Goal: Use online tool/utility: Utilize a website feature to perform a specific function

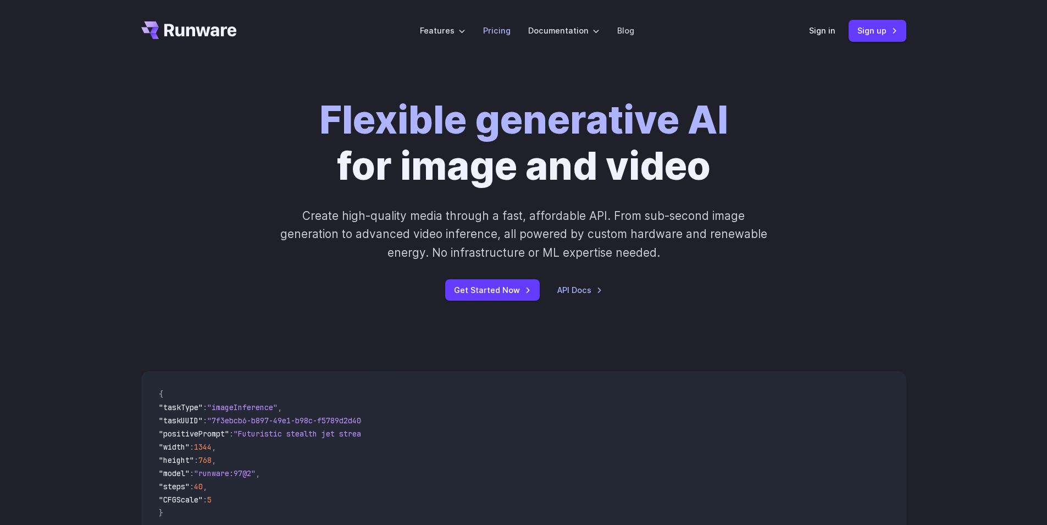
click at [497, 32] on link "Pricing" at bounding box center [496, 30] width 27 height 13
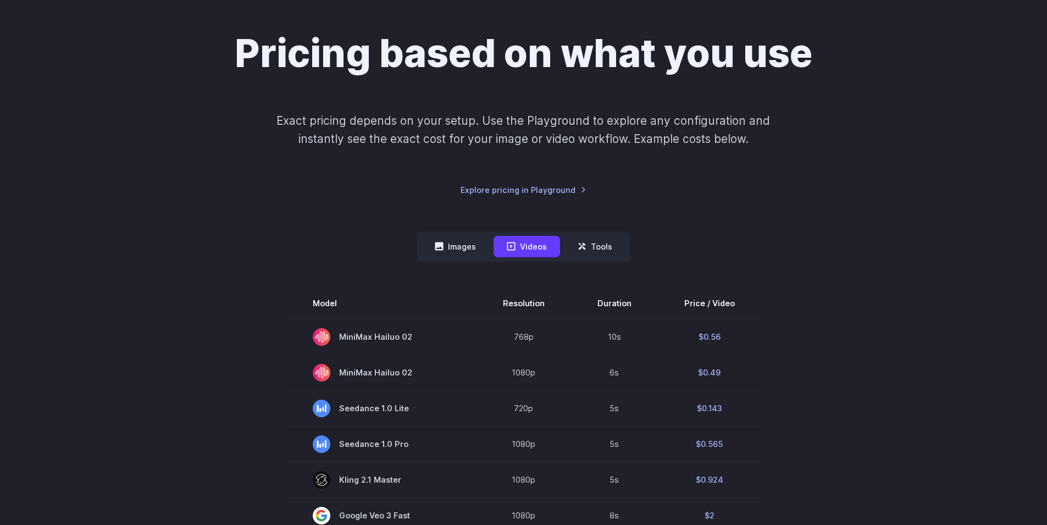
scroll to position [138, 0]
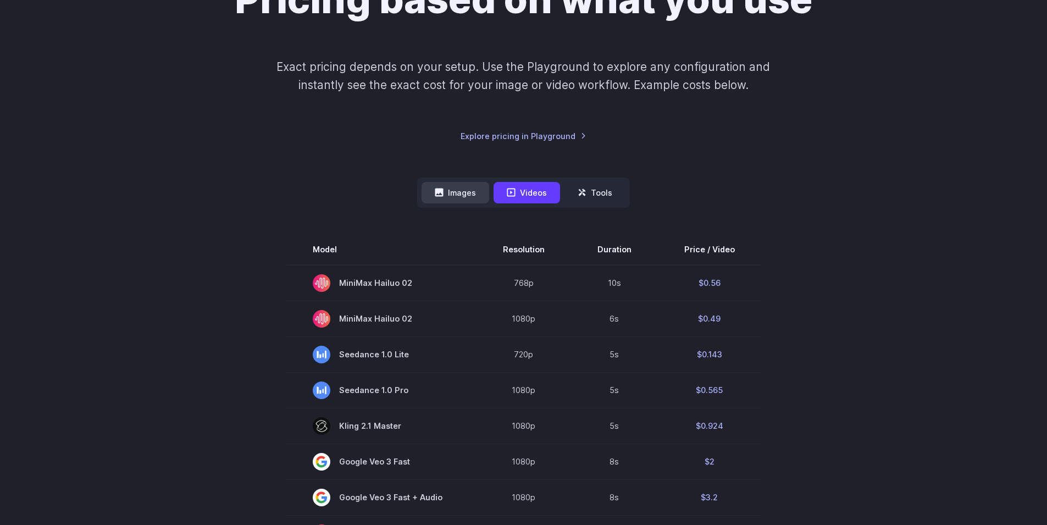
click at [461, 201] on button "Images" at bounding box center [456, 192] width 68 height 21
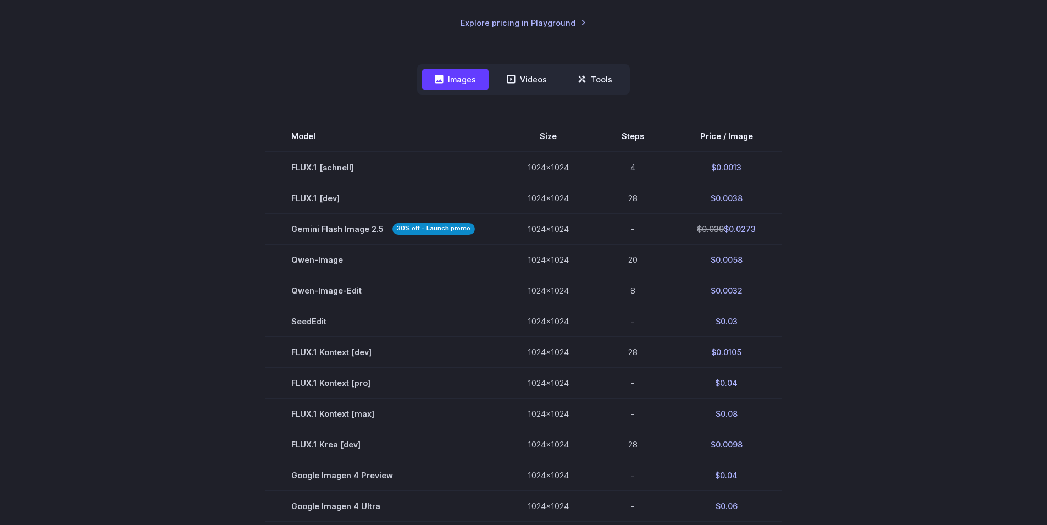
scroll to position [214, 0]
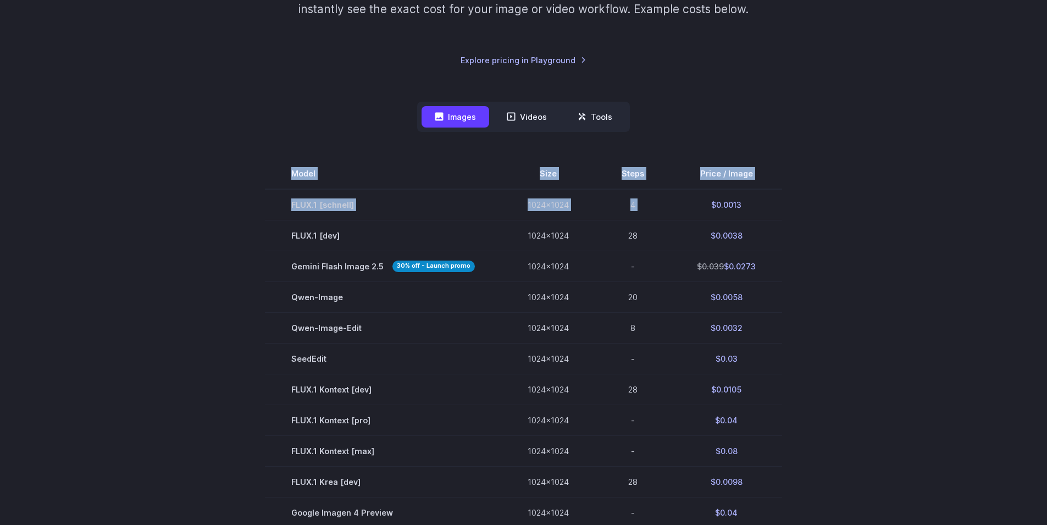
drag, startPoint x: 701, startPoint y: 208, endPoint x: 790, endPoint y: 202, distance: 89.2
click at [790, 202] on section "Model Size Steps Price / Image FLUX.1 [schnell] 1024x1024 4 $0.0013 FLUX.1 [dev…" at bounding box center [523, 466] width 765 height 616
click at [800, 212] on section "Model Size Steps Price / Image FLUX.1 [schnell] 1024x1024 4 $0.0013 FLUX.1 [dev…" at bounding box center [523, 466] width 765 height 616
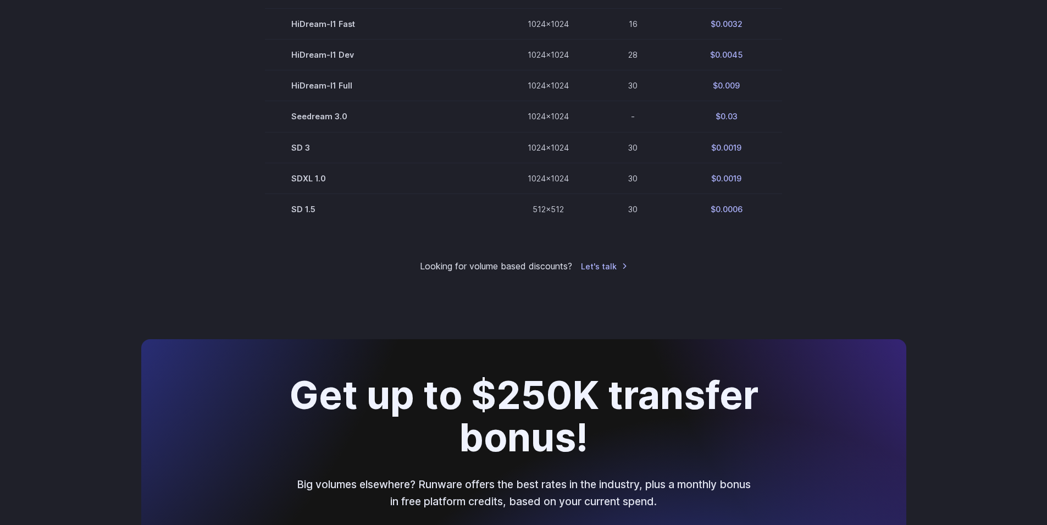
scroll to position [720, 0]
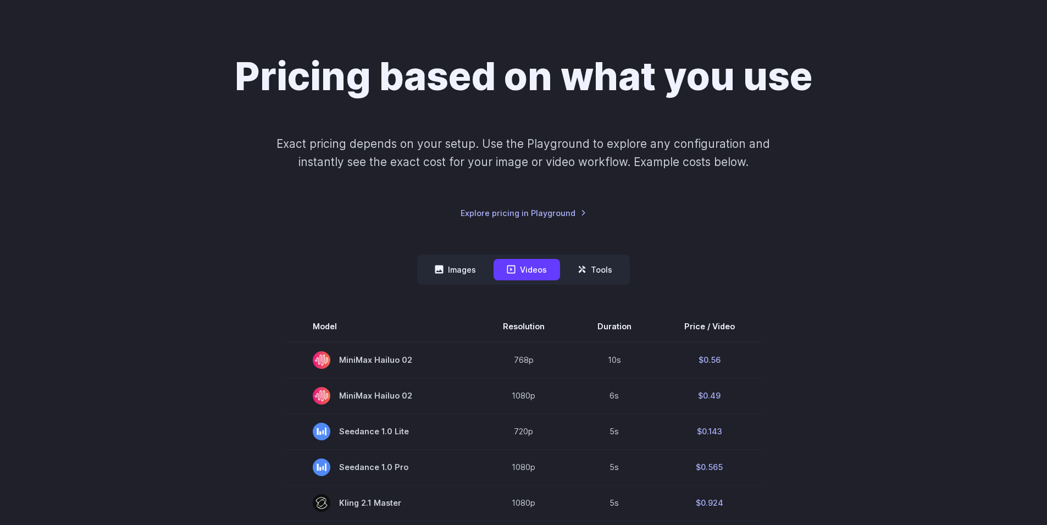
scroll to position [88, 0]
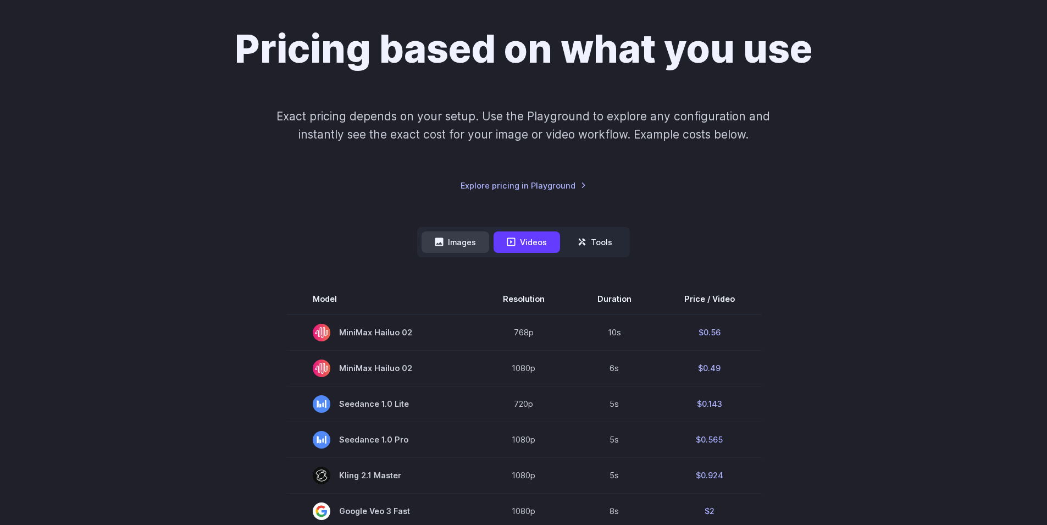
click at [465, 239] on button "Images" at bounding box center [456, 241] width 68 height 21
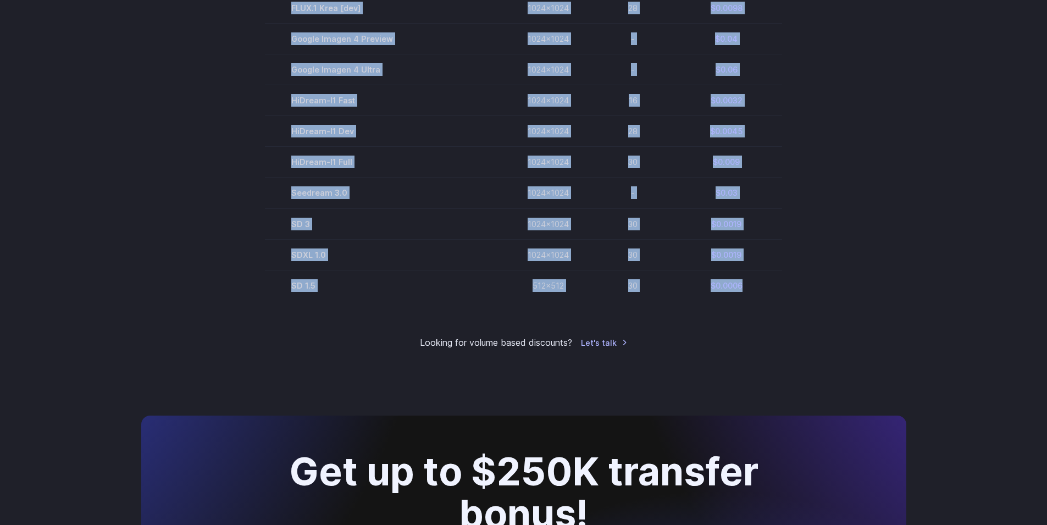
scroll to position [766, 0]
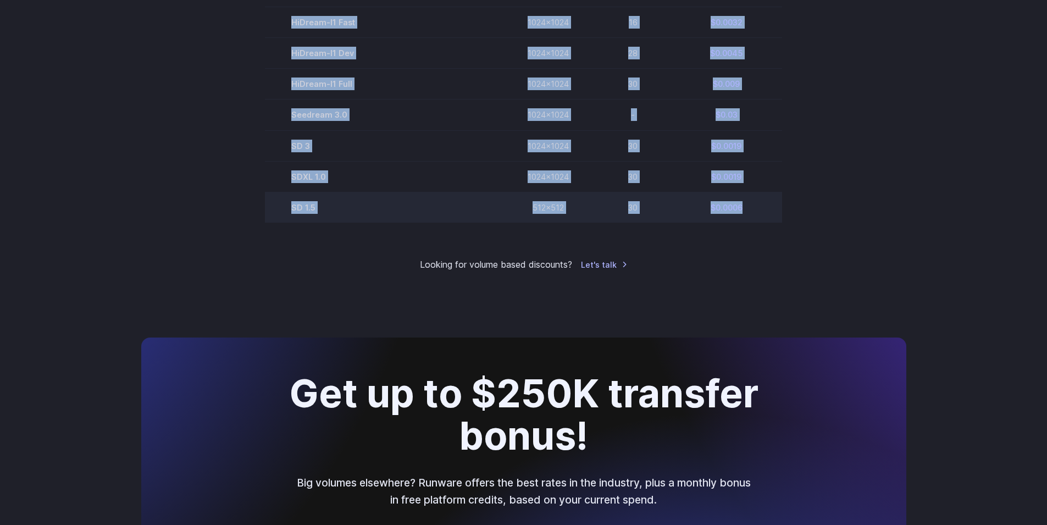
drag, startPoint x: 322, startPoint y: 111, endPoint x: 764, endPoint y: 217, distance: 455.0
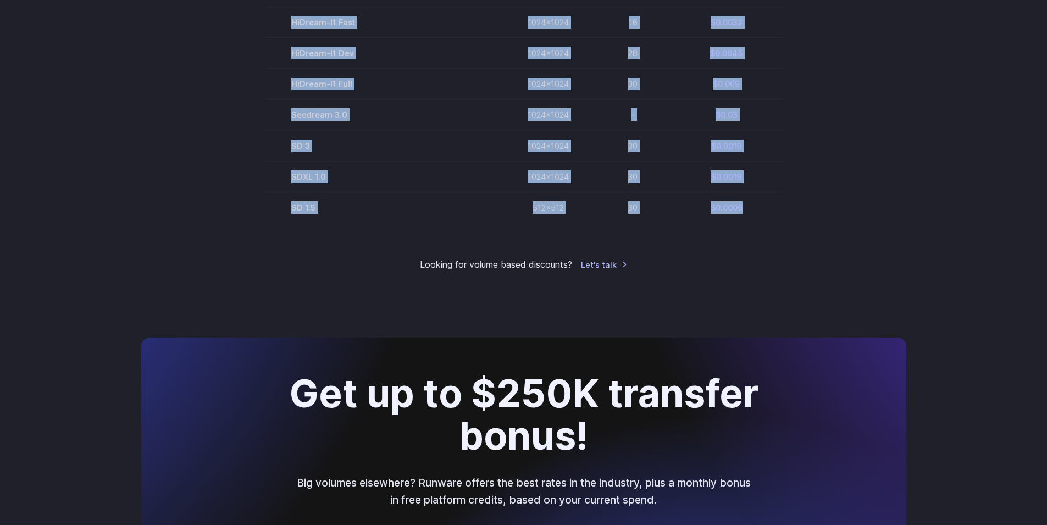
copy div "Model Size Steps Price / Image FLUX.1 [schnell] 1024x1024 4 $0.0013 FLUX.1 [dev…"
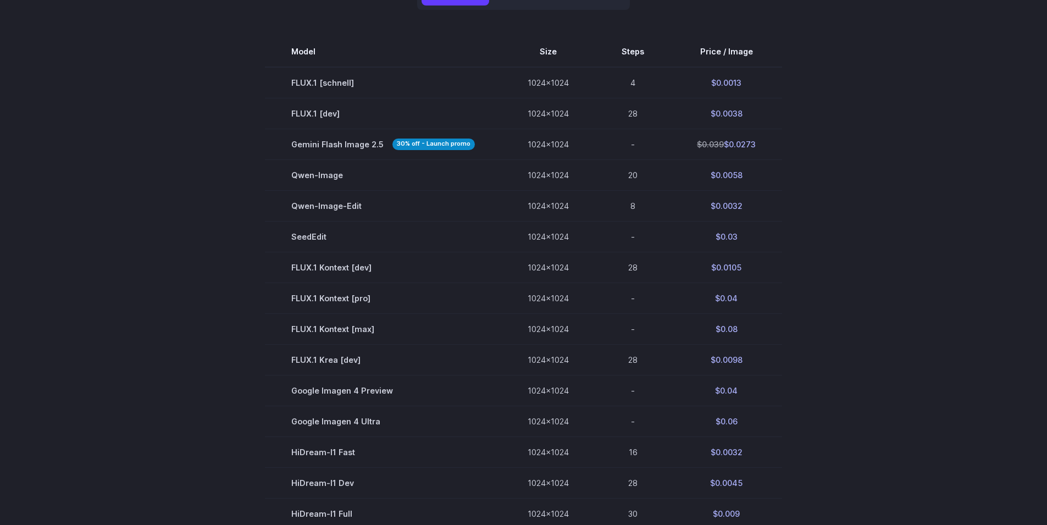
click at [832, 184] on section "Model Size Steps Price / Image FLUX.1 [schnell] 1024x1024 4 $0.0013 FLUX.1 [dev…" at bounding box center [523, 344] width 765 height 616
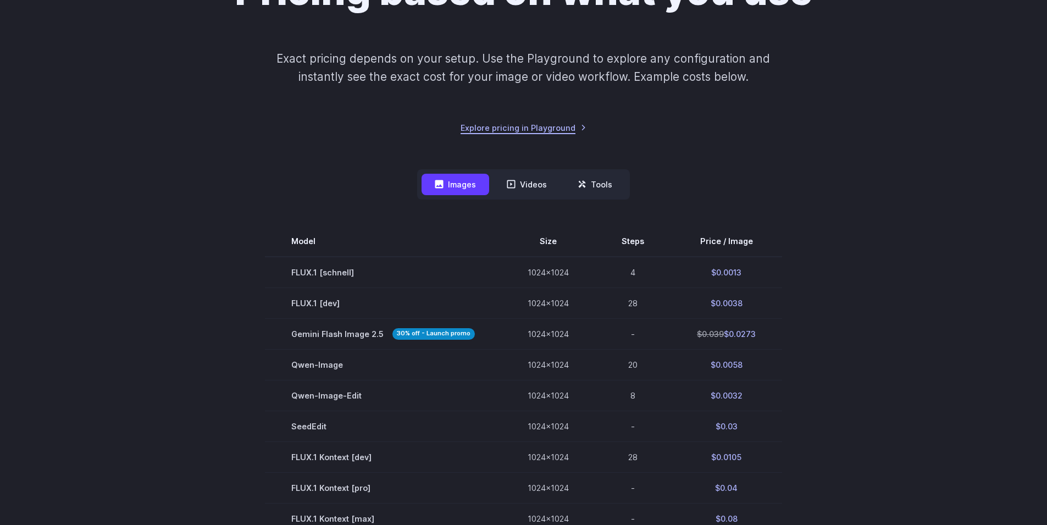
click at [536, 130] on link "Explore pricing in Playground" at bounding box center [524, 127] width 126 height 13
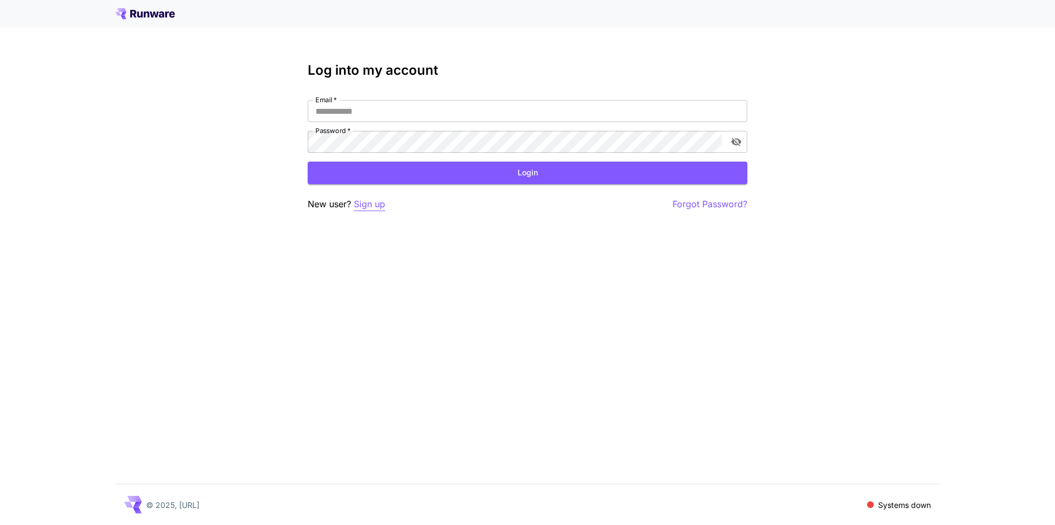
click at [376, 206] on p "Sign up" at bounding box center [369, 204] width 31 height 14
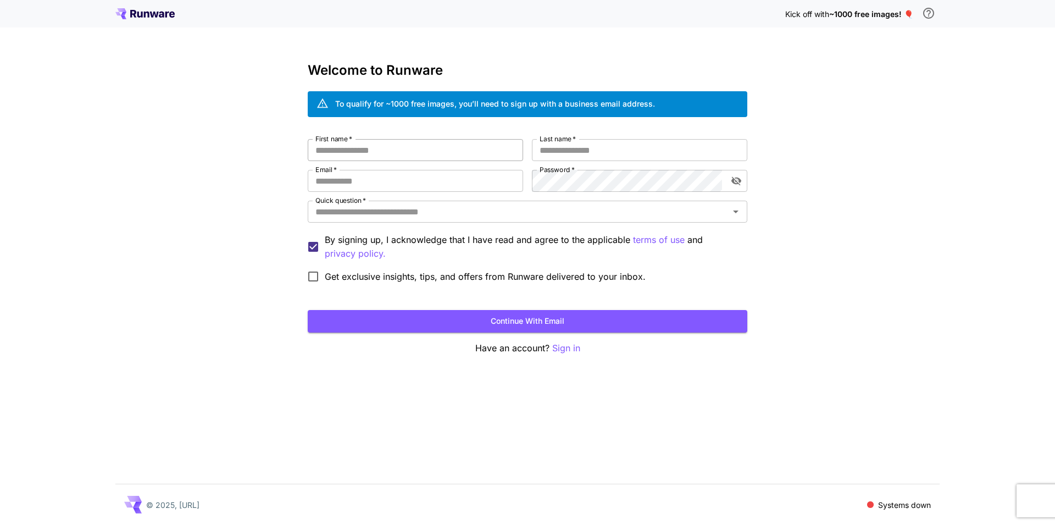
click at [400, 148] on input "First name   *" at bounding box center [415, 150] width 215 height 22
type input "*****"
type input "********"
type input "**********"
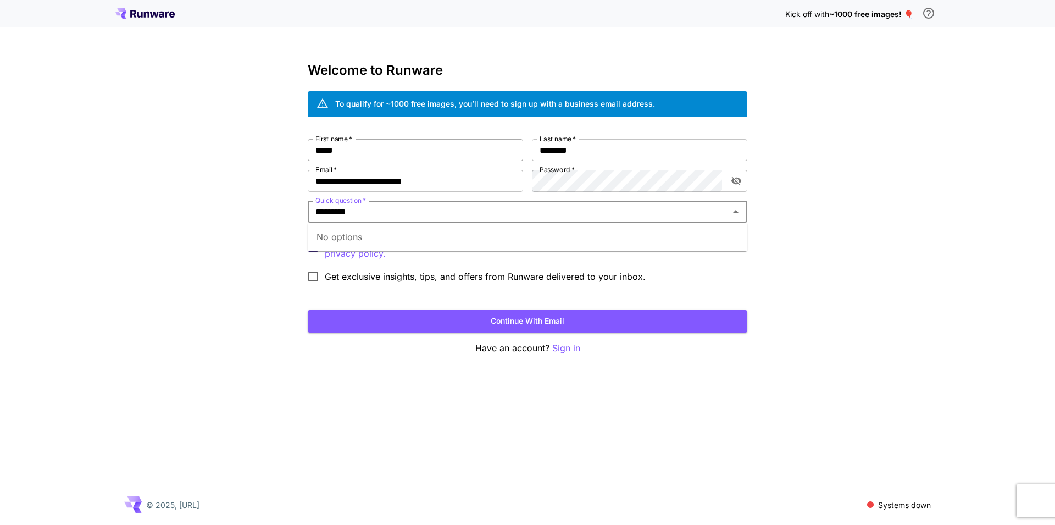
type input "********"
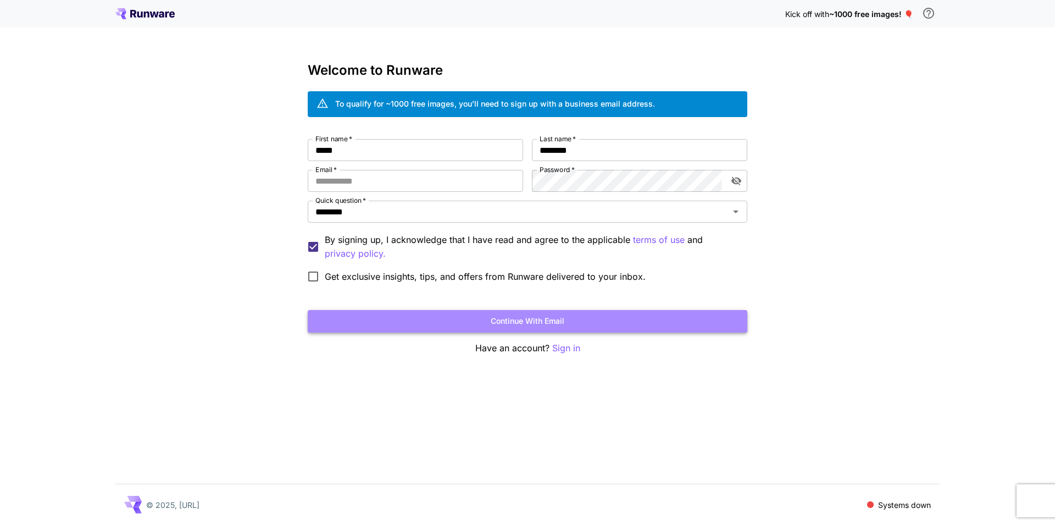
click at [514, 324] on button "Continue with email" at bounding box center [528, 321] width 440 height 23
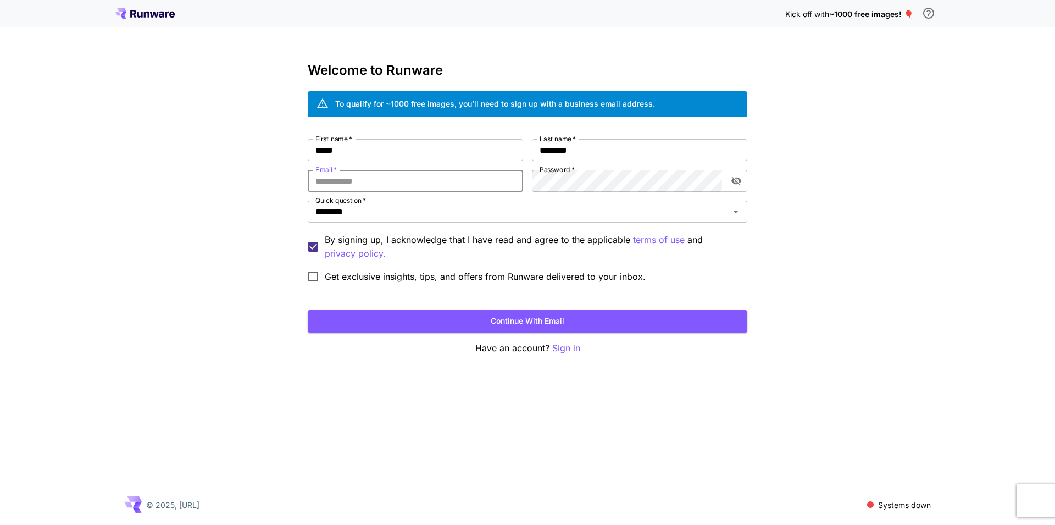
type input "**********"
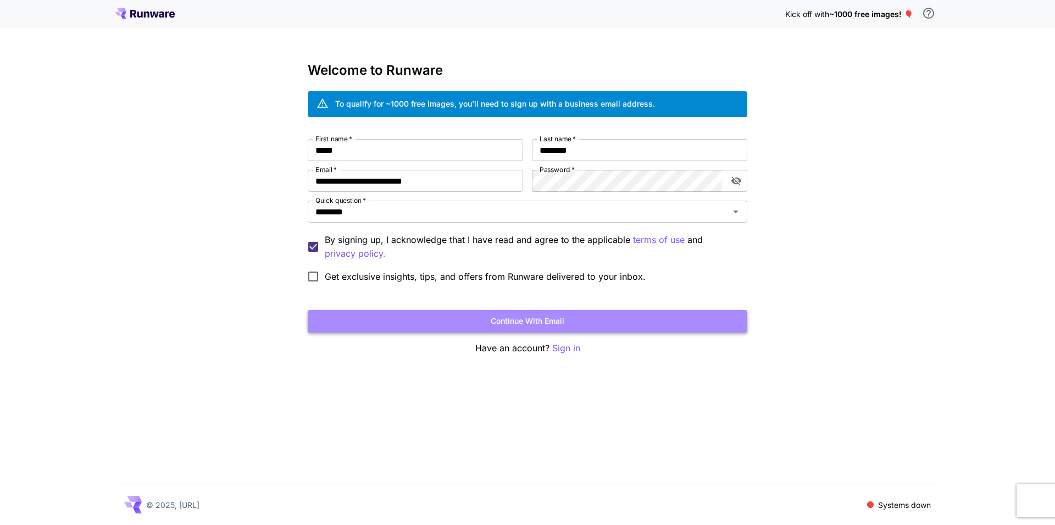
click at [574, 324] on button "Continue with email" at bounding box center [528, 321] width 440 height 23
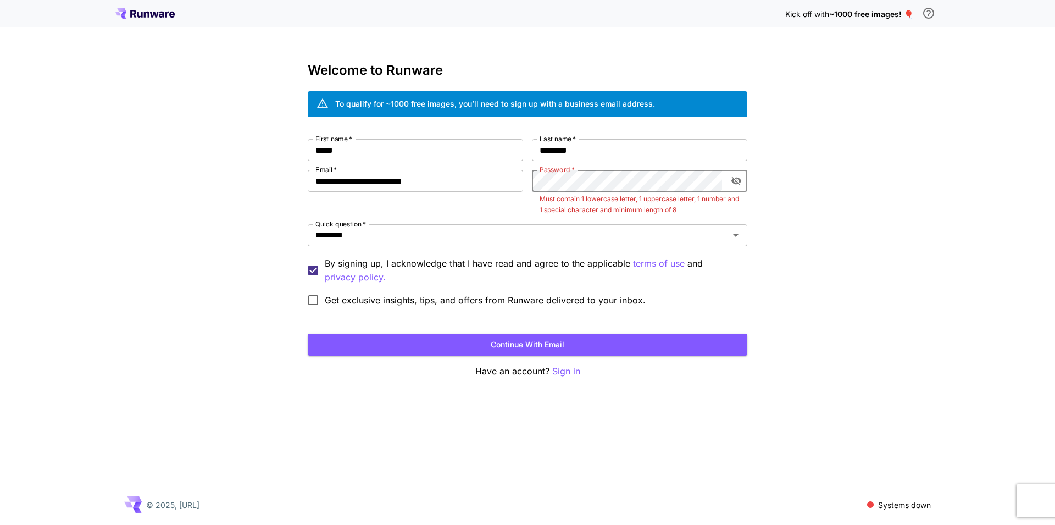
click at [790, 221] on div "**********" at bounding box center [527, 262] width 1055 height 525
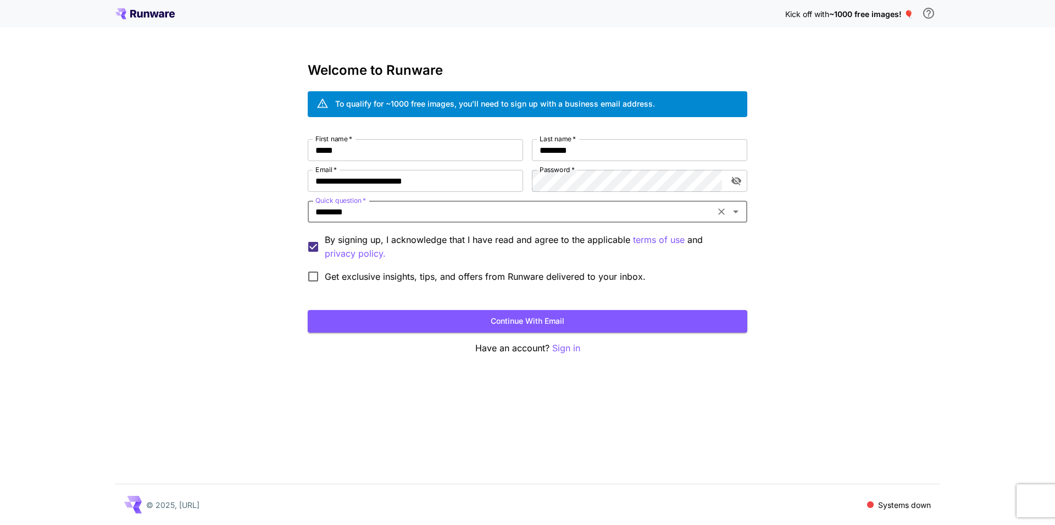
click at [644, 192] on div "**********" at bounding box center [528, 213] width 440 height 149
click at [783, 298] on div "**********" at bounding box center [527, 262] width 1055 height 525
click at [568, 328] on button "Continue with email" at bounding box center [528, 321] width 440 height 23
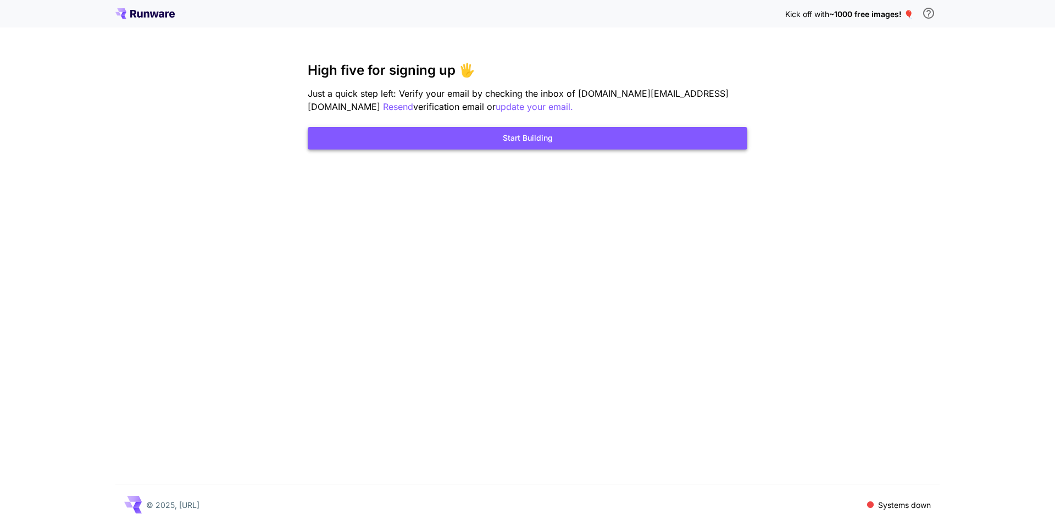
click at [530, 147] on button "Start Building" at bounding box center [528, 138] width 440 height 23
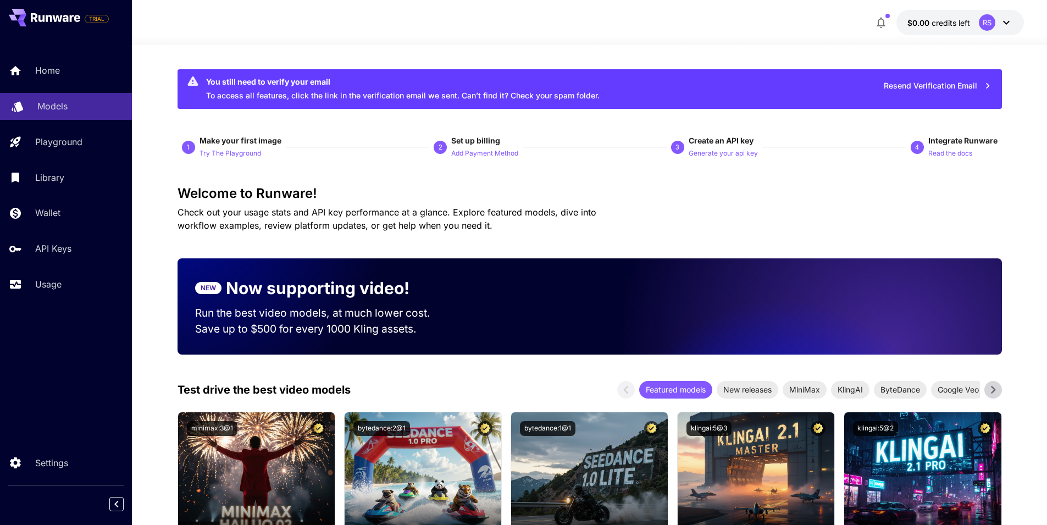
click at [76, 103] on div "Models" at bounding box center [80, 105] width 86 height 13
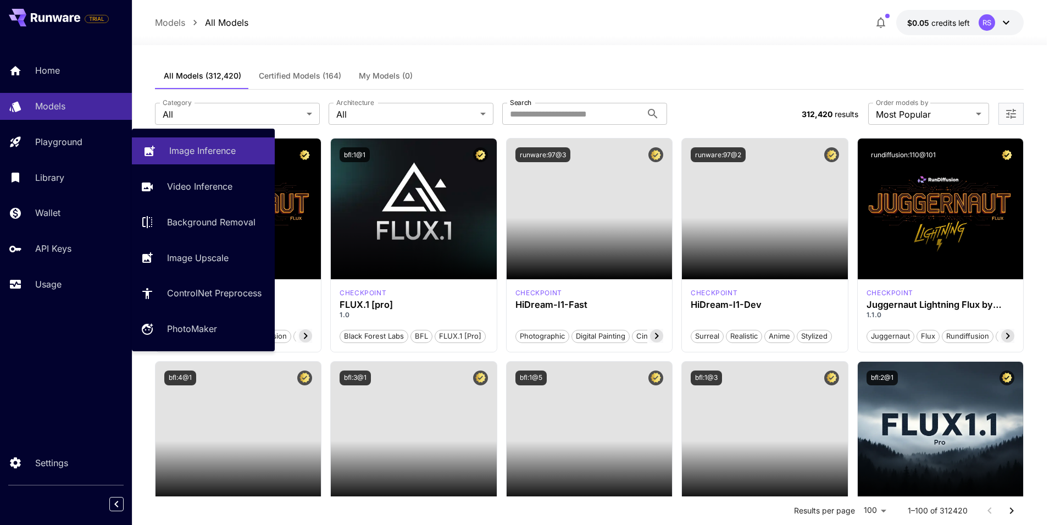
click at [175, 137] on link "Image Inference" at bounding box center [203, 150] width 143 height 27
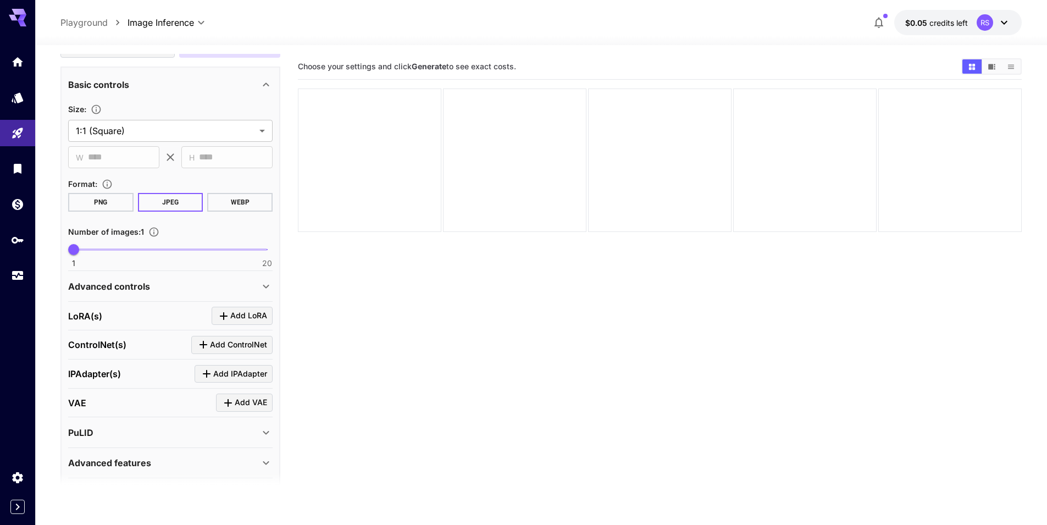
scroll to position [225, 0]
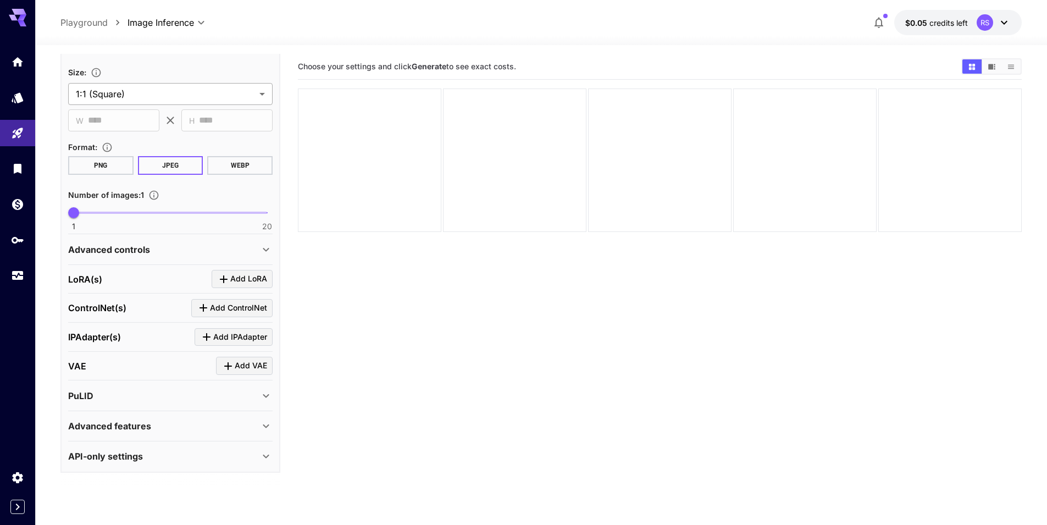
click at [171, 97] on body "**********" at bounding box center [523, 306] width 1047 height 612
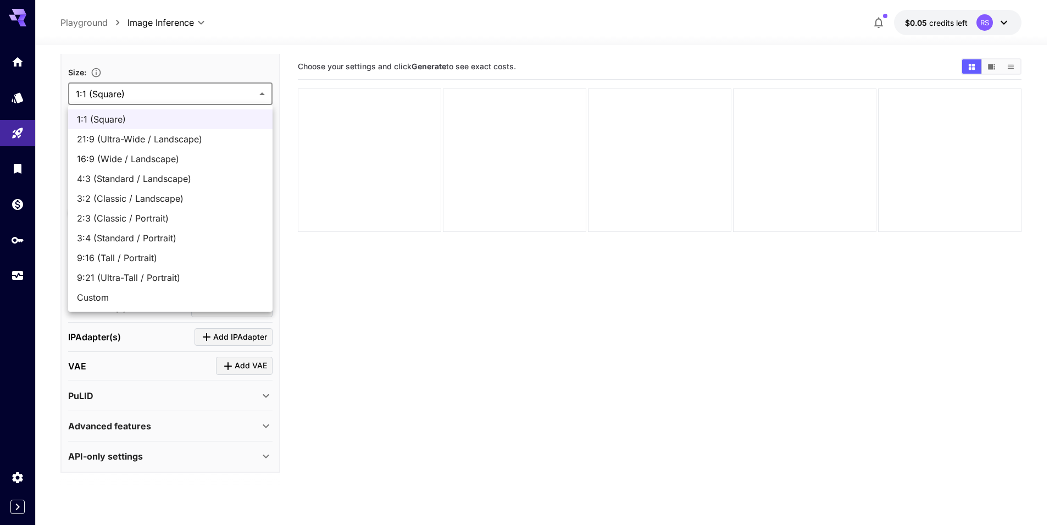
click at [204, 156] on span "16:9 (Wide / Landscape)" at bounding box center [170, 158] width 187 height 13
type input "**********"
type input "****"
type input "***"
click at [209, 87] on body "**********" at bounding box center [527, 306] width 1055 height 612
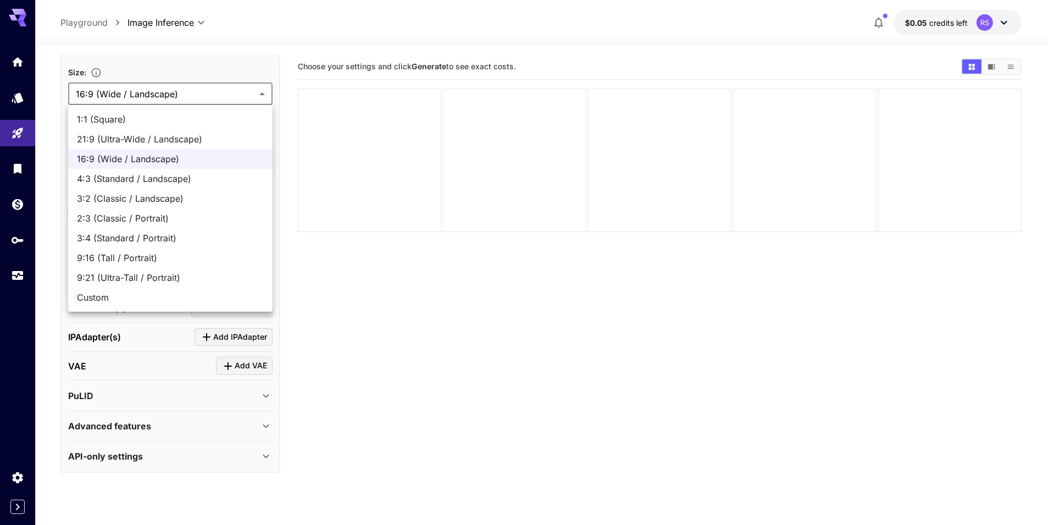
drag, startPoint x: 375, startPoint y: 324, endPoint x: 338, endPoint y: 277, distance: 59.5
click at [381, 330] on div at bounding box center [527, 262] width 1055 height 525
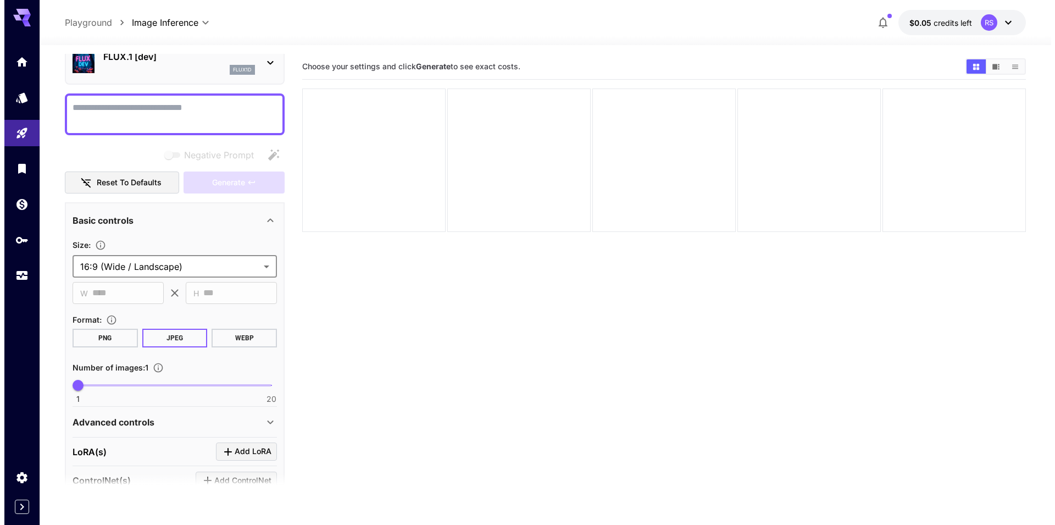
scroll to position [0, 0]
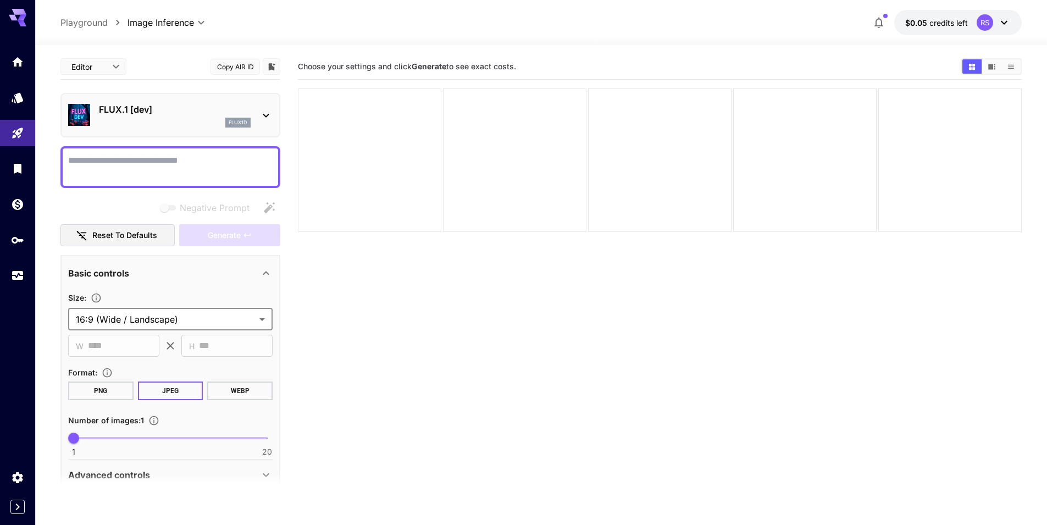
click at [151, 113] on p "FLUX.1 [dev]" at bounding box center [175, 109] width 152 height 13
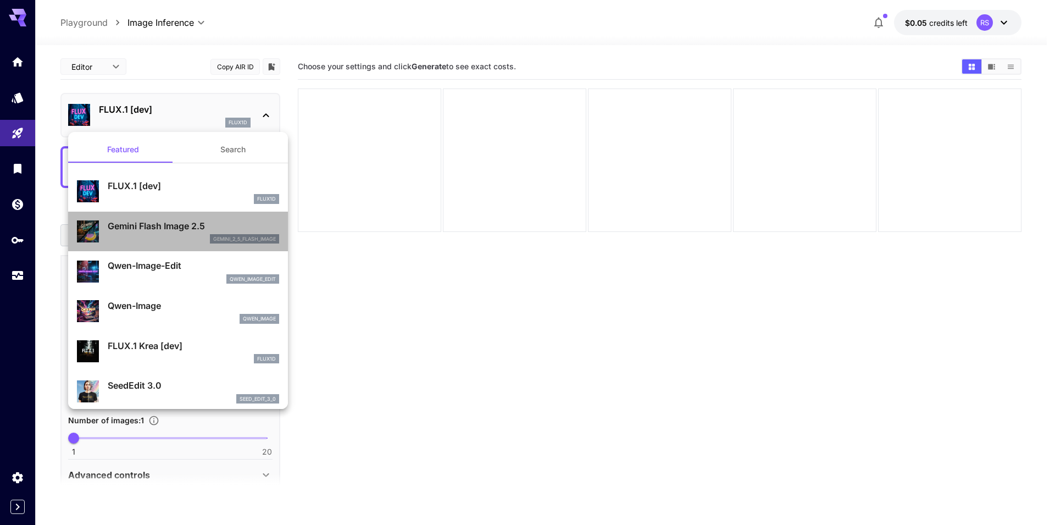
click at [245, 235] on p "gemini_2_5_flash_image" at bounding box center [244, 239] width 63 height 8
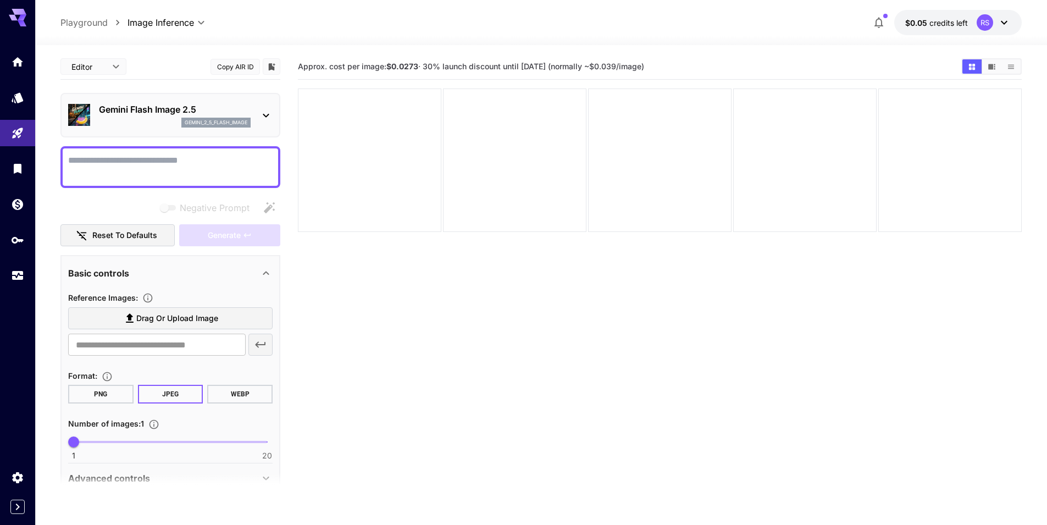
click at [181, 98] on div "Gemini Flash Image 2.5 gemini_2_5_flash_image" at bounding box center [170, 115] width 204 height 34
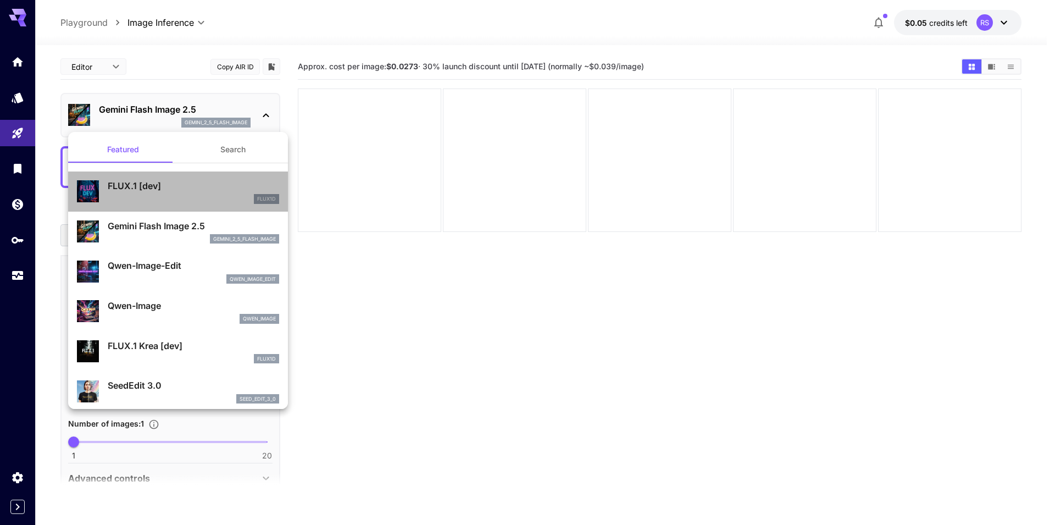
click at [235, 187] on p "FLUX.1 [dev]" at bounding box center [193, 185] width 171 height 13
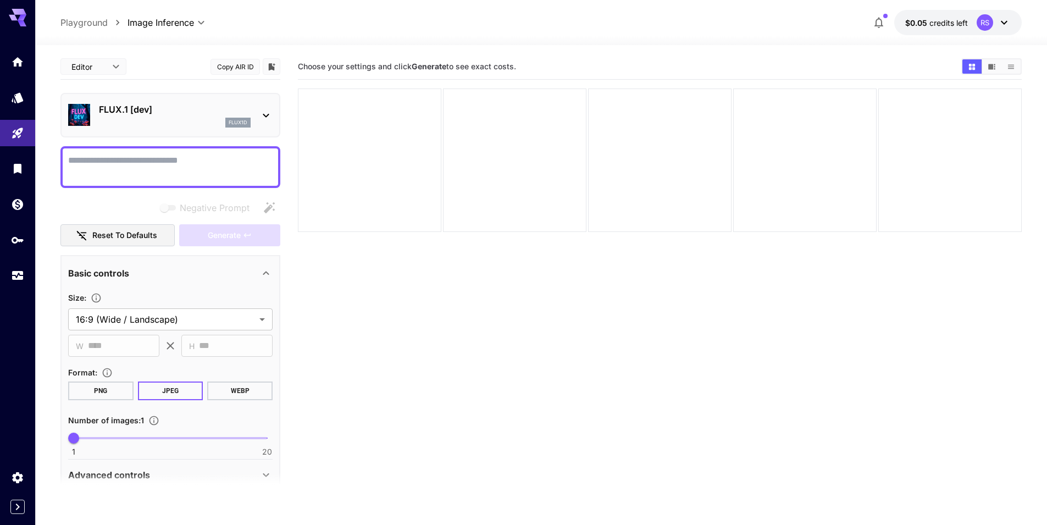
click at [193, 115] on p "FLUX.1 [dev]" at bounding box center [175, 109] width 152 height 13
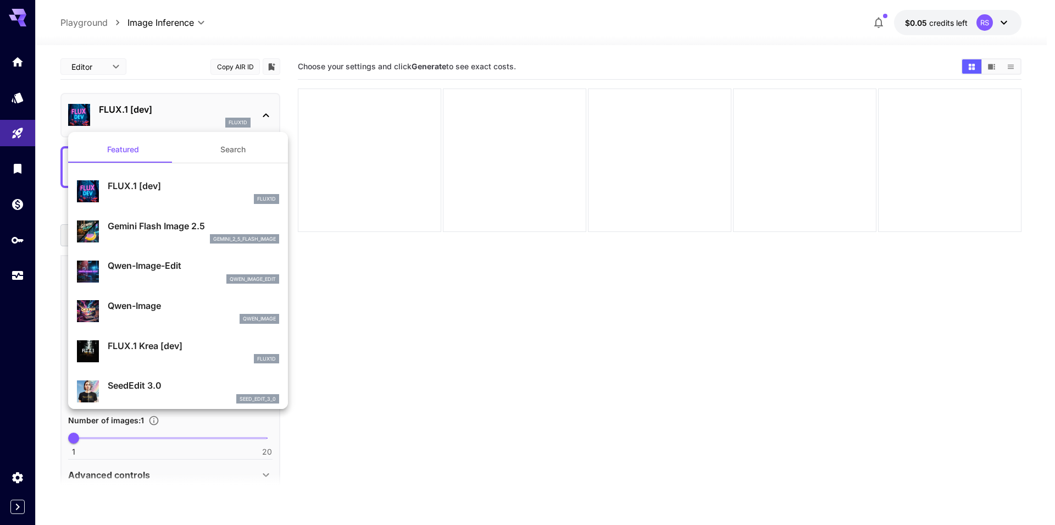
click at [189, 279] on div "qwen_image_edit" at bounding box center [193, 279] width 171 height 10
type input "*"
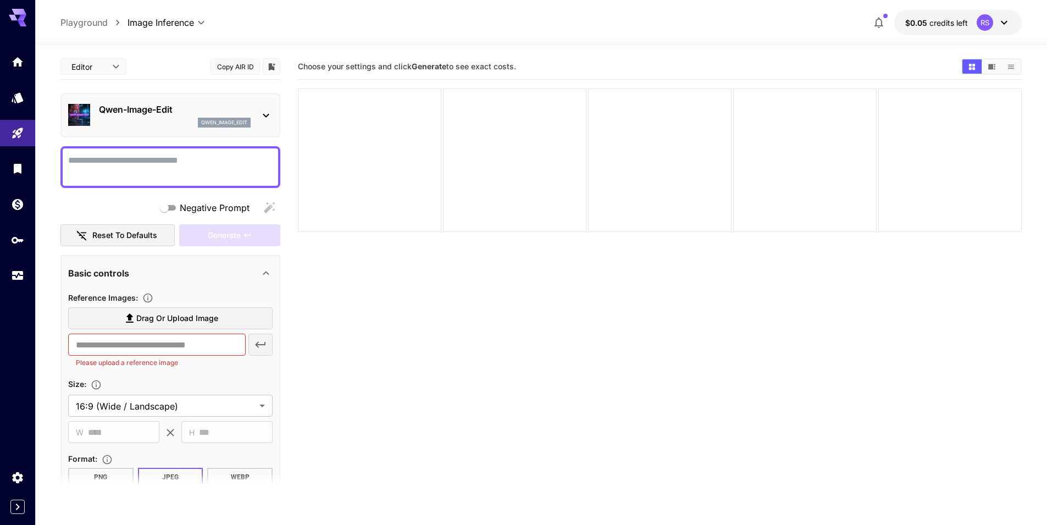
click at [192, 114] on p "Qwen-Image-Edit" at bounding box center [175, 109] width 152 height 13
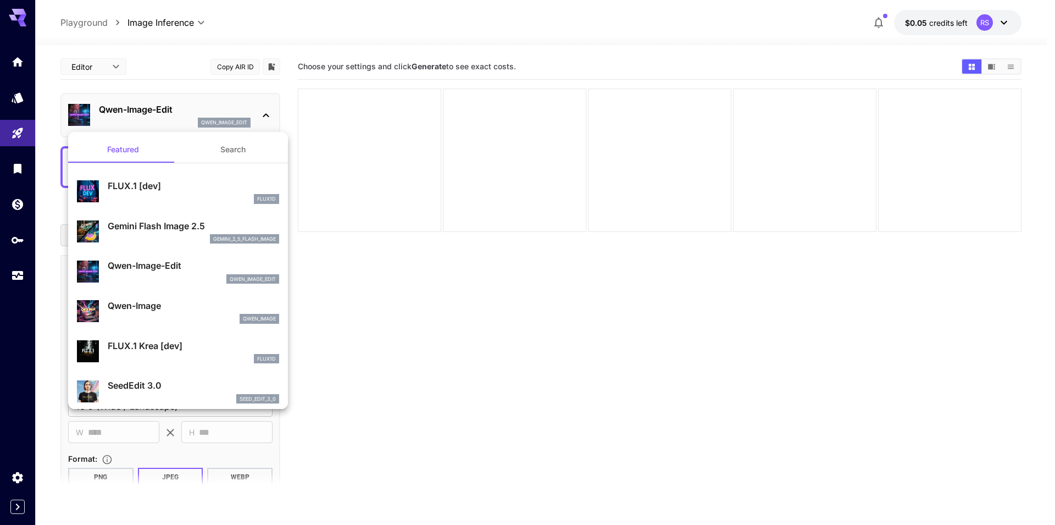
scroll to position [36, 0]
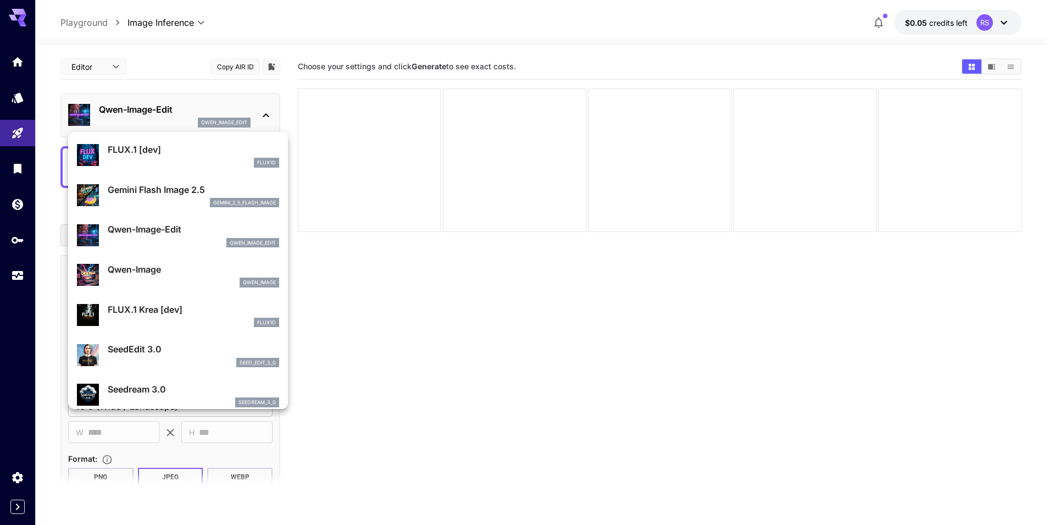
click at [186, 351] on p "SeedEdit 3.0" at bounding box center [193, 348] width 171 height 13
type input "***"
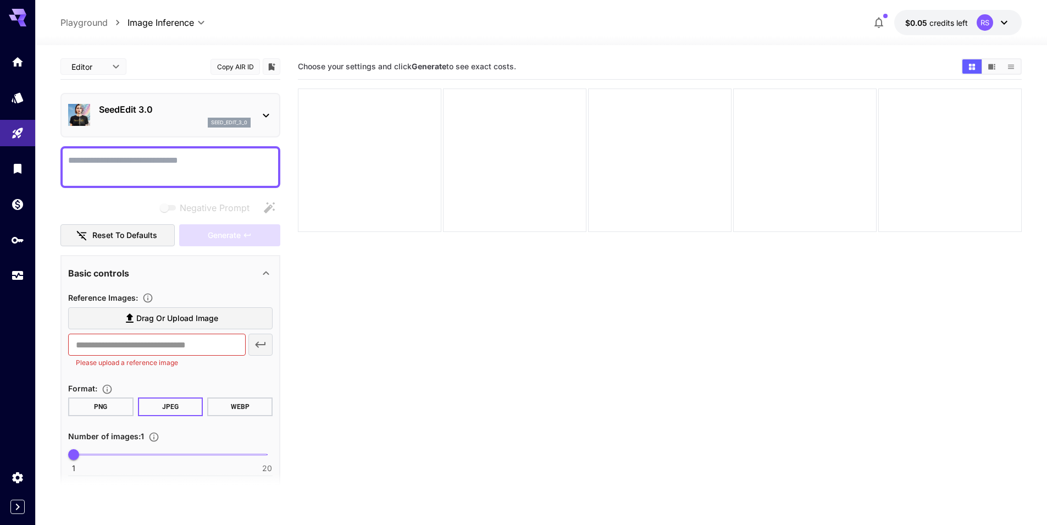
click at [203, 121] on div "seed_edit_3_0" at bounding box center [175, 123] width 152 height 10
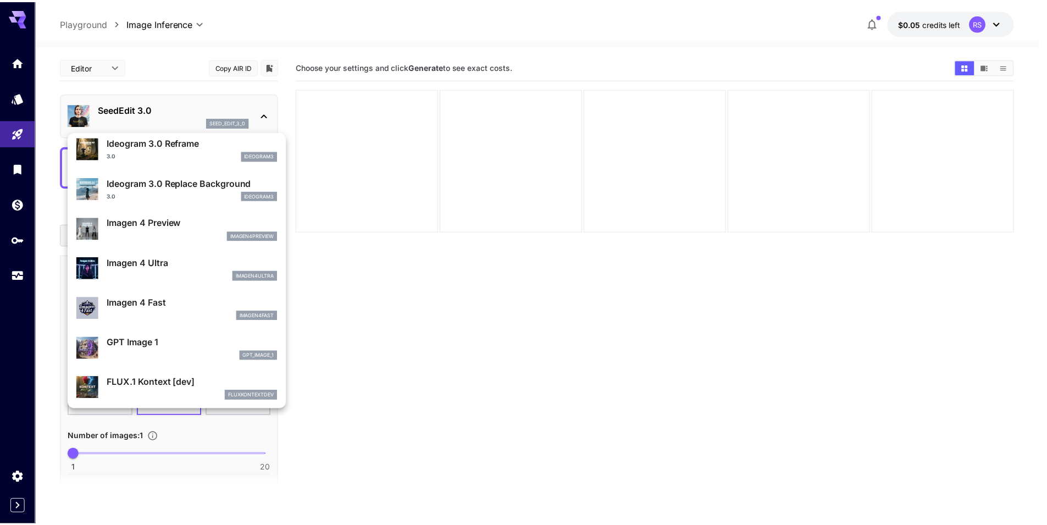
scroll to position [480, 0]
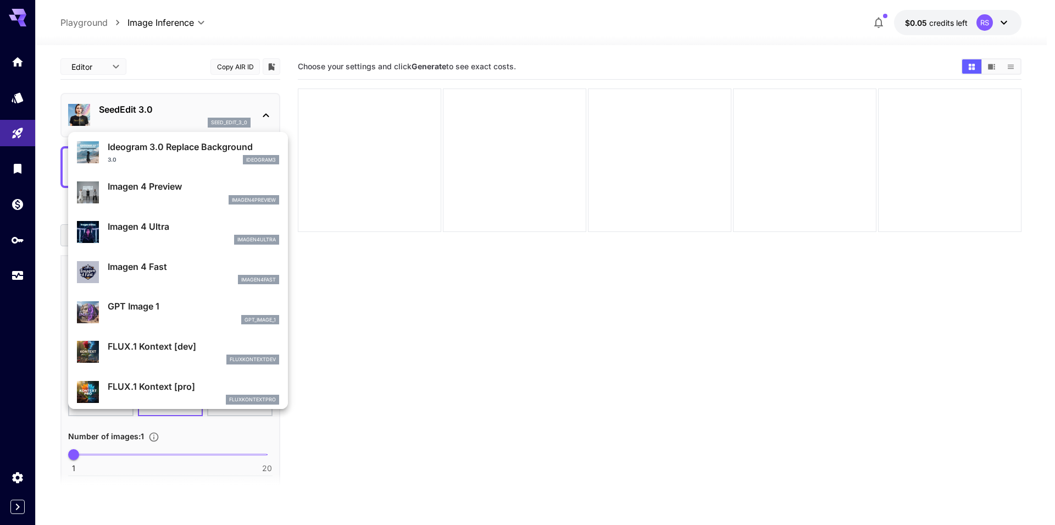
click at [169, 276] on div "imagen4fast" at bounding box center [193, 280] width 171 height 10
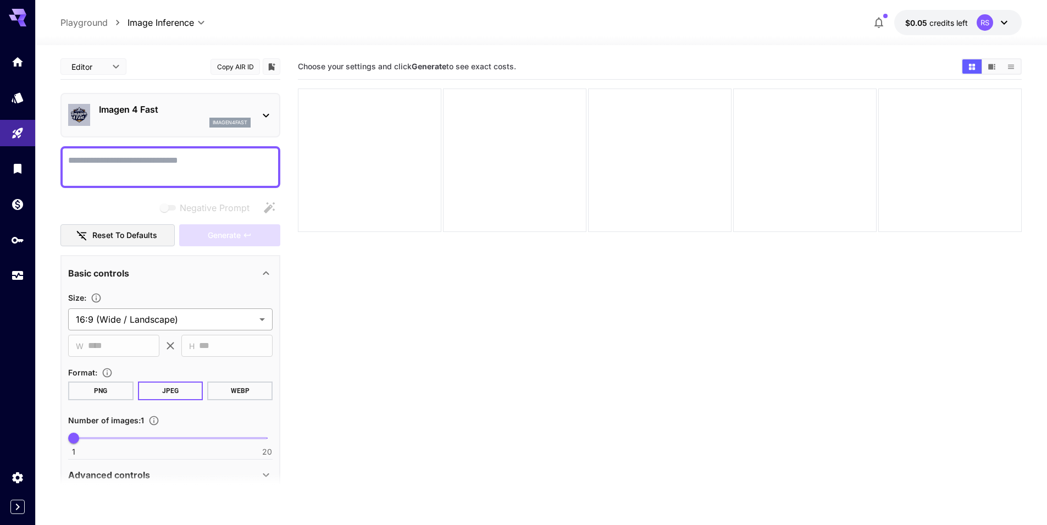
scroll to position [48, 0]
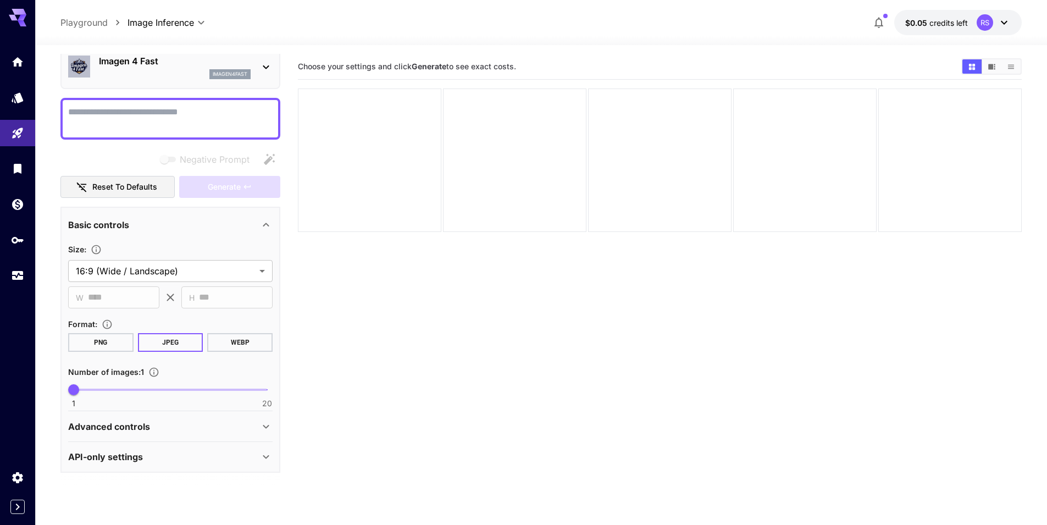
click at [138, 429] on p "Advanced controls" at bounding box center [109, 426] width 82 height 13
click at [166, 429] on div "Advanced controls" at bounding box center [163, 426] width 191 height 13
click at [176, 115] on textarea "Negative Prompt" at bounding box center [170, 119] width 204 height 26
type textarea "**********"
click at [219, 189] on span "Generate" at bounding box center [224, 187] width 33 height 14
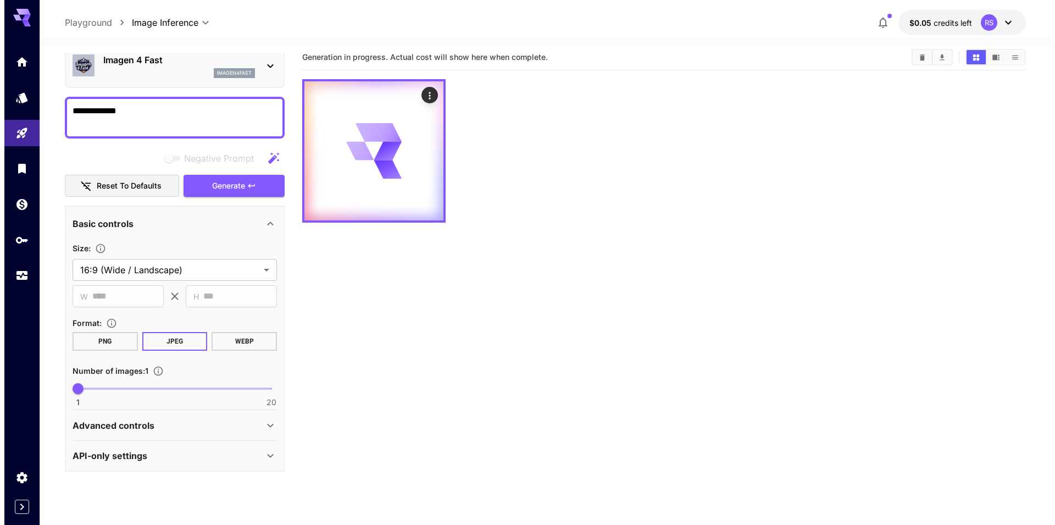
scroll to position [0, 0]
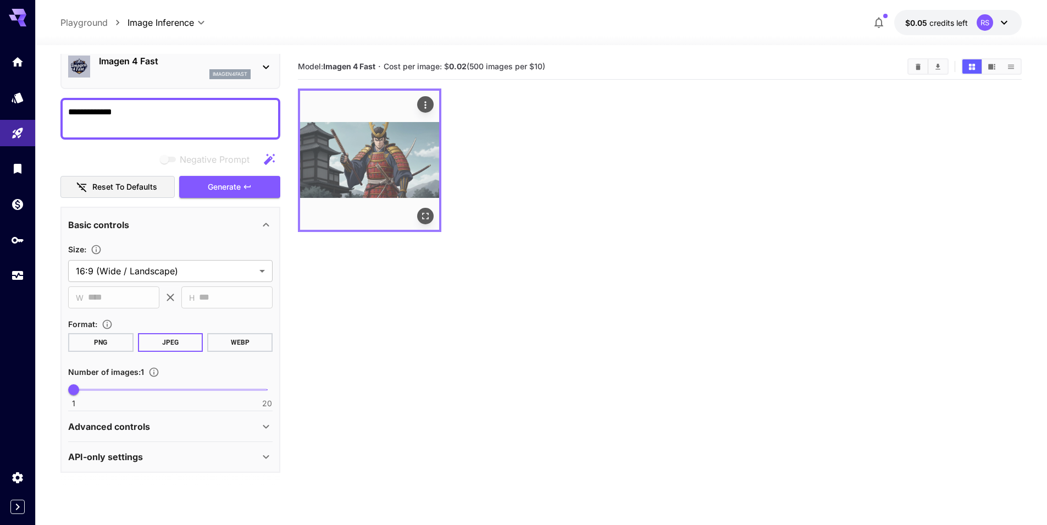
click at [374, 155] on img at bounding box center [369, 160] width 139 height 139
click at [423, 218] on icon "Open in fullscreen" at bounding box center [425, 216] width 7 height 7
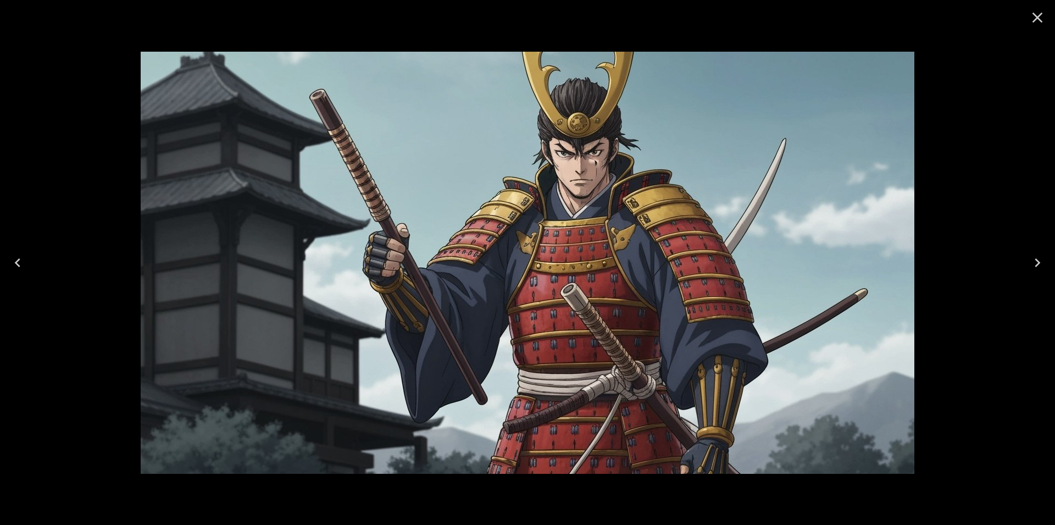
click at [1040, 26] on button "Close" at bounding box center [1037, 17] width 26 height 26
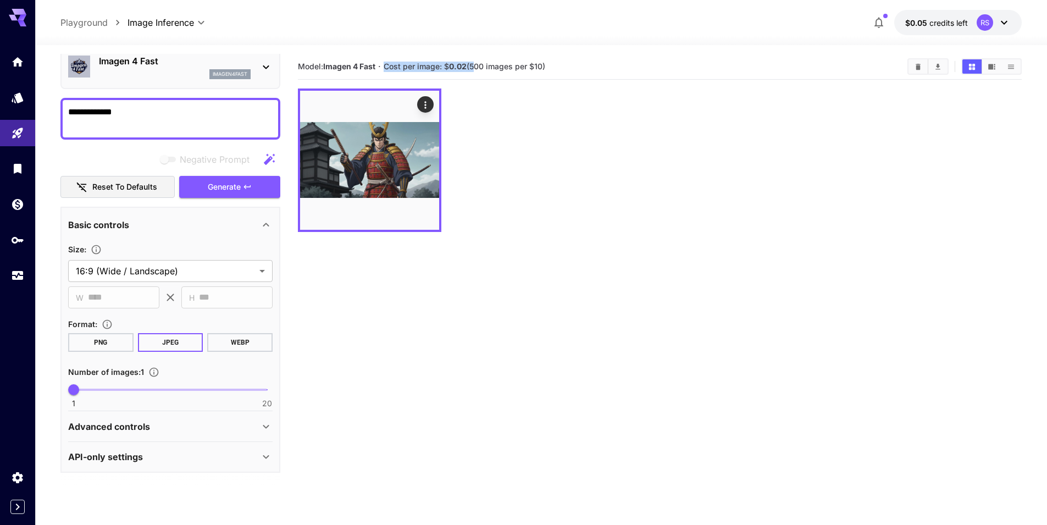
drag, startPoint x: 387, startPoint y: 67, endPoint x: 480, endPoint y: 62, distance: 93.0
click at [478, 62] on span "Cost per image: $ 0.02 (500 images per $10)" at bounding box center [465, 66] width 162 height 9
drag, startPoint x: 595, startPoint y: 62, endPoint x: 588, endPoint y: 64, distance: 7.0
click at [595, 62] on section "Model: Imagen 4 Fast · Cost per image: $ 0.02 (500 images per $10)" at bounding box center [598, 66] width 601 height 13
drag, startPoint x: 532, startPoint y: 67, endPoint x: 470, endPoint y: 68, distance: 62.1
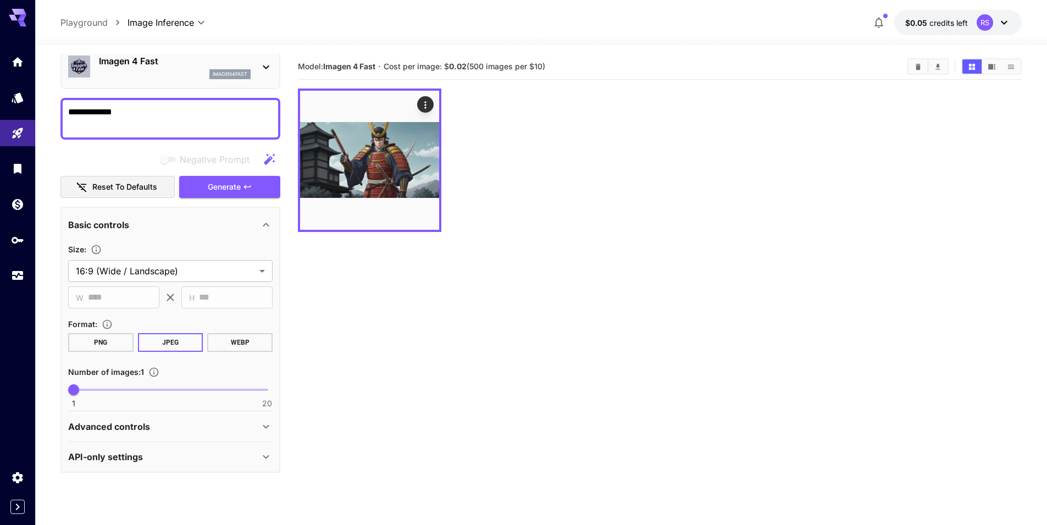
click at [470, 68] on section "Model: Imagen 4 Fast · Cost per image: $ 0.02 (500 images per $10)" at bounding box center [598, 66] width 601 height 13
click at [540, 128] on div at bounding box center [660, 159] width 724 height 143
click at [147, 73] on div "imagen4fast" at bounding box center [175, 74] width 152 height 10
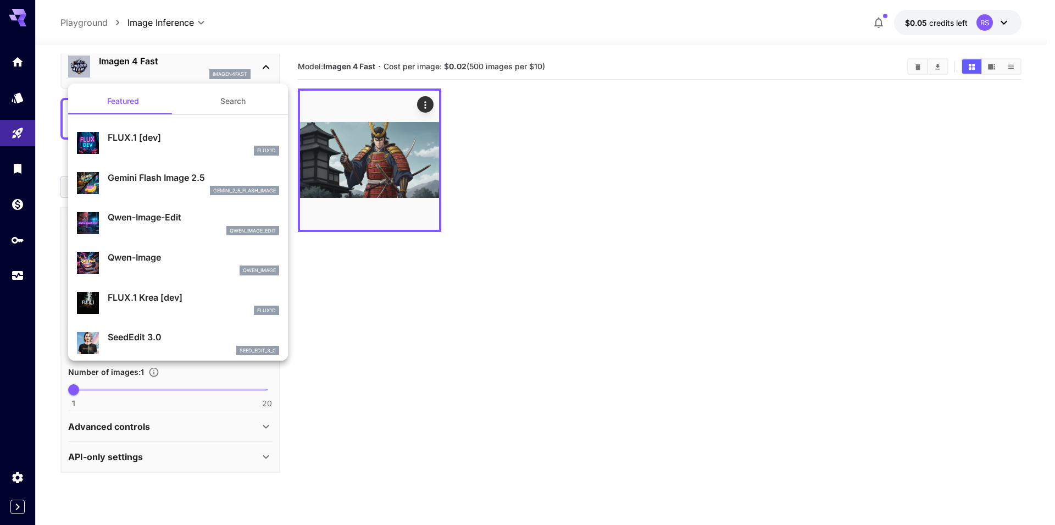
click at [187, 134] on p "FLUX.1 [dev]" at bounding box center [193, 137] width 171 height 13
type input "**********"
type input "****"
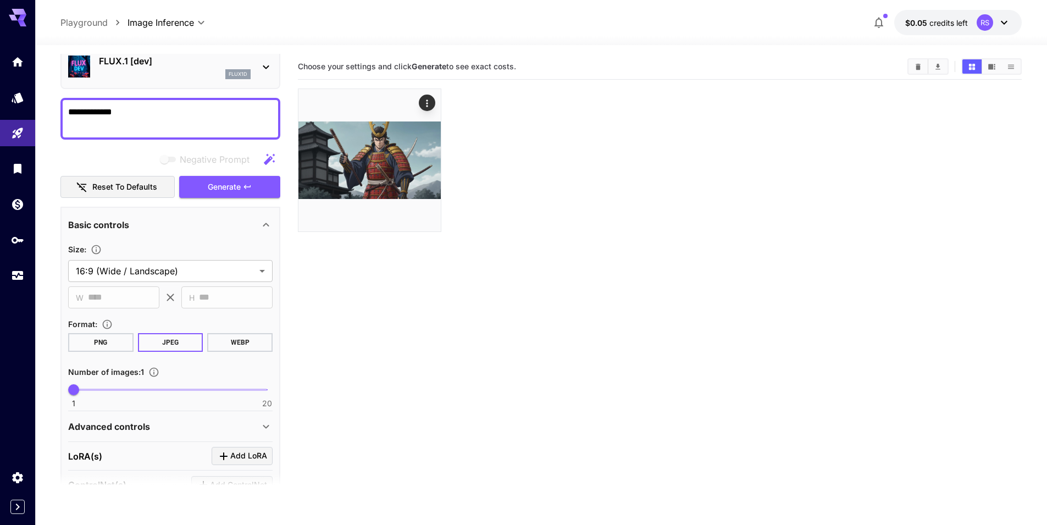
click at [243, 107] on textarea "**********" at bounding box center [170, 119] width 204 height 26
click at [233, 189] on span "Generate" at bounding box center [224, 187] width 33 height 14
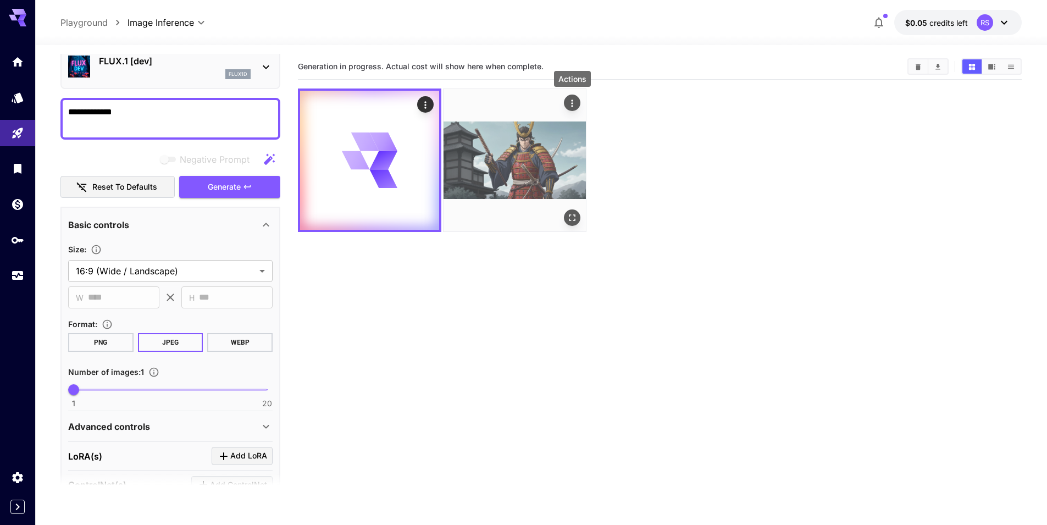
click at [578, 102] on button "Actions" at bounding box center [572, 103] width 16 height 16
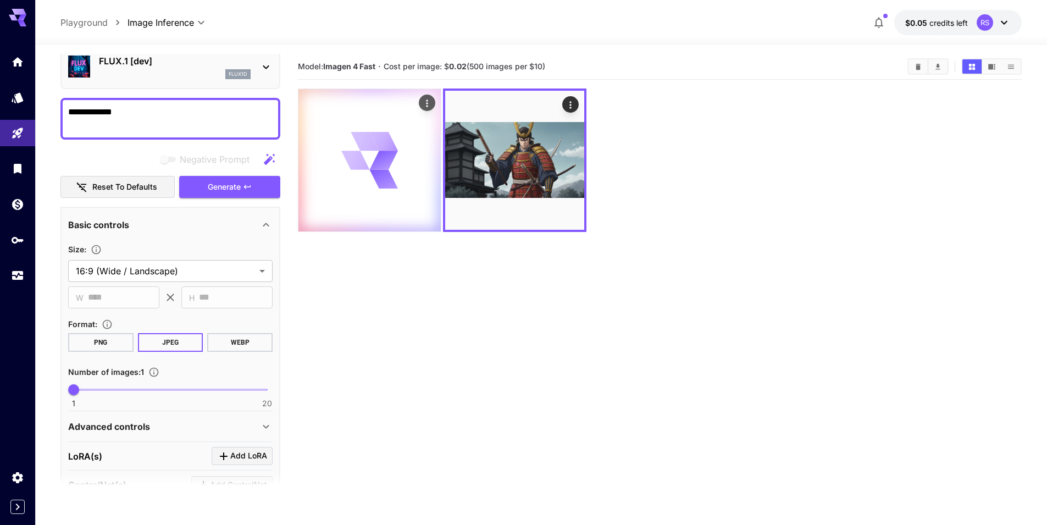
click at [369, 126] on div at bounding box center [369, 160] width 142 height 142
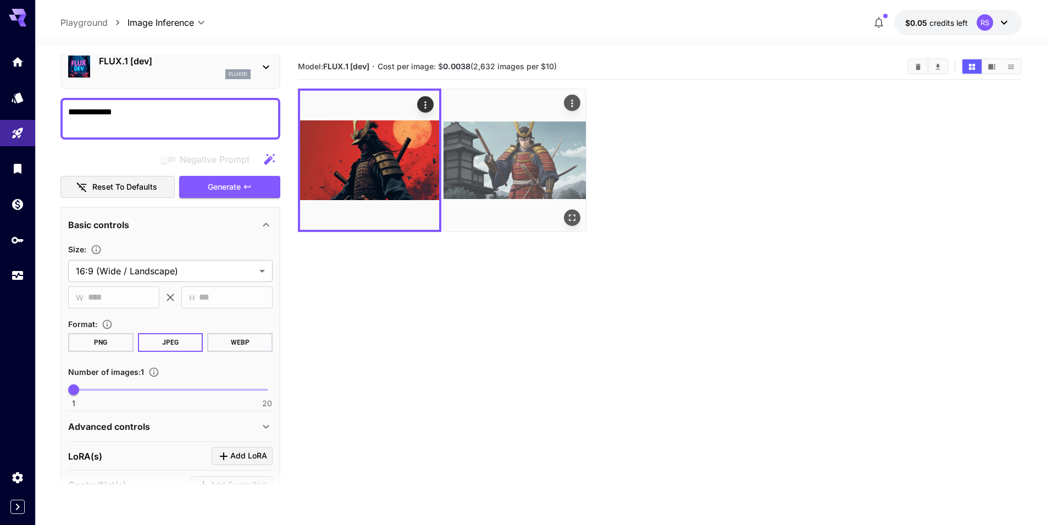
click at [527, 156] on img at bounding box center [515, 160] width 142 height 142
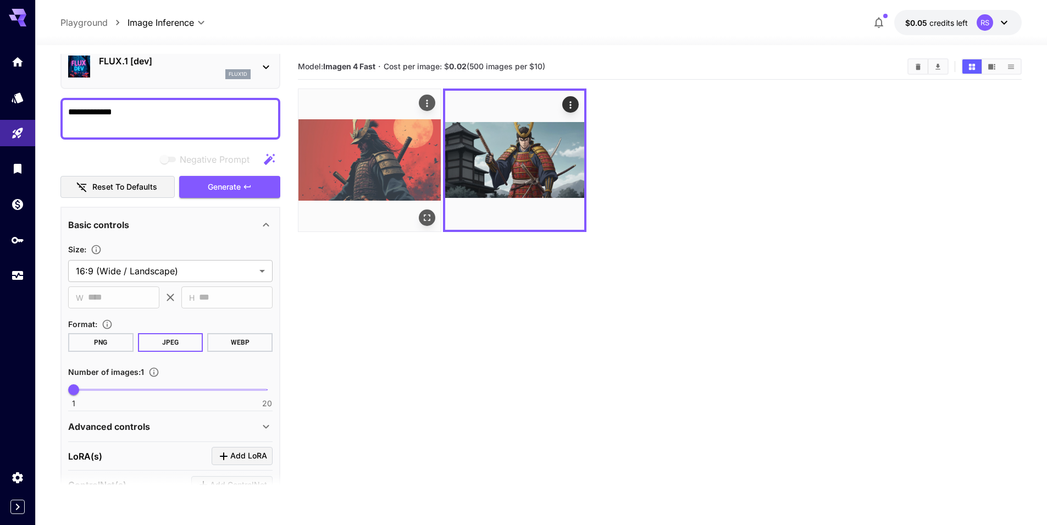
click at [400, 154] on img at bounding box center [369, 160] width 142 height 142
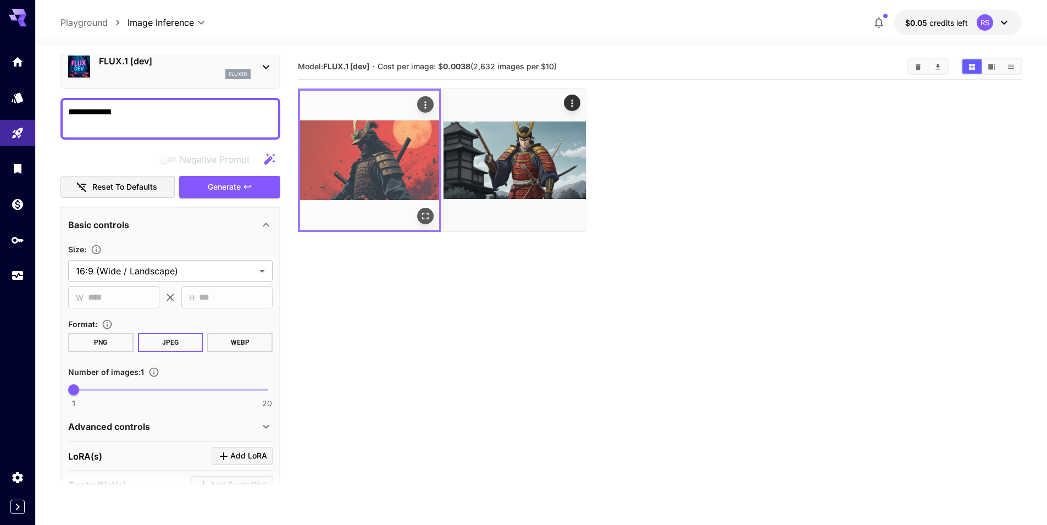
click at [395, 158] on img at bounding box center [369, 160] width 139 height 139
click at [390, 164] on img at bounding box center [369, 160] width 139 height 139
click at [375, 132] on img at bounding box center [369, 160] width 139 height 139
click at [430, 211] on icon "Open in fullscreen" at bounding box center [425, 215] width 11 height 11
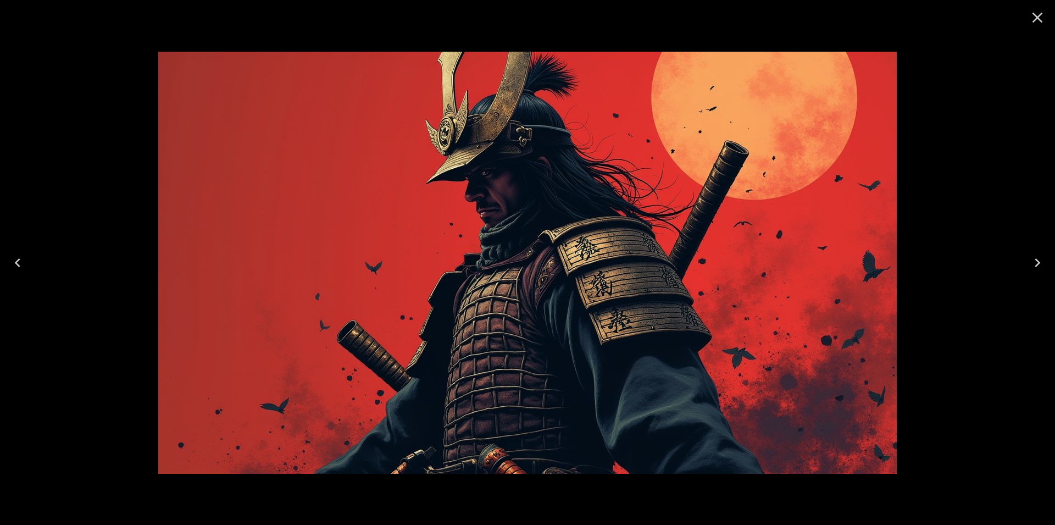
click at [996, 119] on div at bounding box center [527, 262] width 1055 height 525
click at [1033, 13] on icon "Close" at bounding box center [1038, 18] width 10 height 10
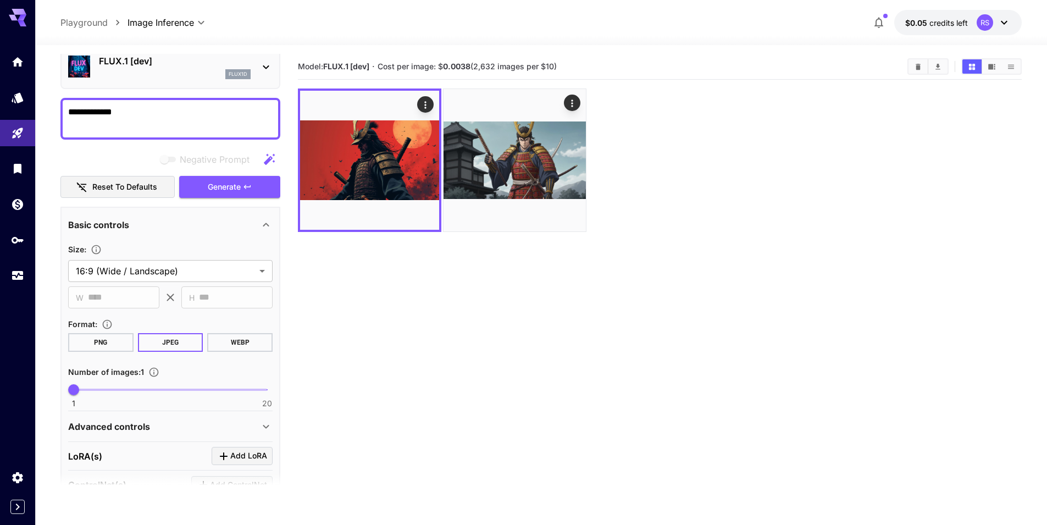
click at [167, 76] on div "flux1d" at bounding box center [175, 74] width 152 height 10
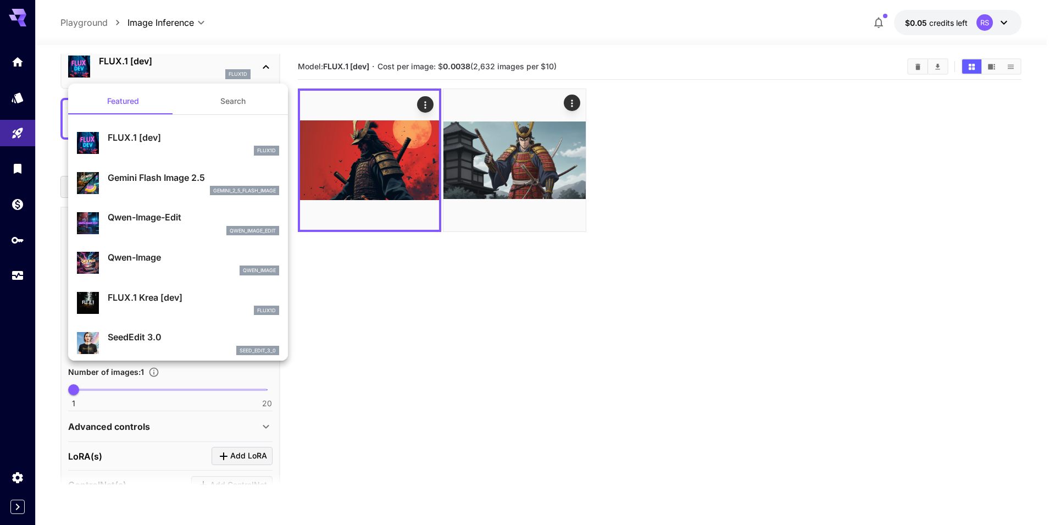
click at [157, 183] on p "Gemini Flash Image 2.5" at bounding box center [193, 177] width 171 height 13
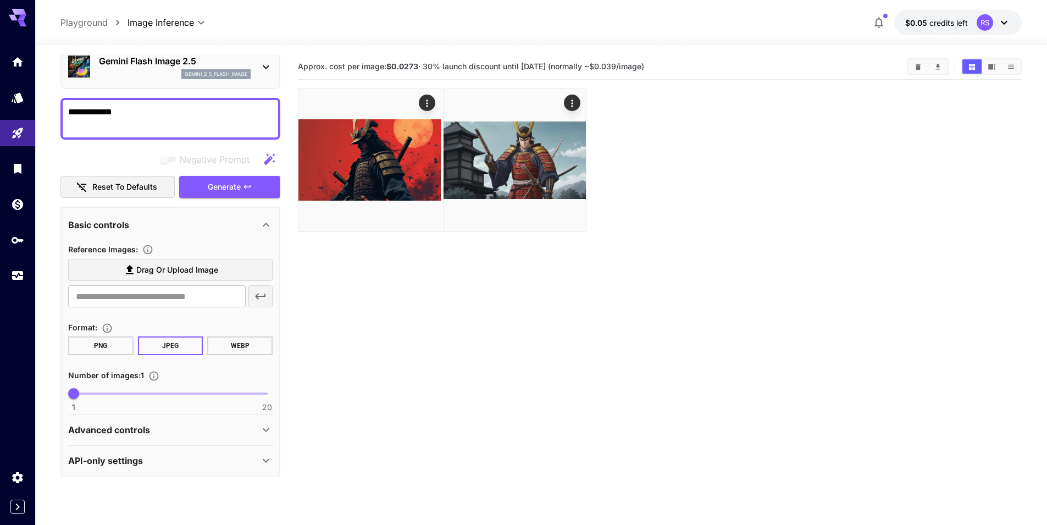
click at [159, 58] on p "Gemini Flash Image 2.5" at bounding box center [175, 60] width 152 height 13
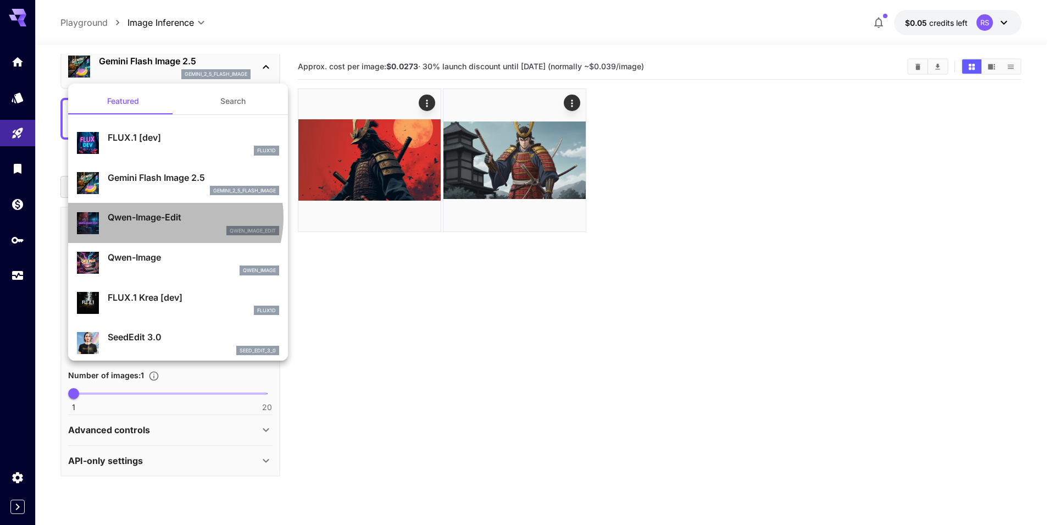
click at [170, 217] on p "Qwen-Image-Edit" at bounding box center [193, 216] width 171 height 13
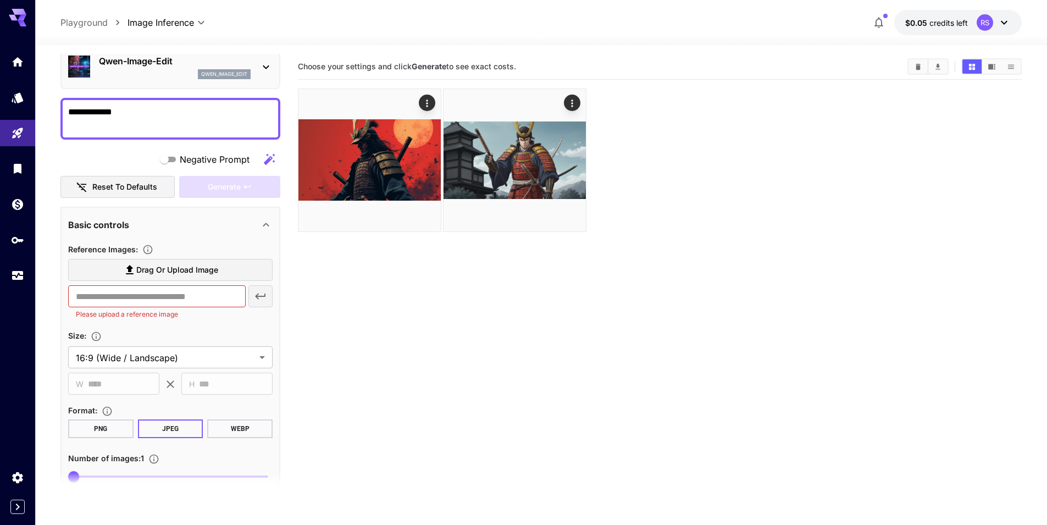
click at [156, 74] on div "qwen_image_edit" at bounding box center [175, 74] width 152 height 10
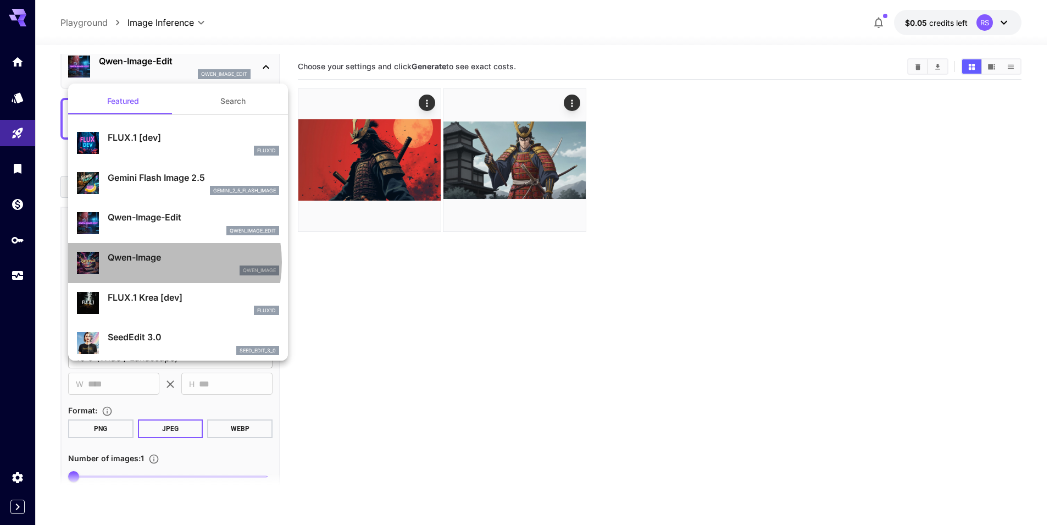
click at [153, 262] on p "Qwen-Image" at bounding box center [193, 257] width 171 height 13
type input "**"
type input "***"
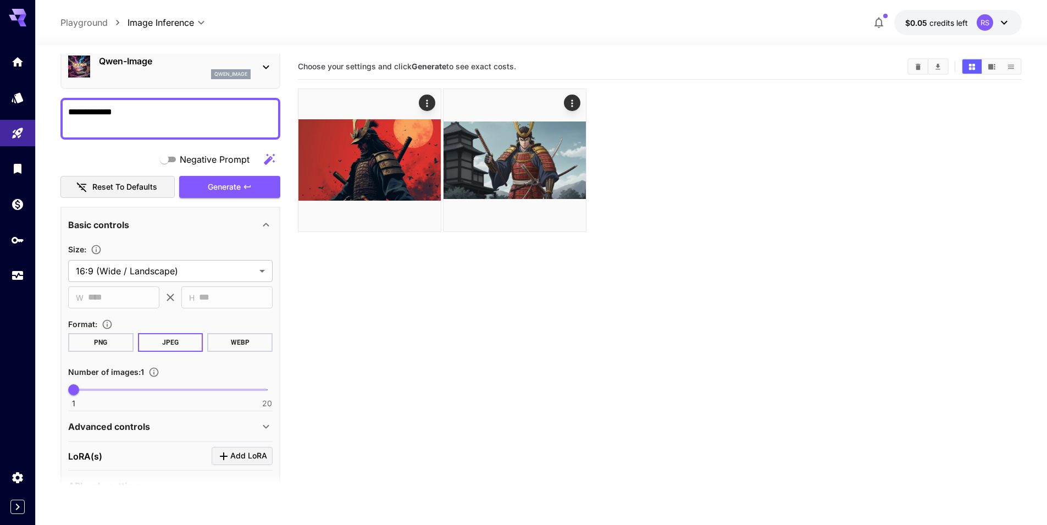
click at [154, 72] on div "qwen_image" at bounding box center [175, 74] width 152 height 10
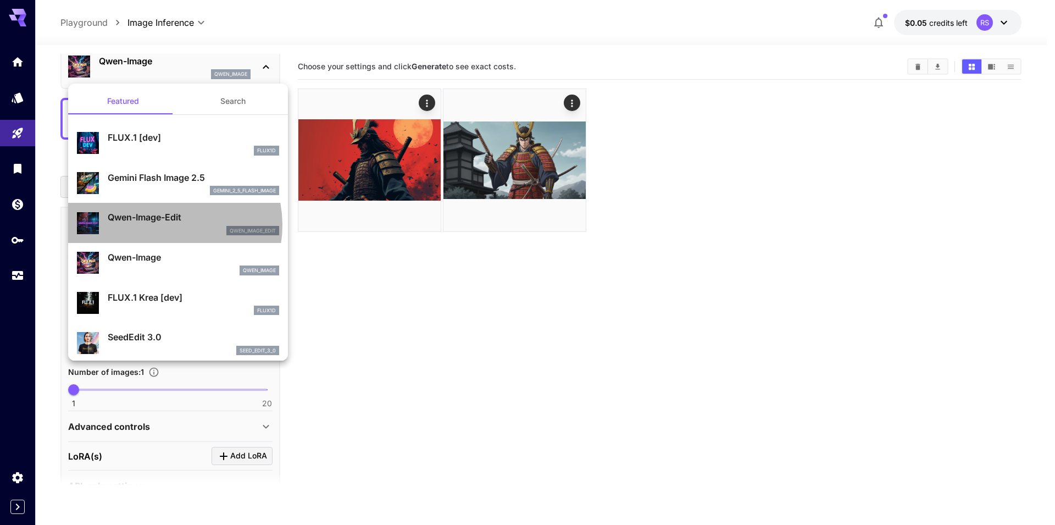
click at [163, 226] on div "qwen_image_edit" at bounding box center [193, 231] width 171 height 10
type input "*"
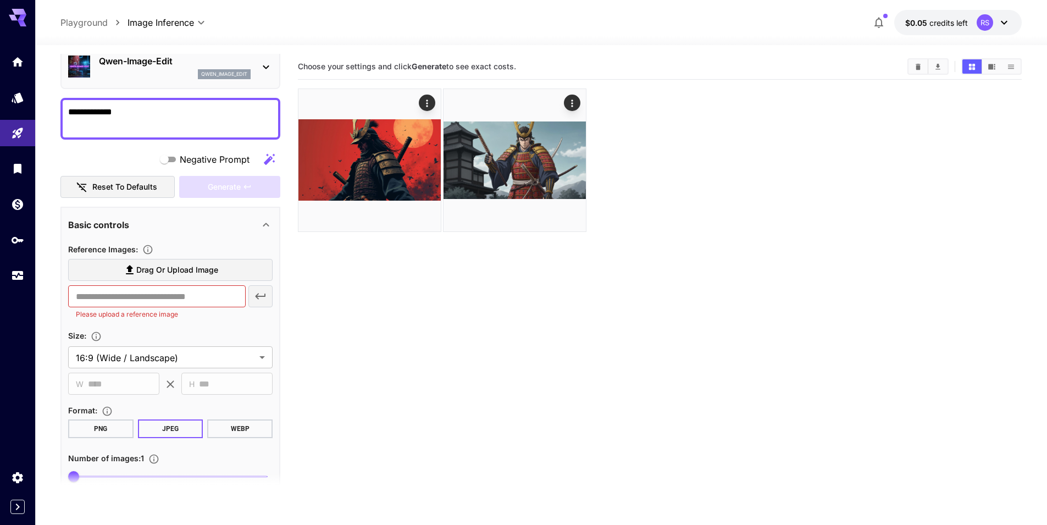
click at [141, 71] on div "qwen_image_edit" at bounding box center [175, 74] width 152 height 10
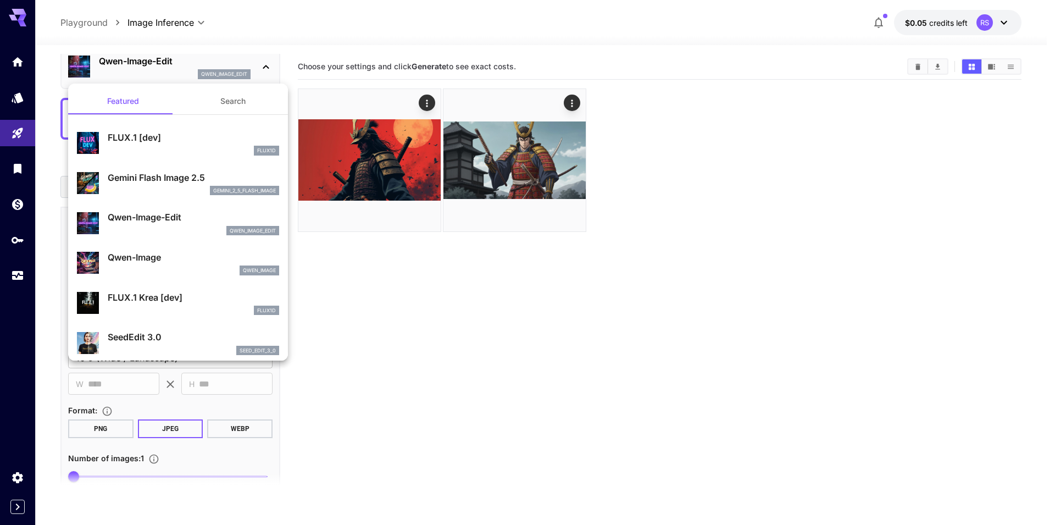
click at [185, 265] on div "qwen_image" at bounding box center [193, 270] width 171 height 10
type input "**"
type input "***"
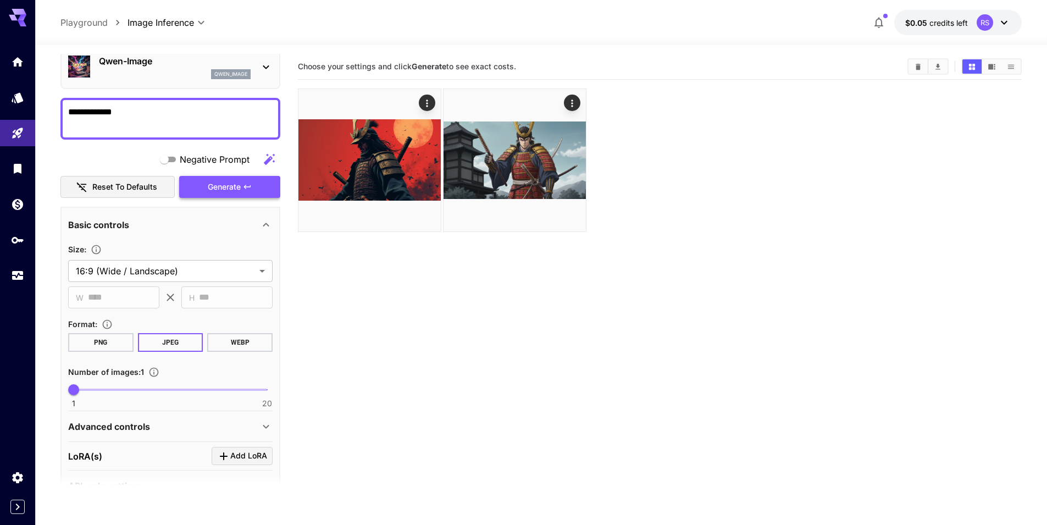
click at [221, 189] on span "Generate" at bounding box center [224, 187] width 33 height 14
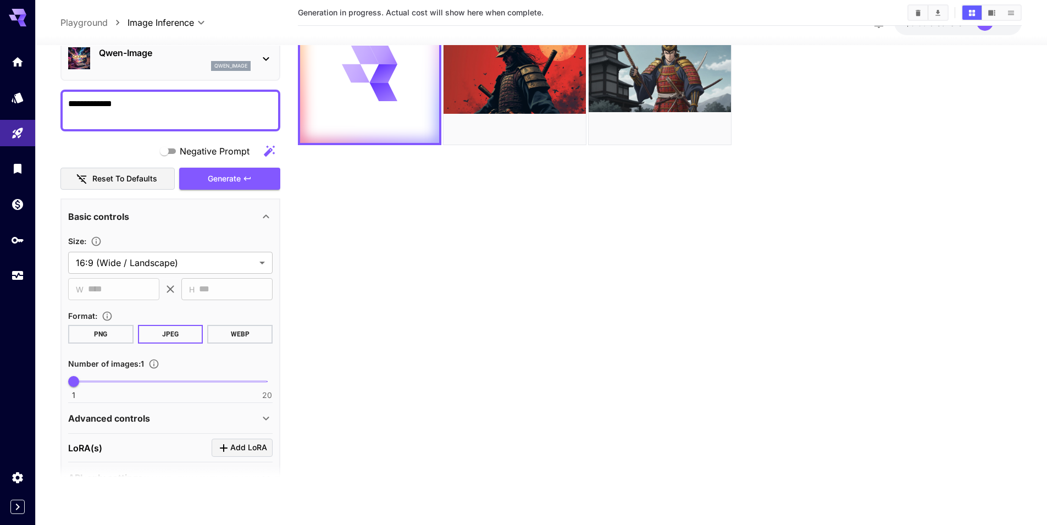
scroll to position [77, 0]
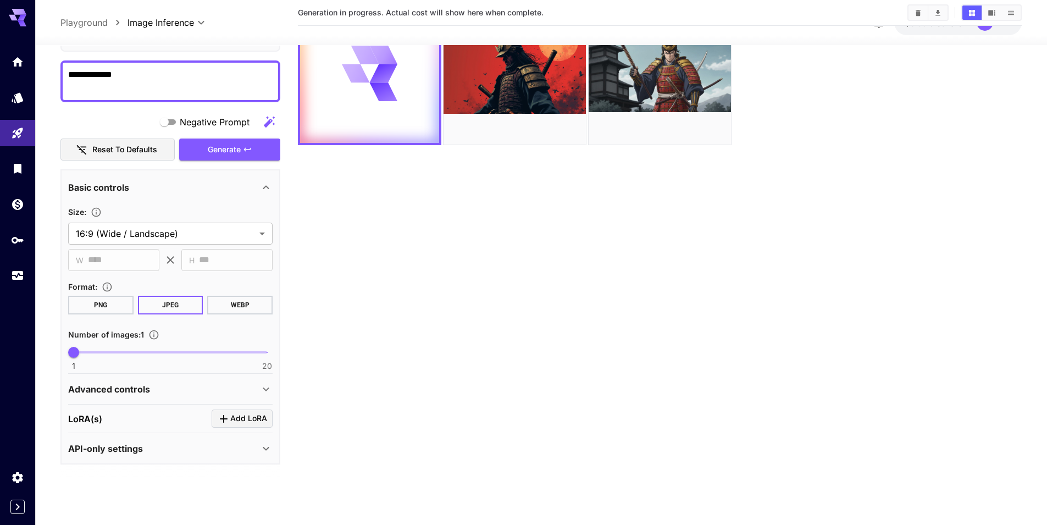
click at [138, 469] on section at bounding box center [170, 477] width 220 height 27
click at [145, 455] on div "API-only settings" at bounding box center [170, 448] width 204 height 26
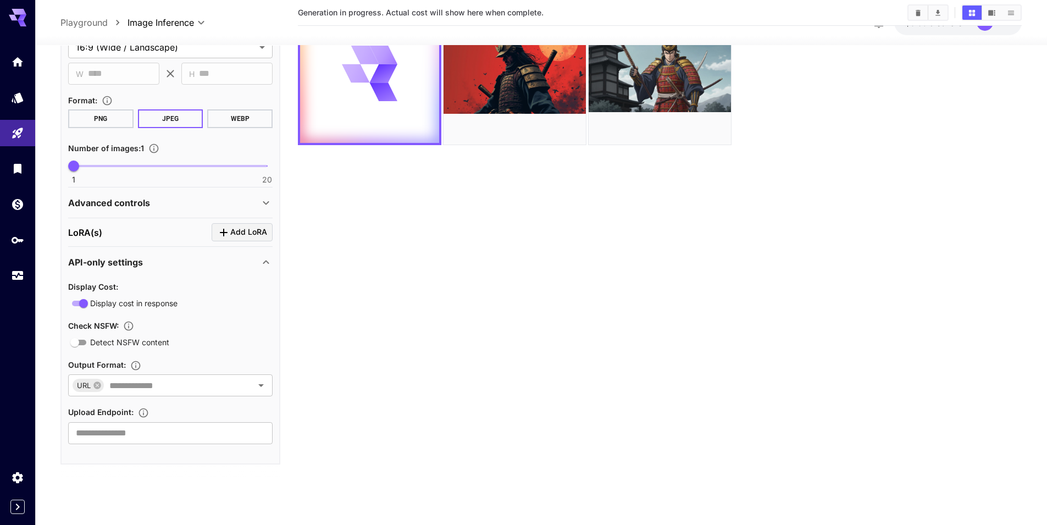
click at [154, 257] on div "API-only settings" at bounding box center [163, 262] width 191 height 13
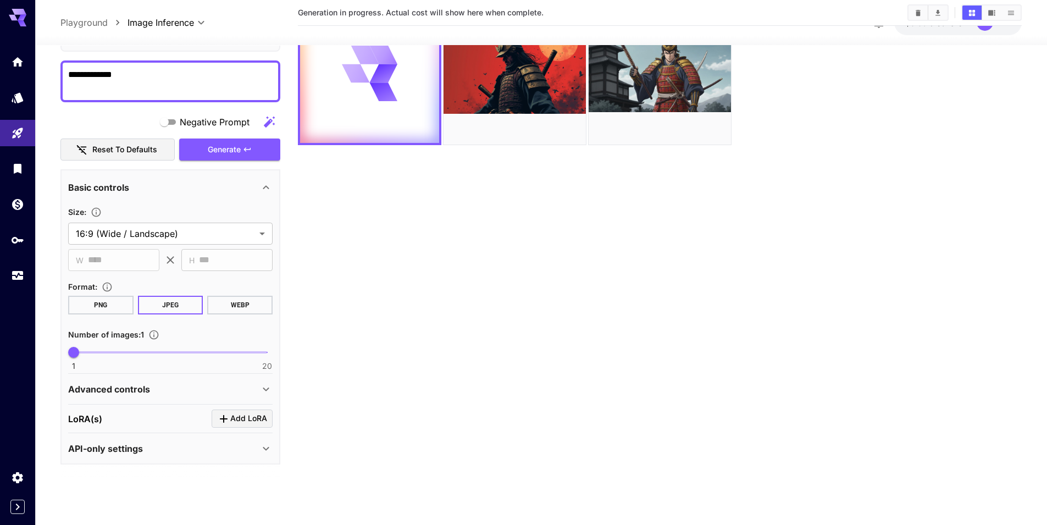
scroll to position [0, 0]
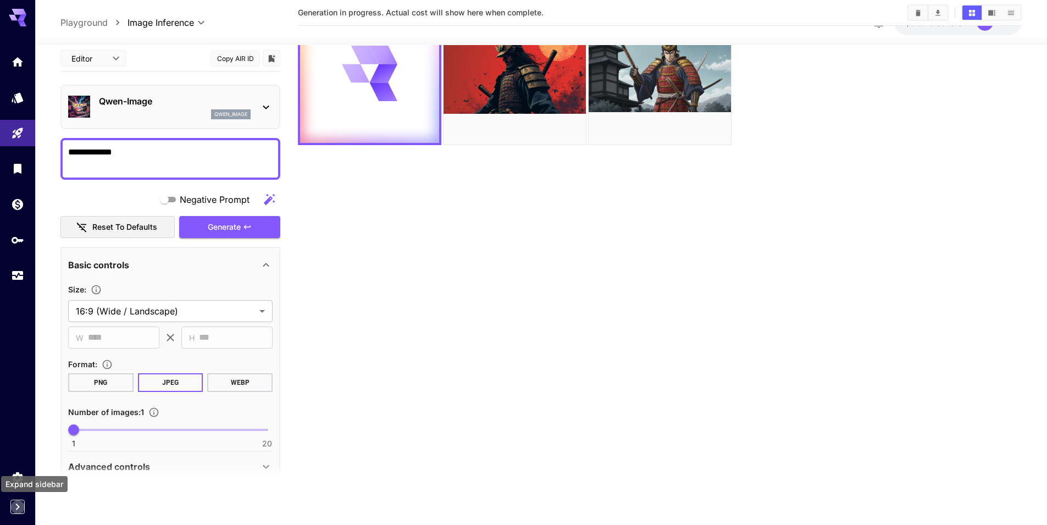
click at [20, 509] on icon "Expand sidebar" at bounding box center [17, 506] width 13 height 13
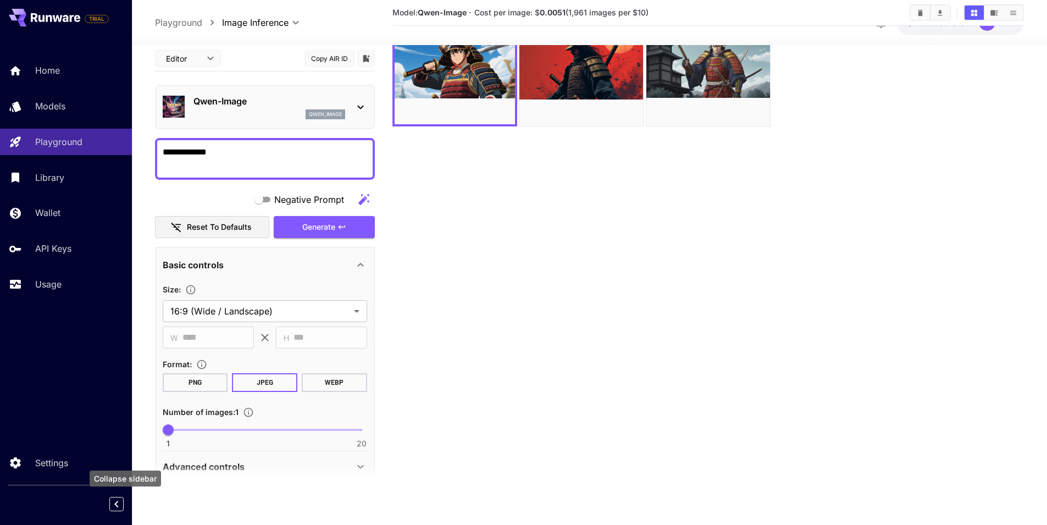
click at [113, 506] on icon "Collapse sidebar" at bounding box center [116, 503] width 13 height 13
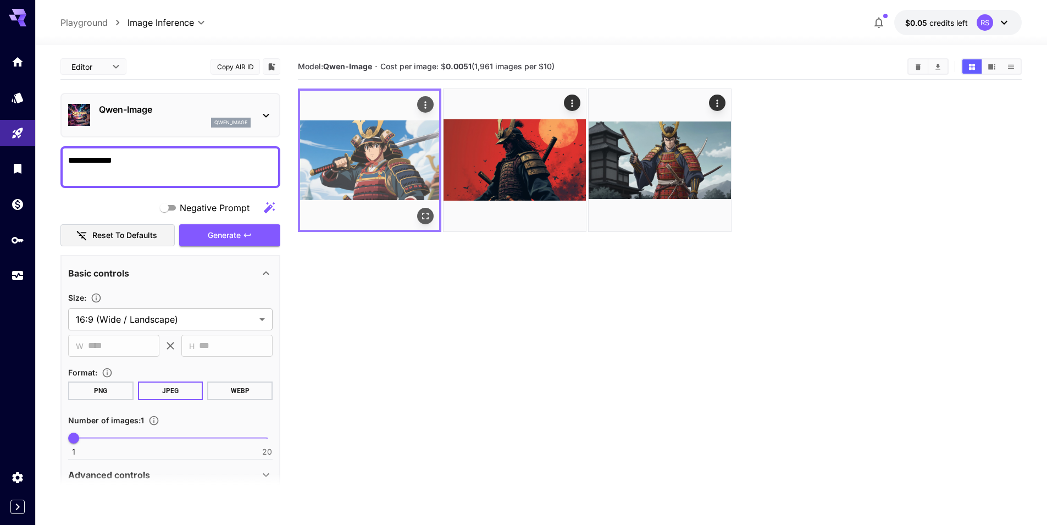
click at [382, 151] on img at bounding box center [369, 160] width 139 height 139
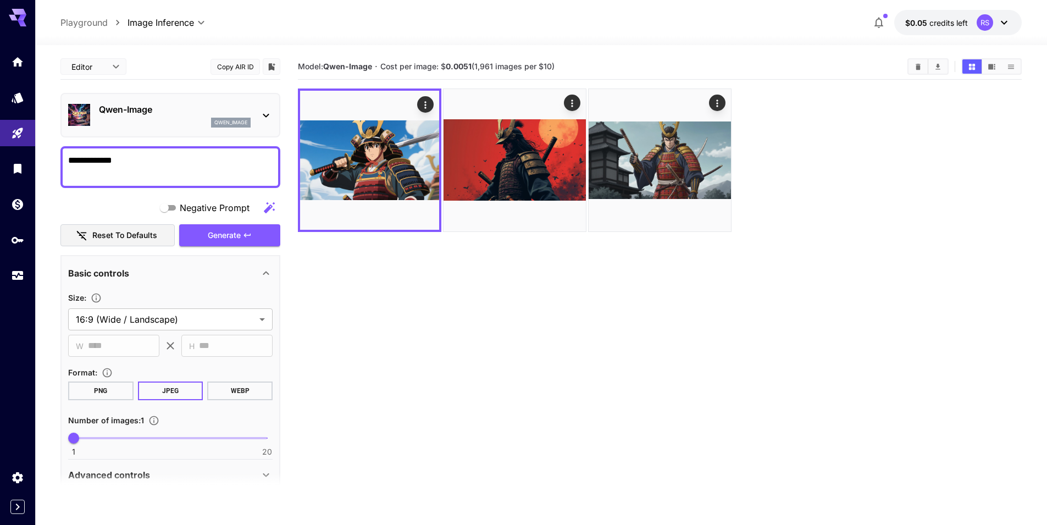
click at [217, 118] on div "qwen_image" at bounding box center [231, 123] width 40 height 10
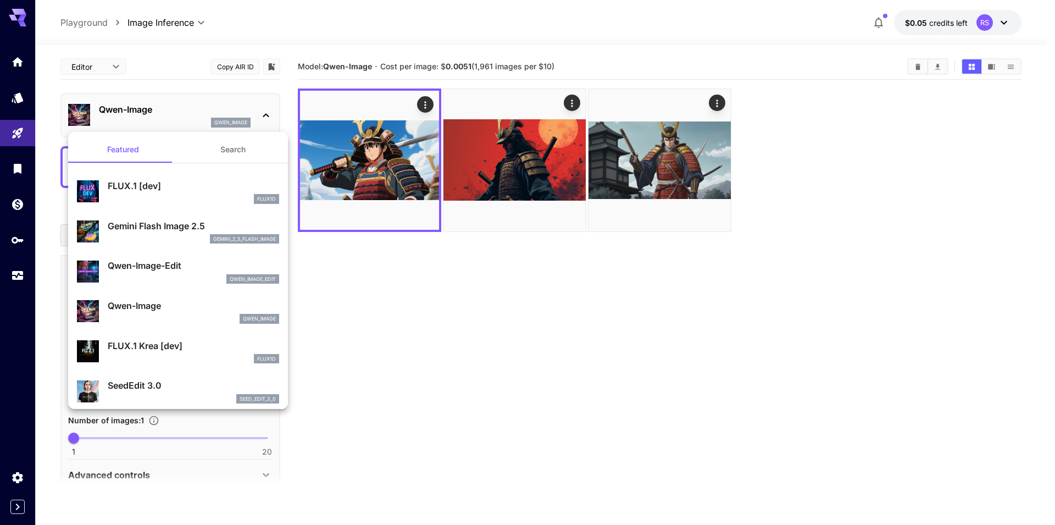
click at [193, 347] on p "FLUX.1 Krea [dev]" at bounding box center [193, 345] width 171 height 13
type input "**"
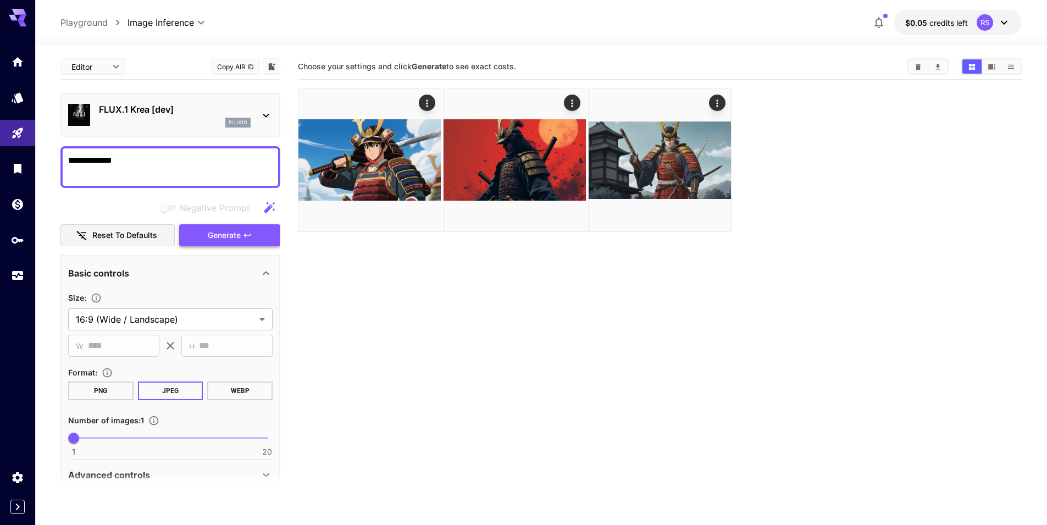
click at [232, 240] on span "Generate" at bounding box center [224, 236] width 33 height 14
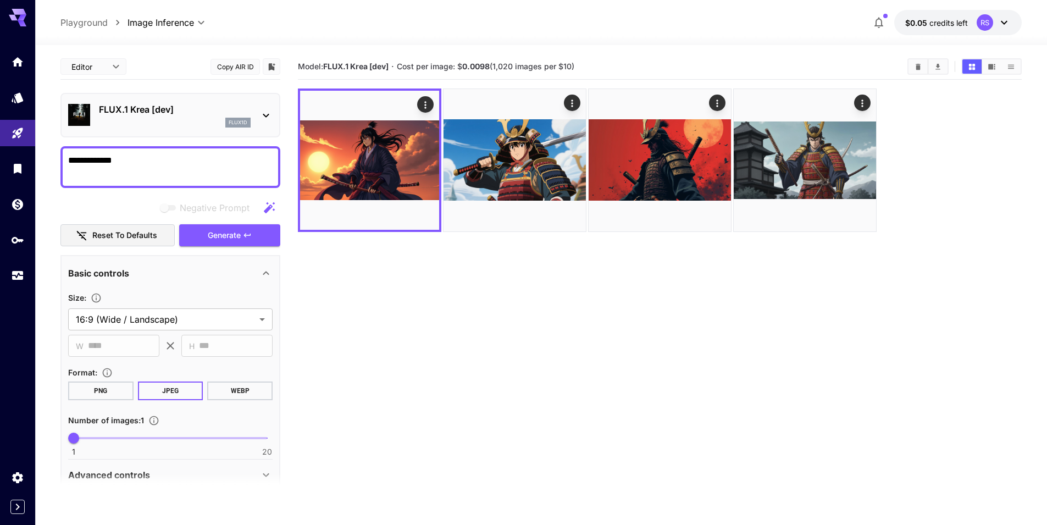
click at [198, 117] on div "FLUX.1 Krea [dev] flux1d" at bounding box center [175, 115] width 152 height 25
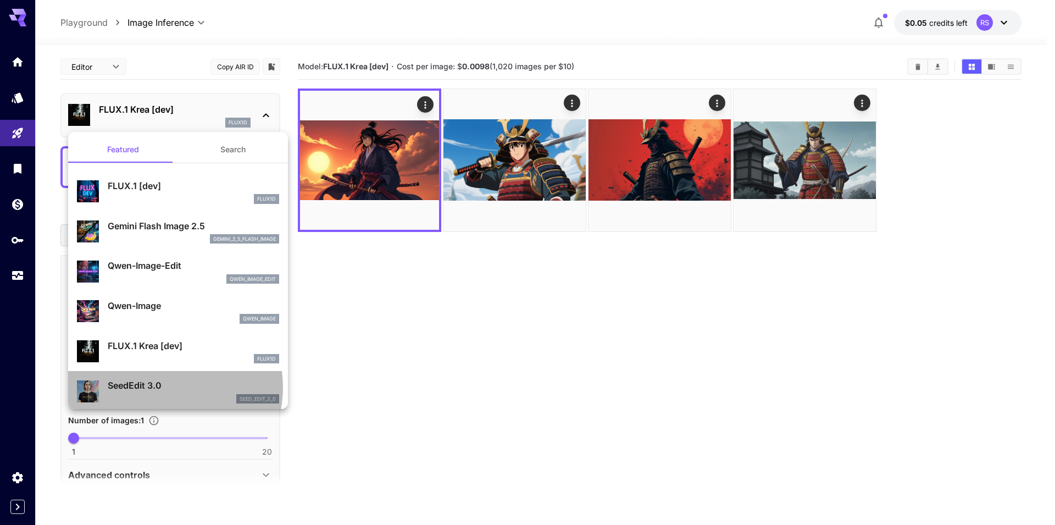
click at [163, 386] on p "SeedEdit 3.0" at bounding box center [193, 385] width 171 height 13
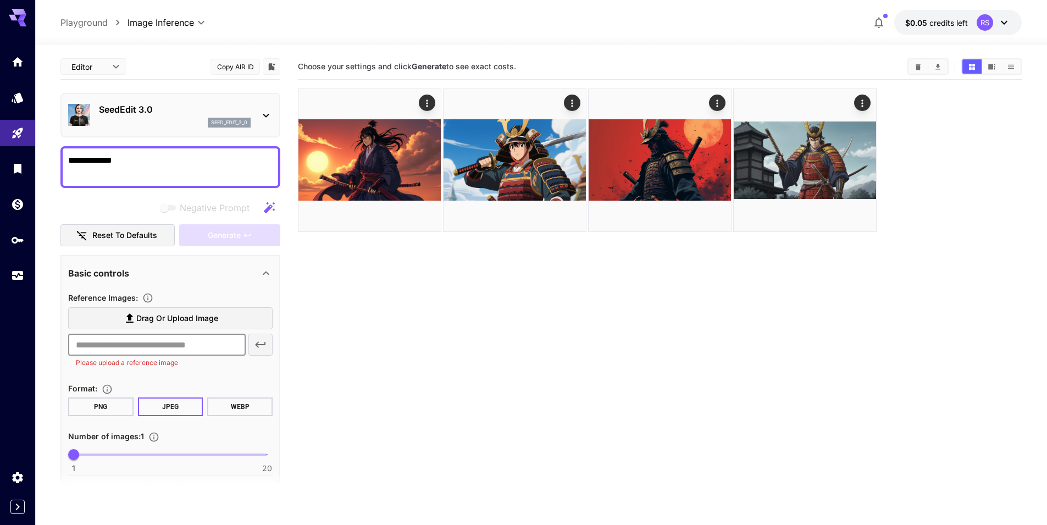
click at [206, 348] on input "text" at bounding box center [157, 345] width 178 height 22
click at [162, 114] on p "SeedEdit 3.0" at bounding box center [175, 109] width 152 height 13
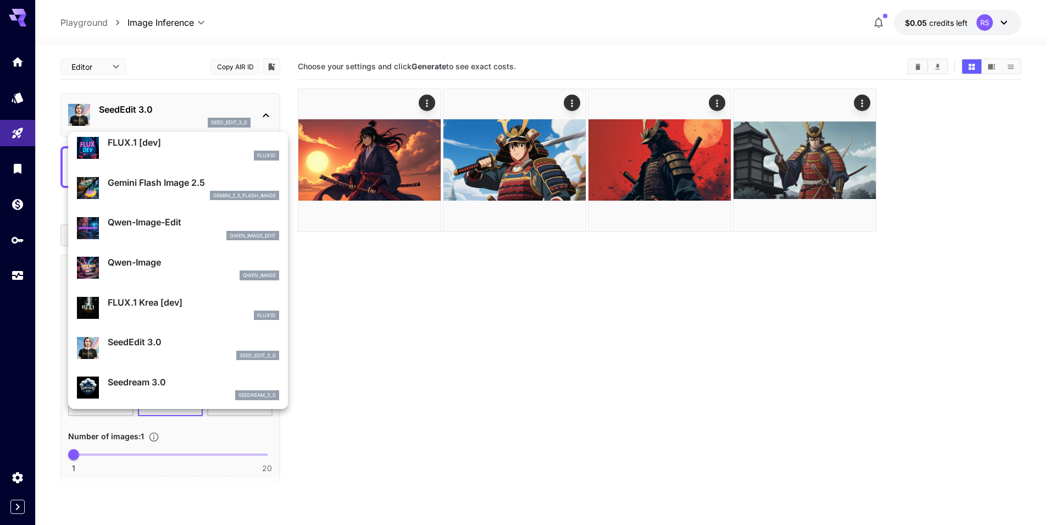
scroll to position [85, 0]
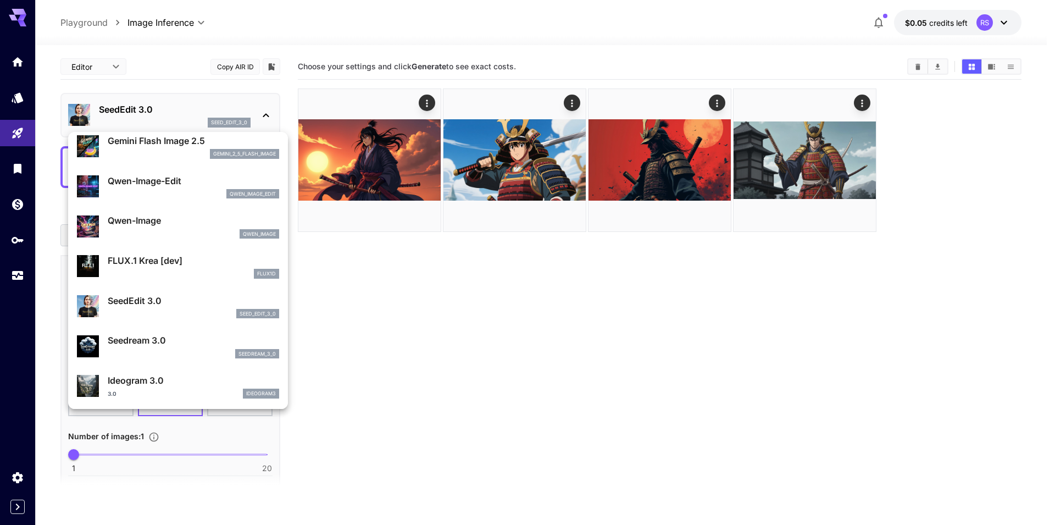
click at [167, 344] on p "Seedream 3.0" at bounding box center [193, 340] width 171 height 13
type input "***"
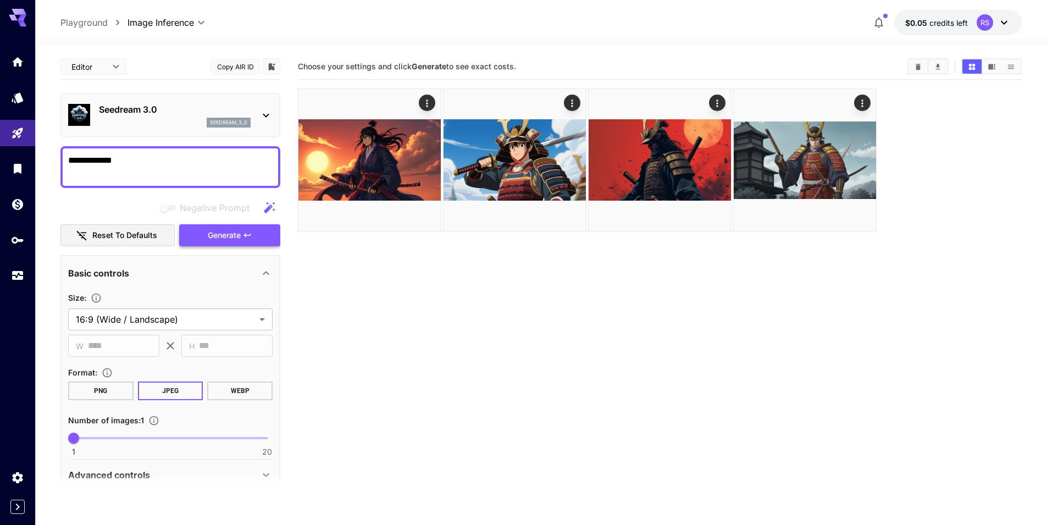
click at [230, 239] on span "Generate" at bounding box center [224, 236] width 33 height 14
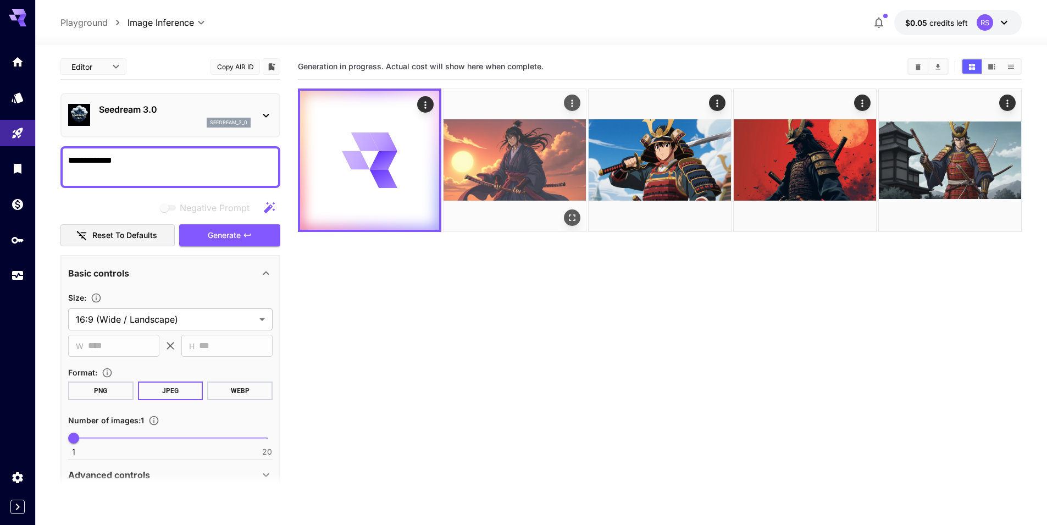
click at [575, 211] on button "Open in fullscreen" at bounding box center [572, 217] width 16 height 16
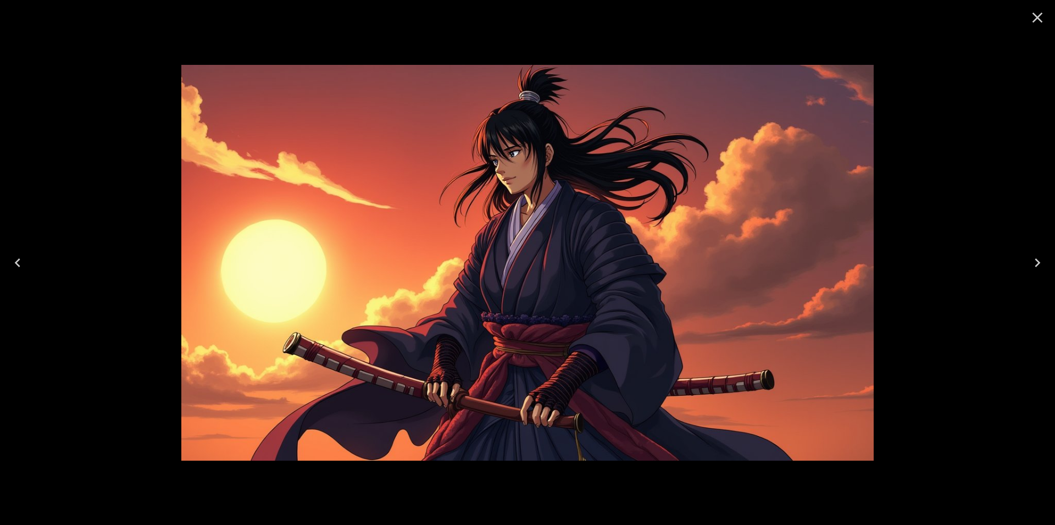
click at [1038, 19] on icon "Close" at bounding box center [1038, 18] width 18 height 18
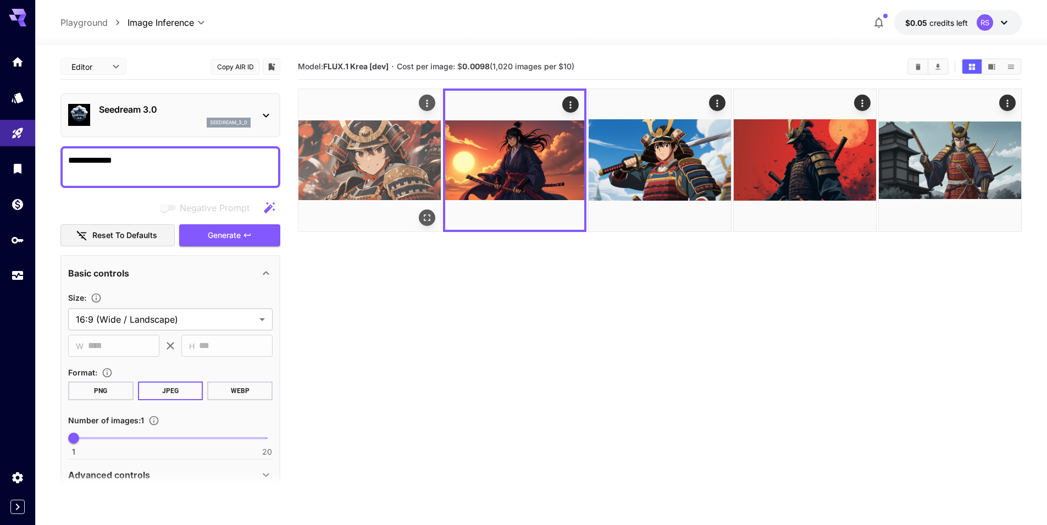
click at [359, 153] on img at bounding box center [369, 160] width 142 height 142
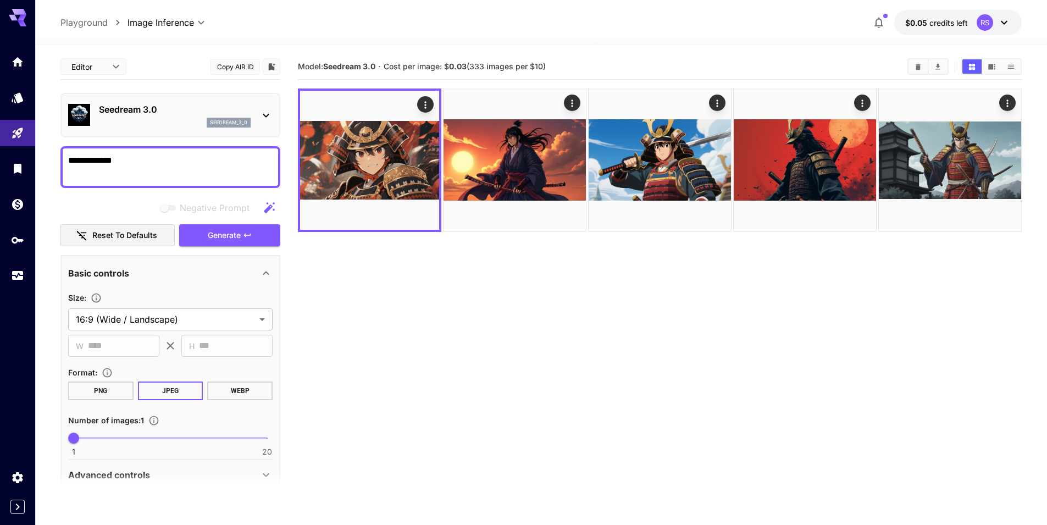
click at [229, 124] on p "seedream_3_0" at bounding box center [228, 123] width 37 height 8
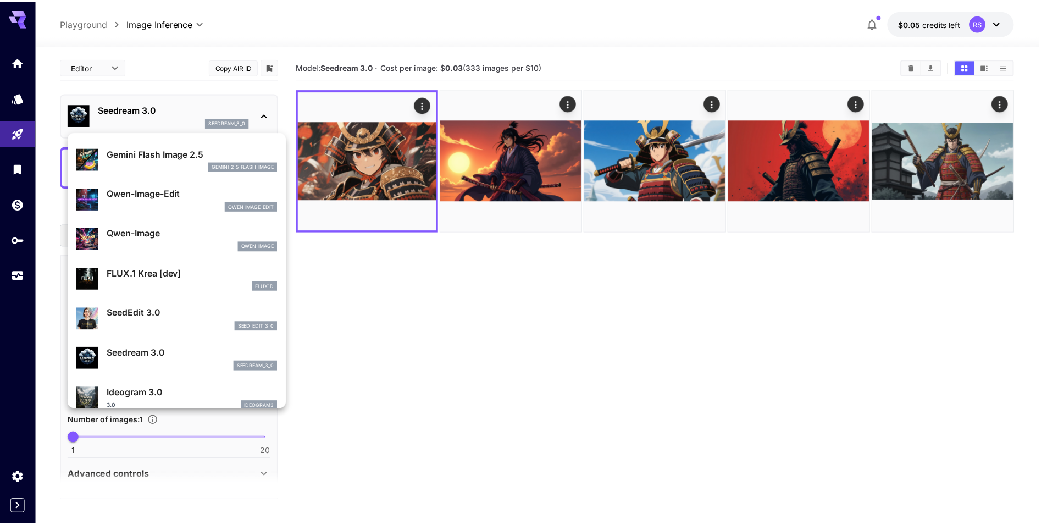
scroll to position [109, 0]
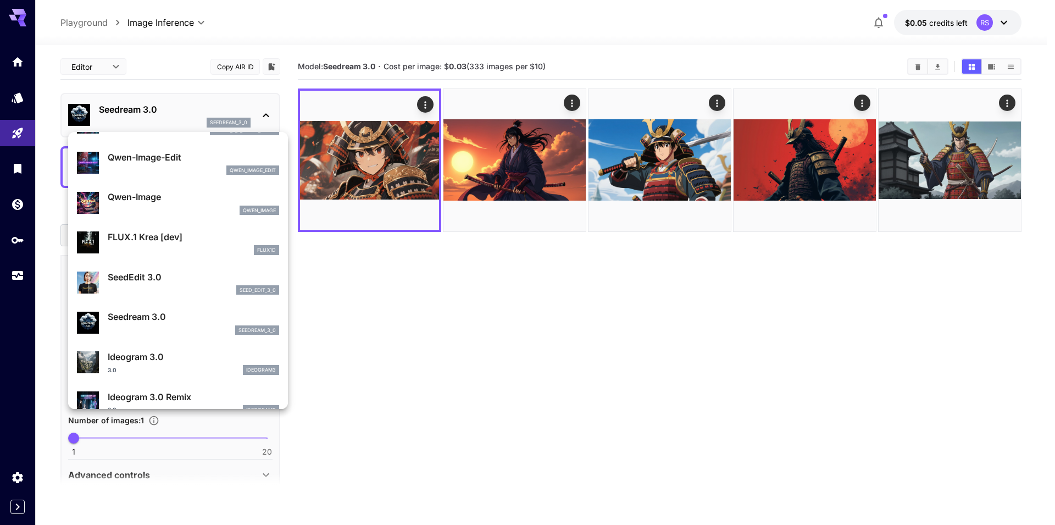
click at [186, 358] on p "Ideogram 3.0" at bounding box center [193, 356] width 171 height 13
type input "**********"
type input "****"
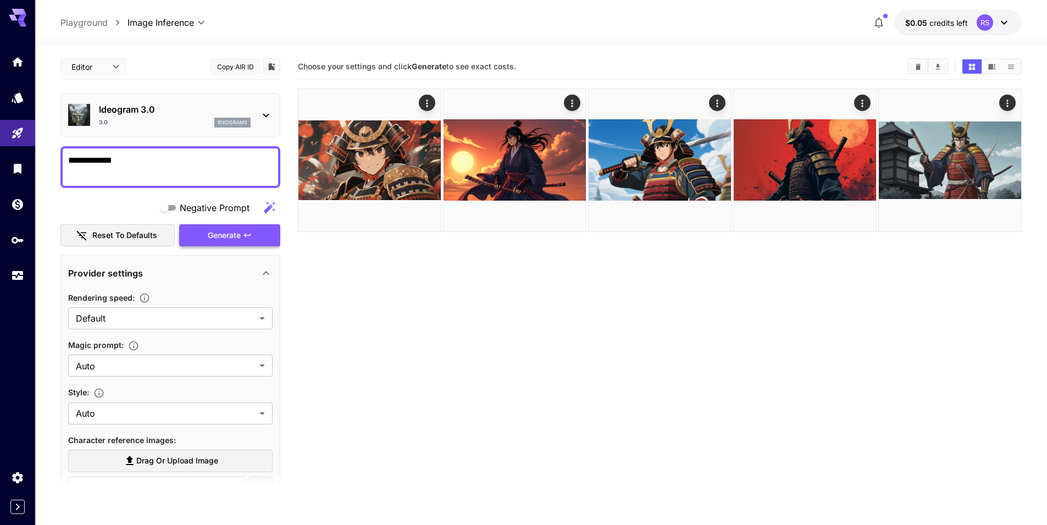
click at [242, 245] on button "Generate" at bounding box center [229, 235] width 101 height 23
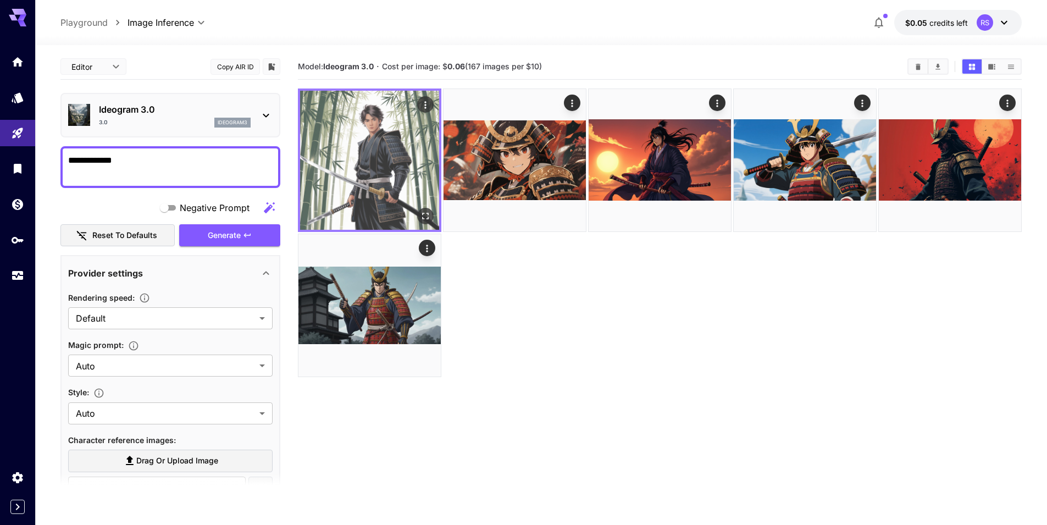
click at [387, 173] on img at bounding box center [369, 160] width 139 height 139
click at [429, 211] on icon "Open in fullscreen" at bounding box center [425, 215] width 11 height 11
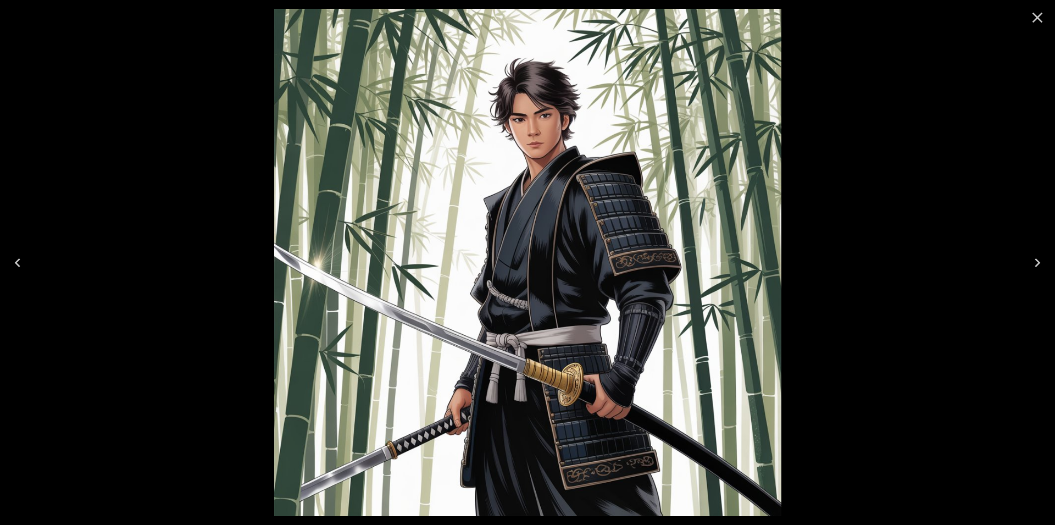
click at [1040, 16] on icon "Close" at bounding box center [1038, 18] width 18 height 18
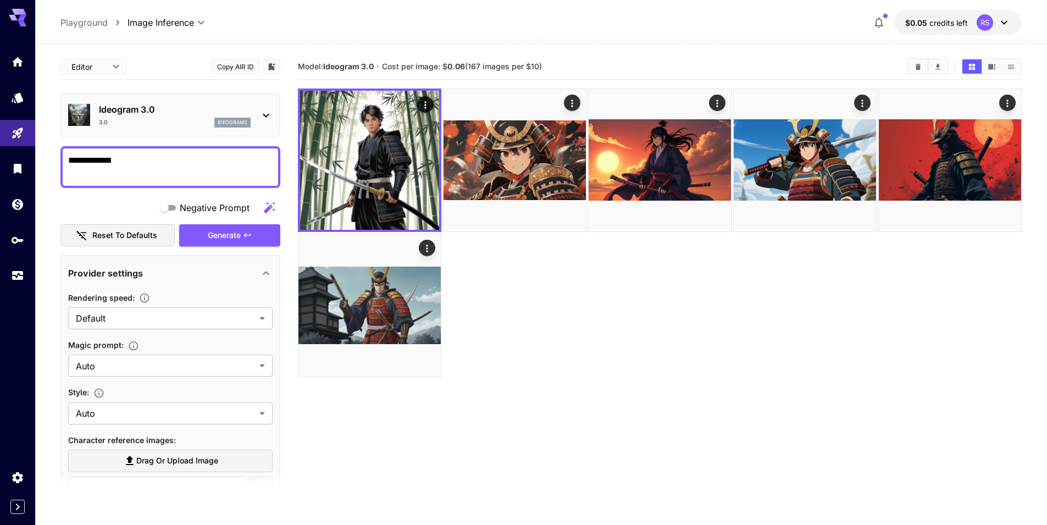
drag, startPoint x: 139, startPoint y: 146, endPoint x: 146, endPoint y: 133, distance: 14.3
click at [139, 146] on div "**********" at bounding box center [170, 167] width 220 height 42
click at [152, 123] on div "3.0 ideogram3" at bounding box center [175, 123] width 152 height 10
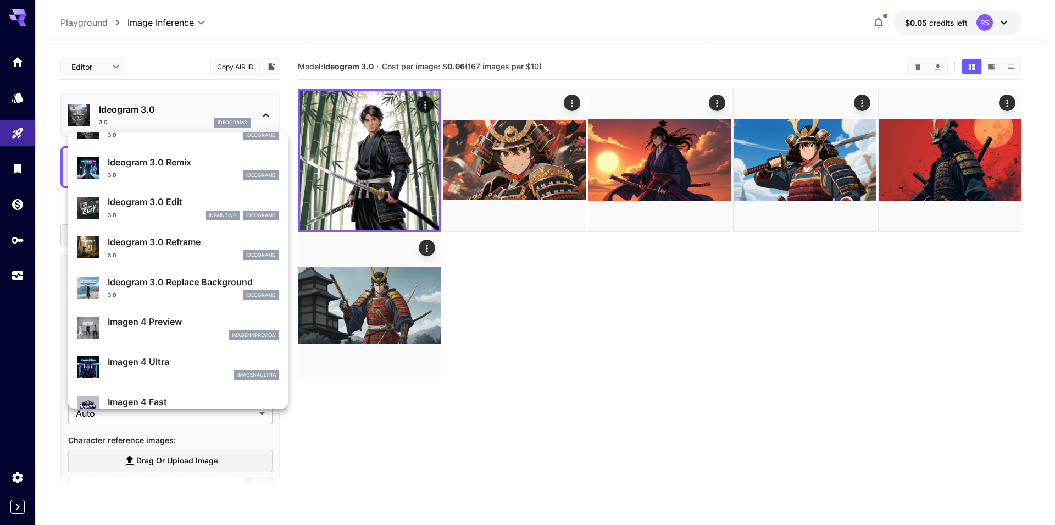
scroll to position [381, 0]
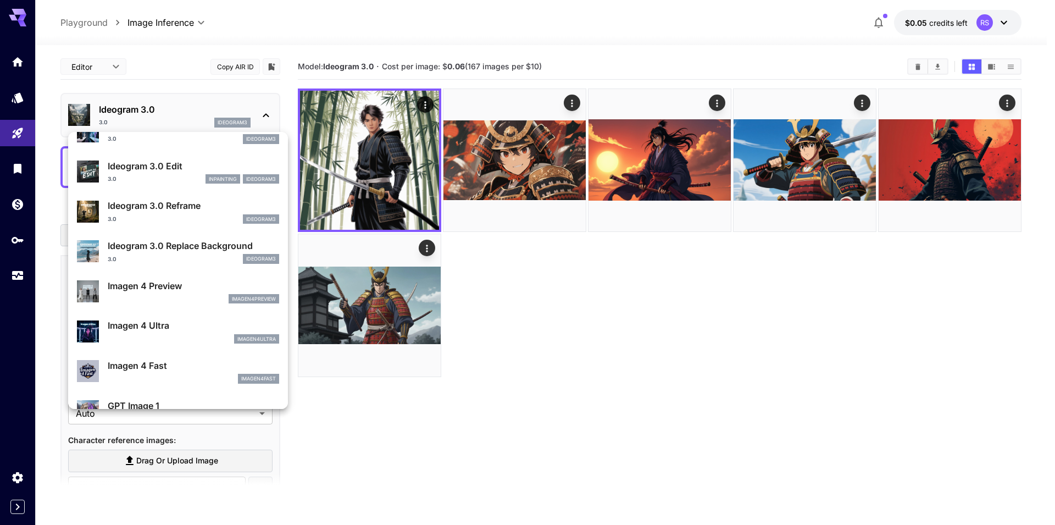
click at [185, 296] on div "imagen4preview" at bounding box center [193, 299] width 171 height 10
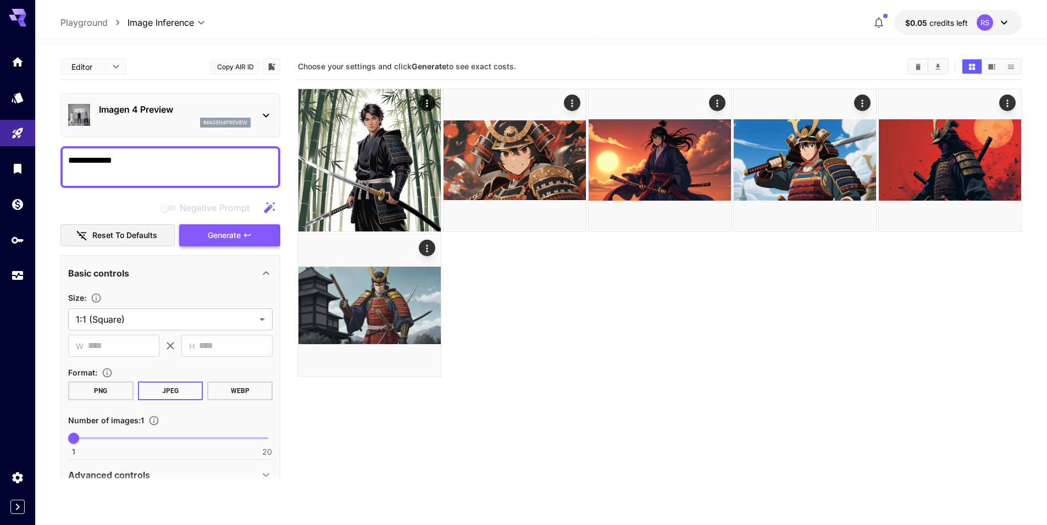
click at [232, 242] on button "Generate" at bounding box center [229, 235] width 101 height 23
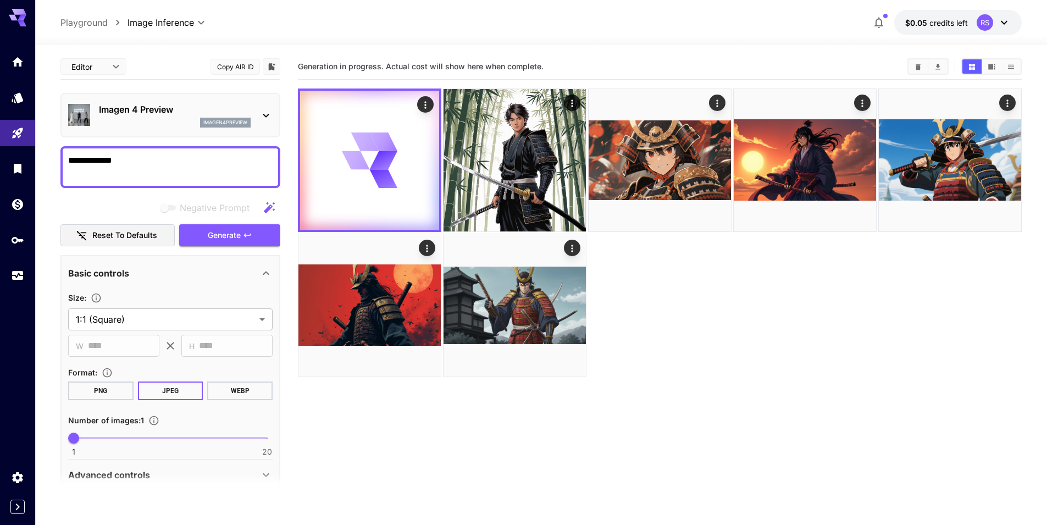
click at [162, 113] on p "Imagen 4 Preview" at bounding box center [175, 109] width 152 height 13
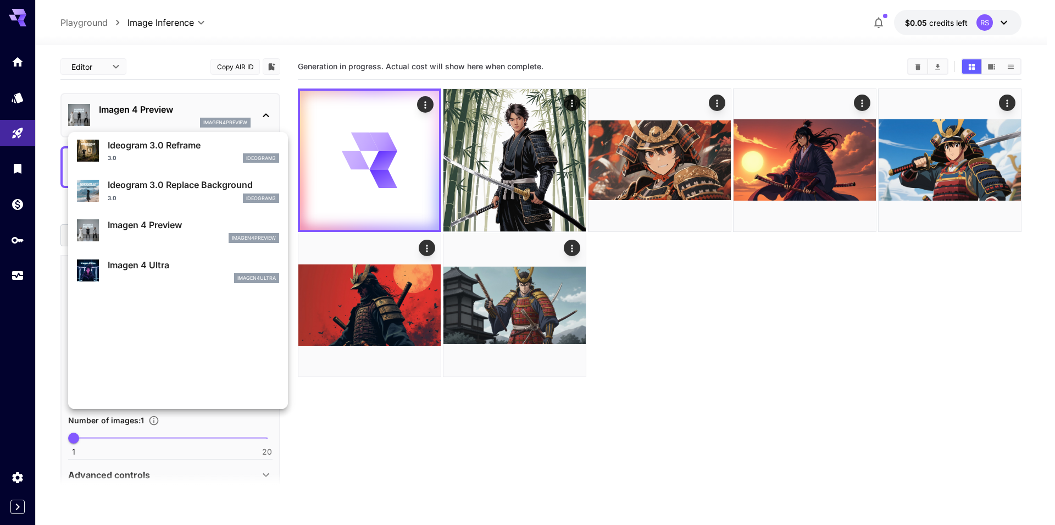
scroll to position [512, 0]
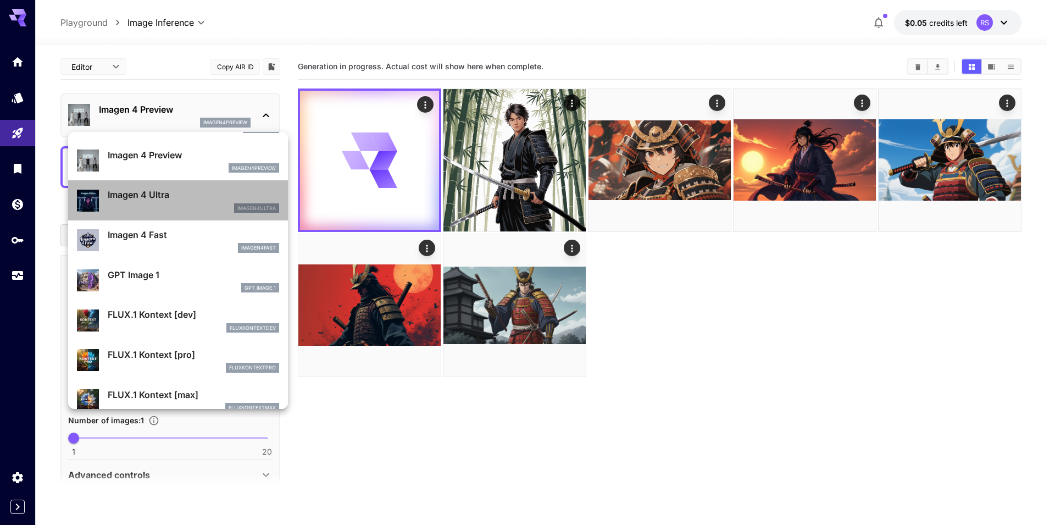
click at [185, 198] on p "Imagen 4 Ultra" at bounding box center [193, 194] width 171 height 13
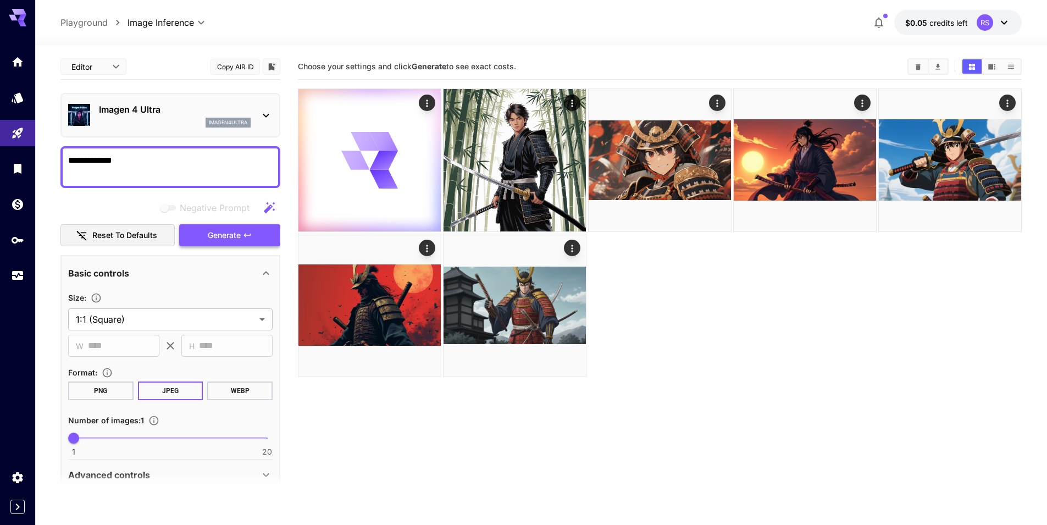
click at [260, 233] on button "Generate" at bounding box center [229, 235] width 101 height 23
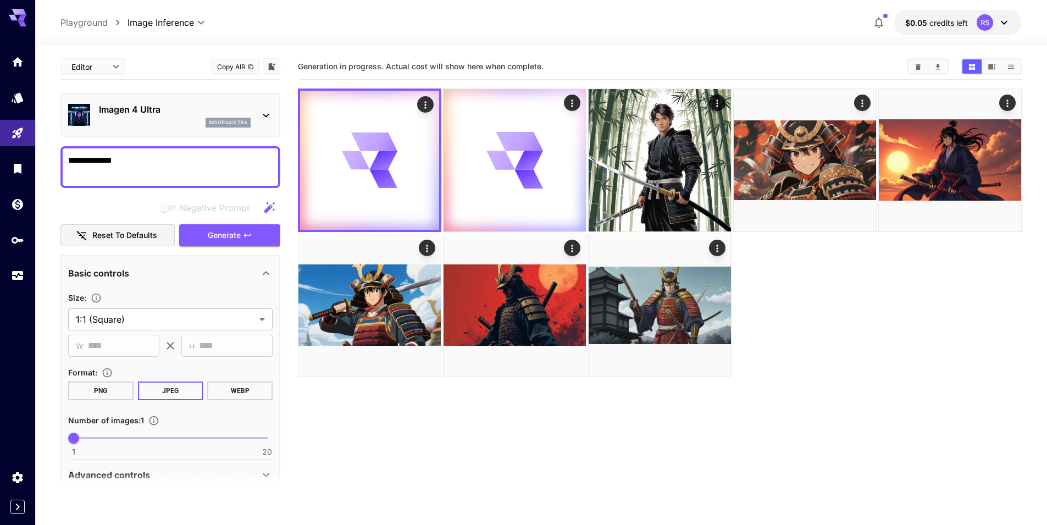
click at [209, 114] on p "Imagen 4 Ultra" at bounding box center [175, 109] width 152 height 13
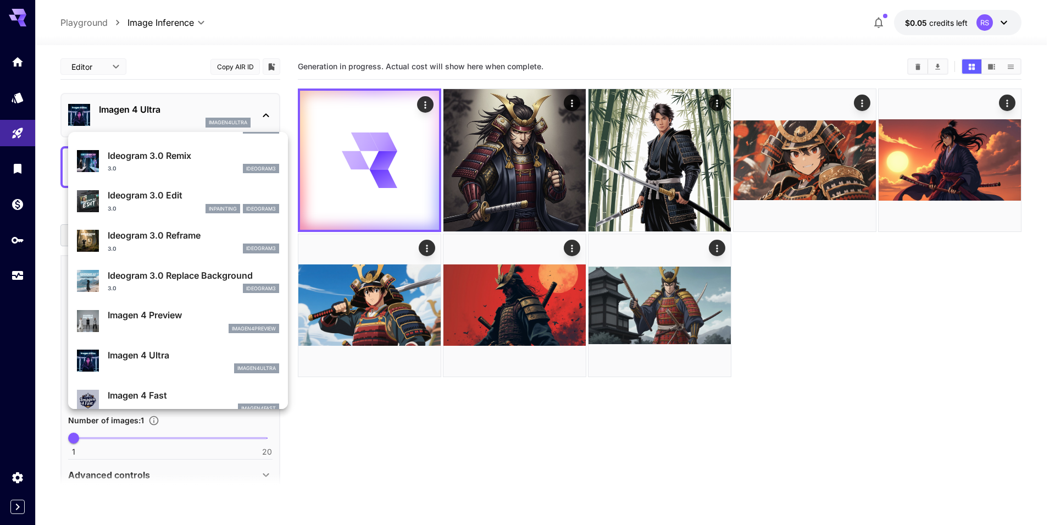
scroll to position [387, 0]
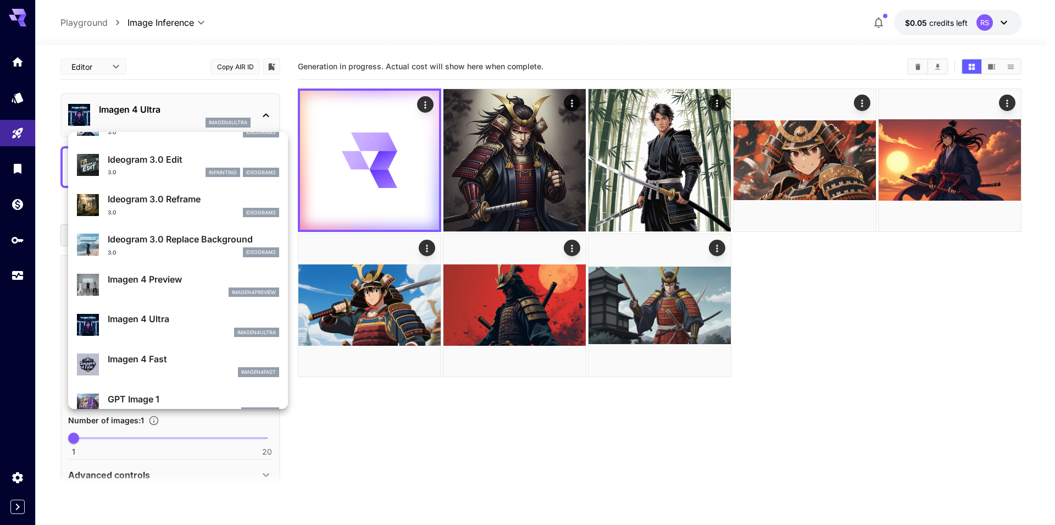
click at [176, 367] on div "imagen4fast" at bounding box center [193, 372] width 171 height 10
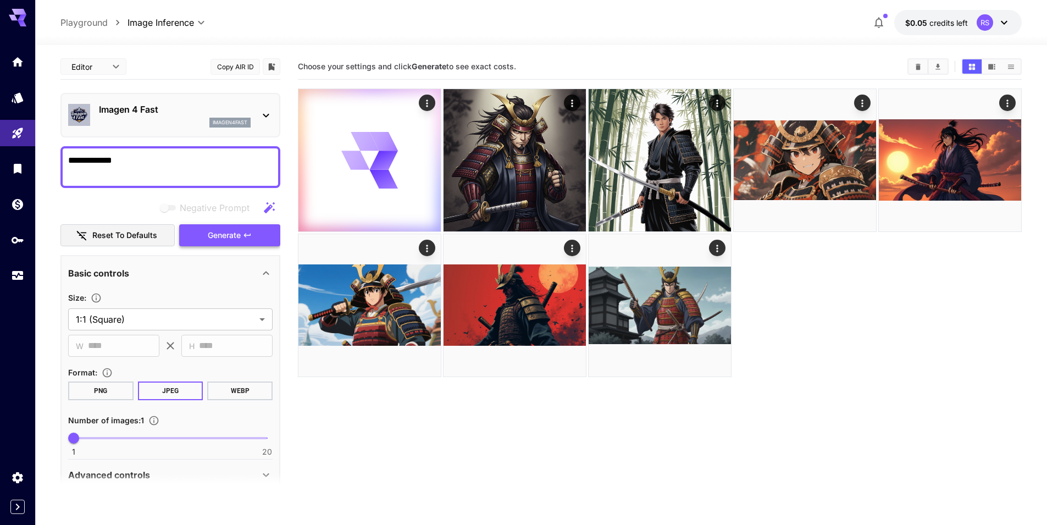
click at [236, 234] on span "Generate" at bounding box center [224, 236] width 33 height 14
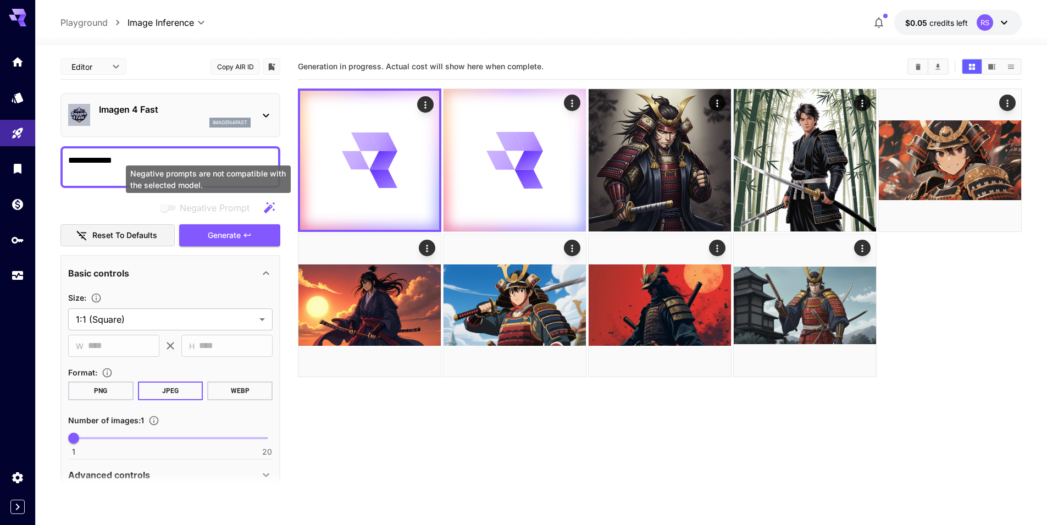
click at [224, 128] on div "Imagen 4 Fast imagen4fast" at bounding box center [170, 115] width 204 height 34
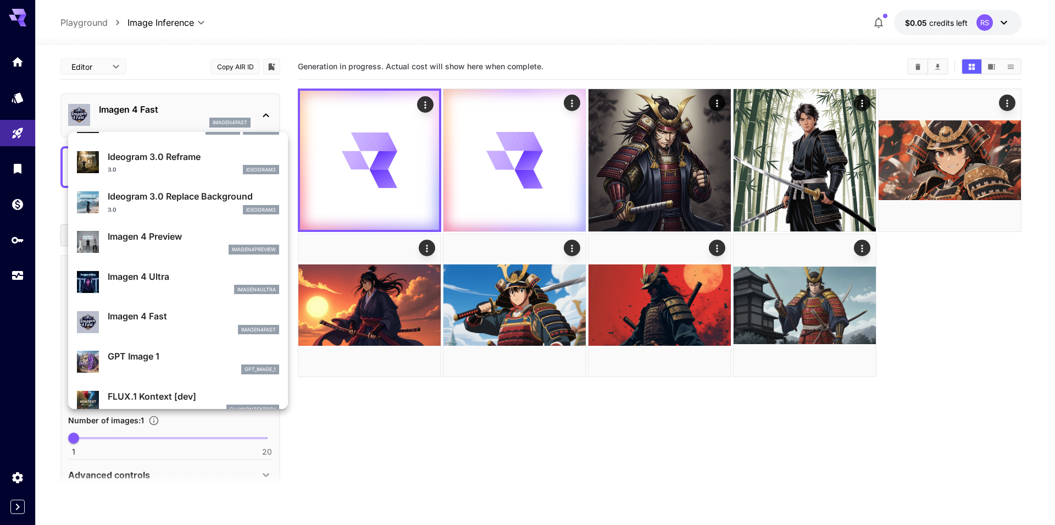
scroll to position [519, 0]
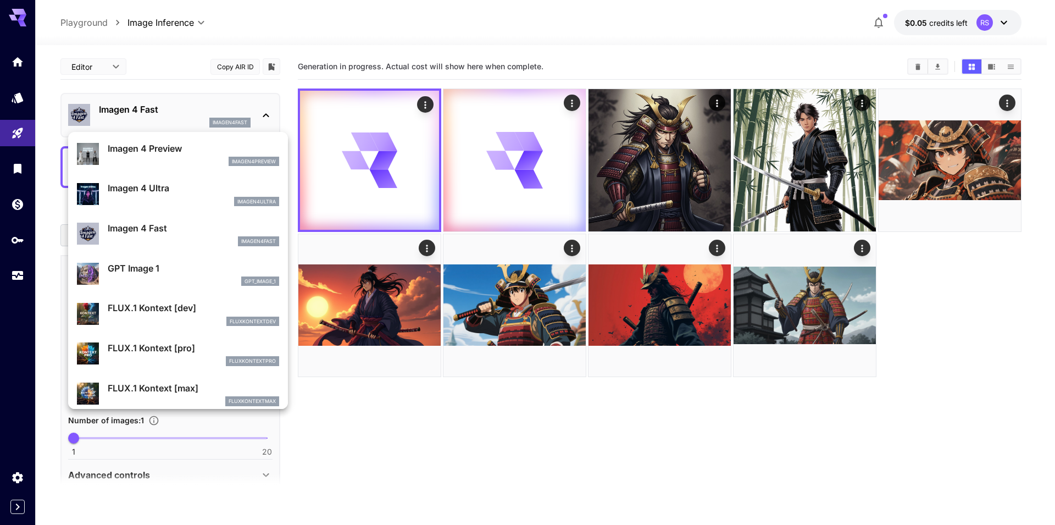
click at [180, 291] on li "GPT Image 1 gpt_image_1" at bounding box center [178, 274] width 220 height 40
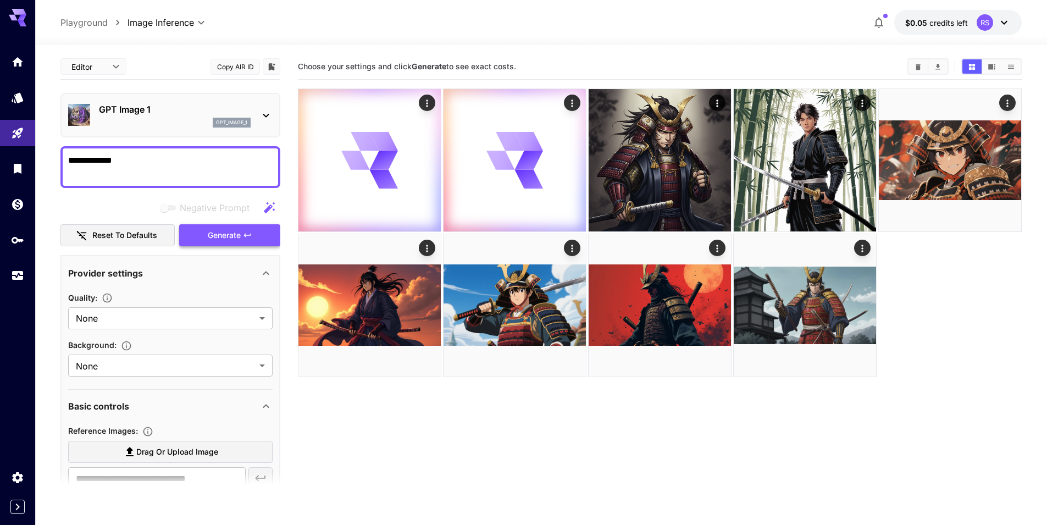
click at [245, 239] on icon "button" at bounding box center [247, 235] width 9 height 9
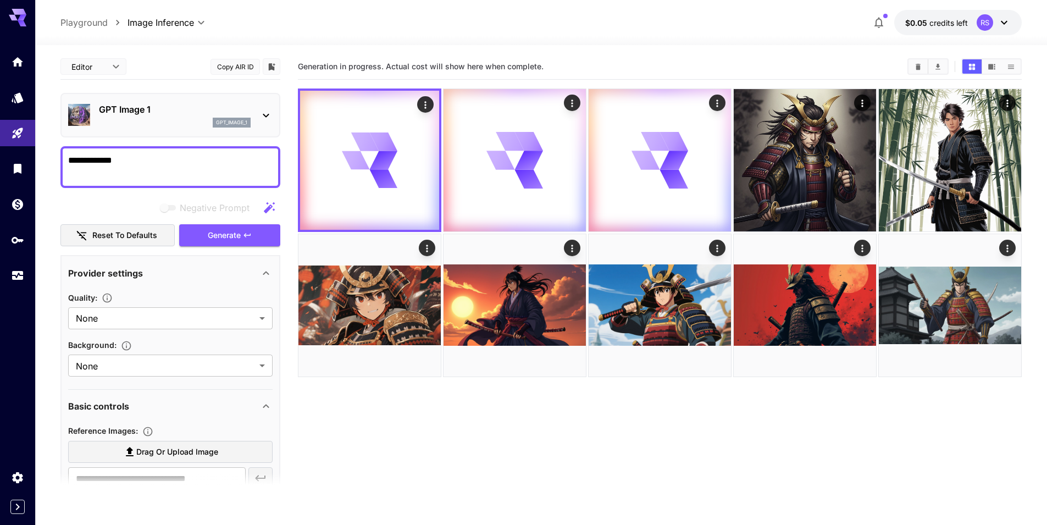
click at [177, 99] on div "GPT Image 1 gpt_image_1" at bounding box center [170, 115] width 204 height 34
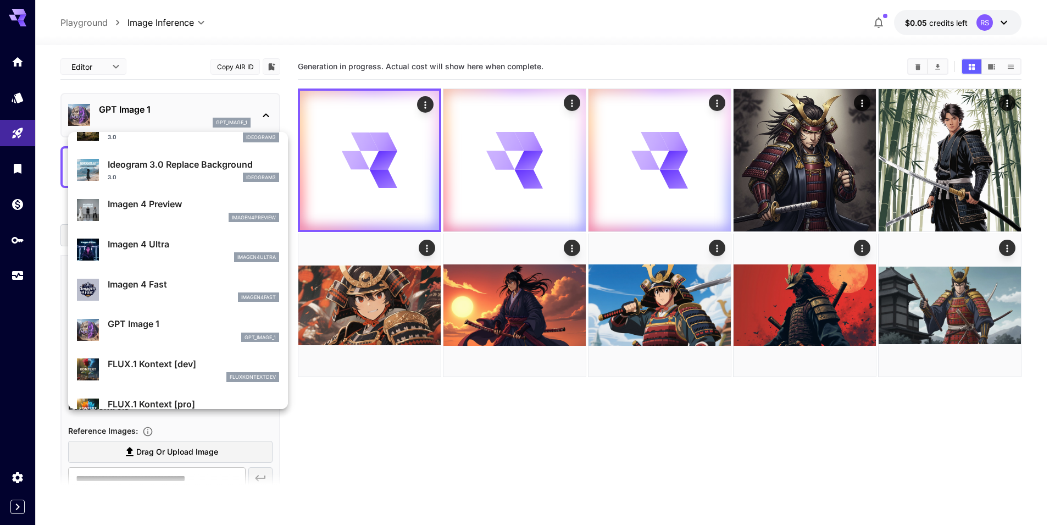
scroll to position [499, 0]
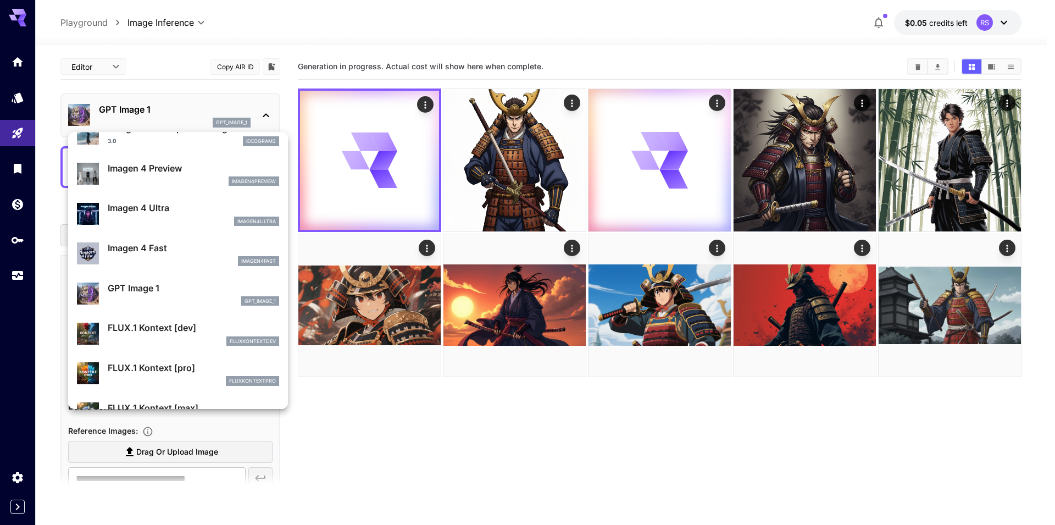
click at [205, 324] on p "FLUX.1 Kontext [dev]" at bounding box center [193, 327] width 171 height 13
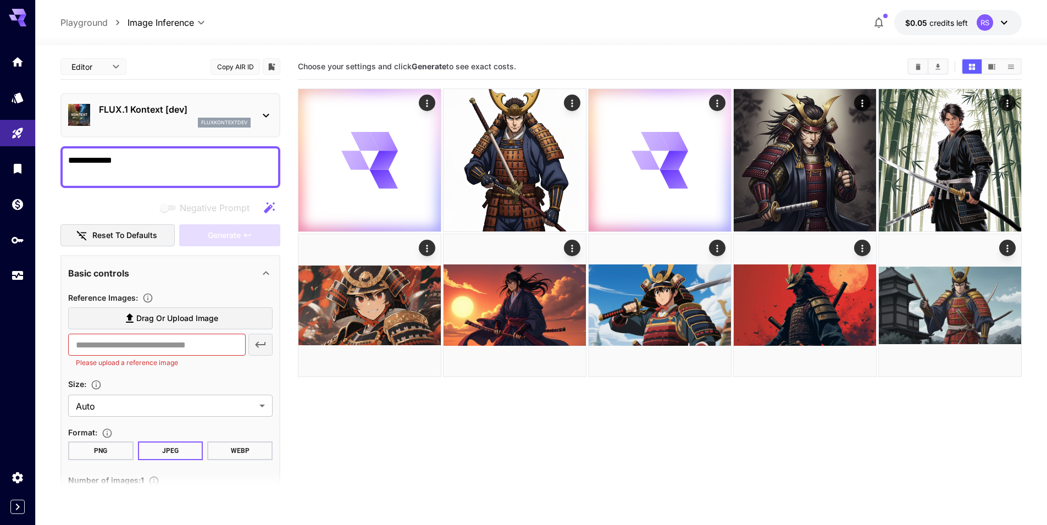
click at [175, 110] on p "FLUX.1 Kontext [dev]" at bounding box center [175, 109] width 152 height 13
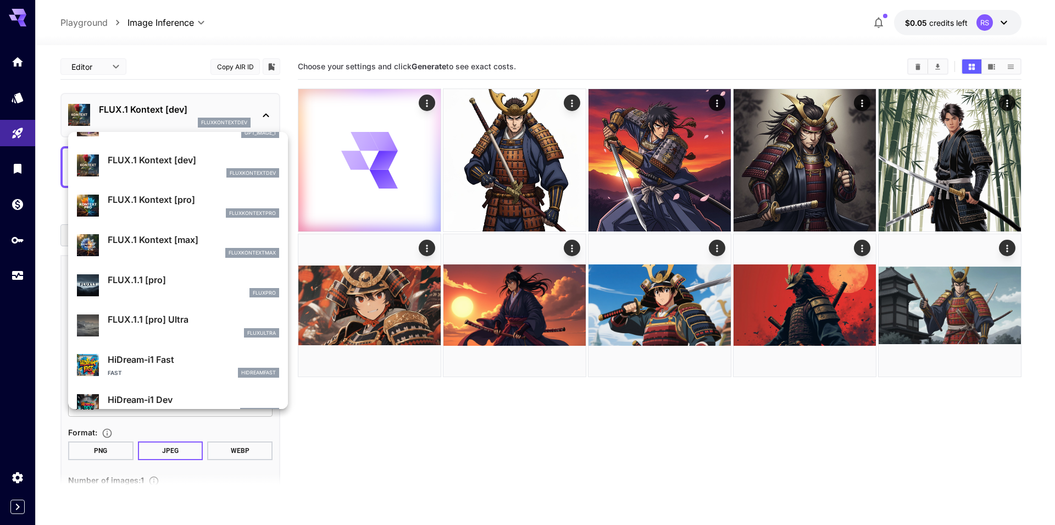
scroll to position [631, 0]
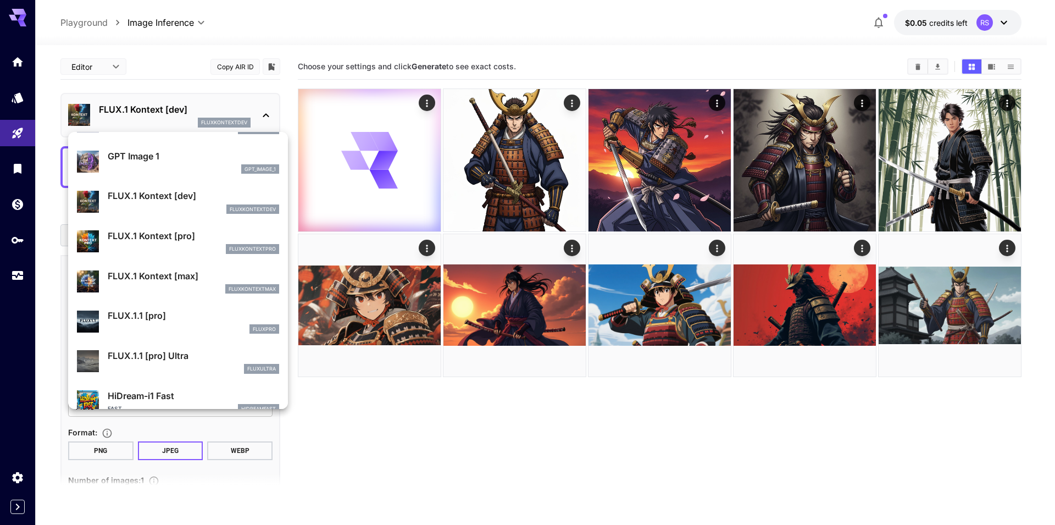
click at [198, 236] on p "FLUX.1 Kontext [pro]" at bounding box center [193, 235] width 171 height 13
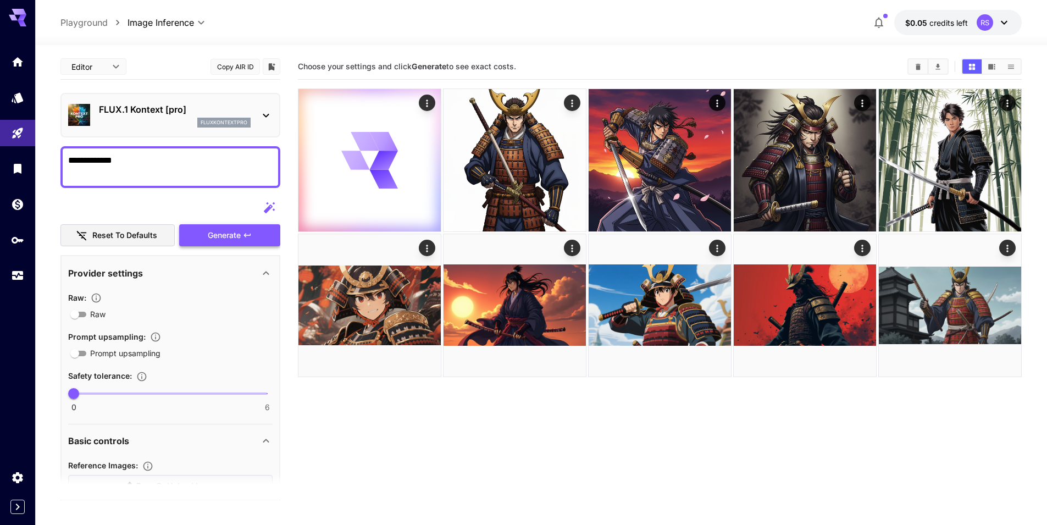
click at [240, 239] on span "Generate" at bounding box center [224, 236] width 33 height 14
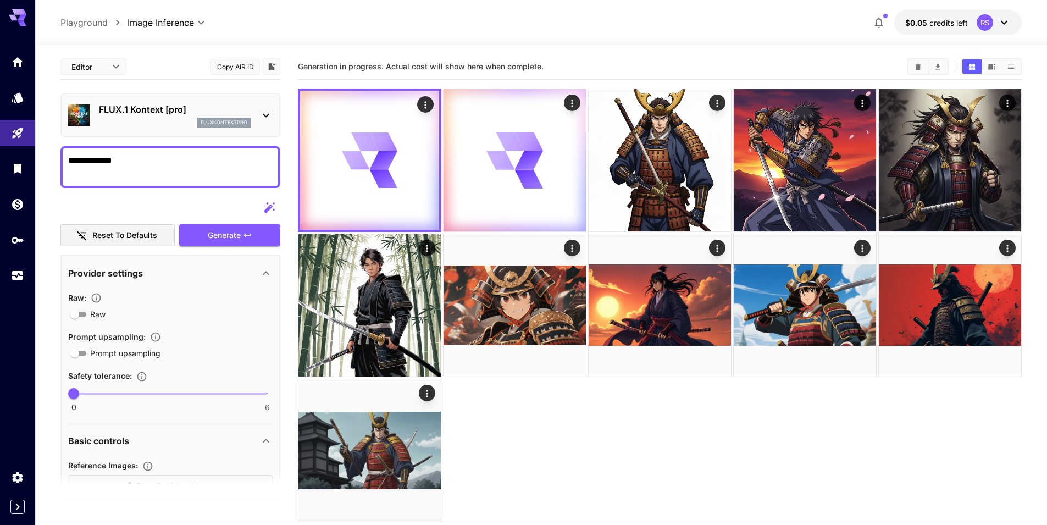
click at [225, 118] on div "fluxkontextpro" at bounding box center [223, 123] width 53 height 10
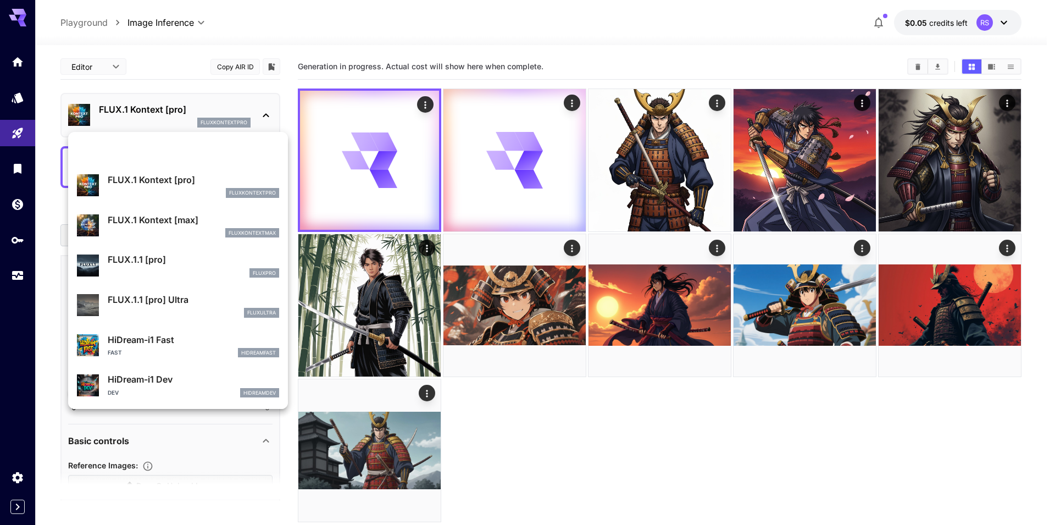
scroll to position [652, 0]
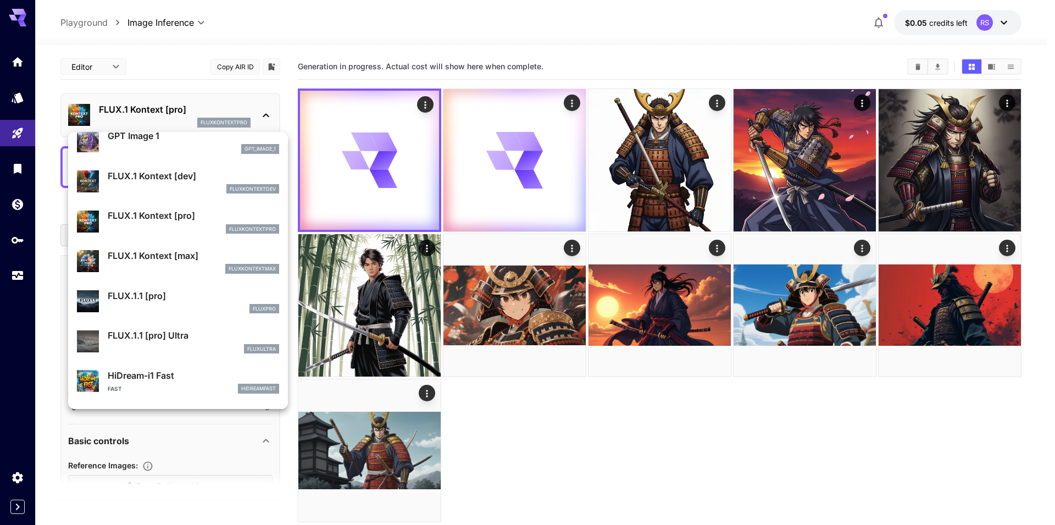
click at [195, 257] on p "FLUX.1 Kontext [max]" at bounding box center [193, 255] width 171 height 13
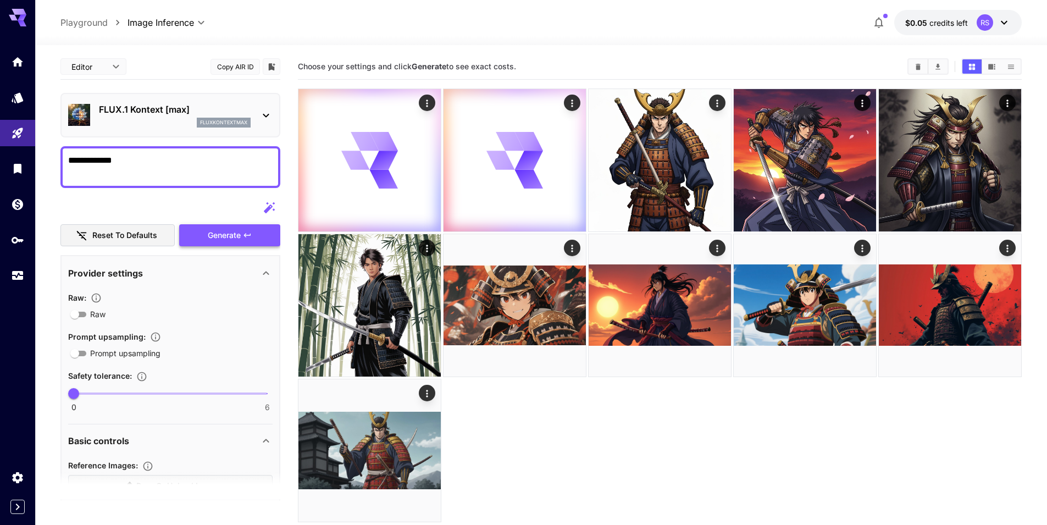
click at [256, 243] on button "Generate" at bounding box center [229, 235] width 101 height 23
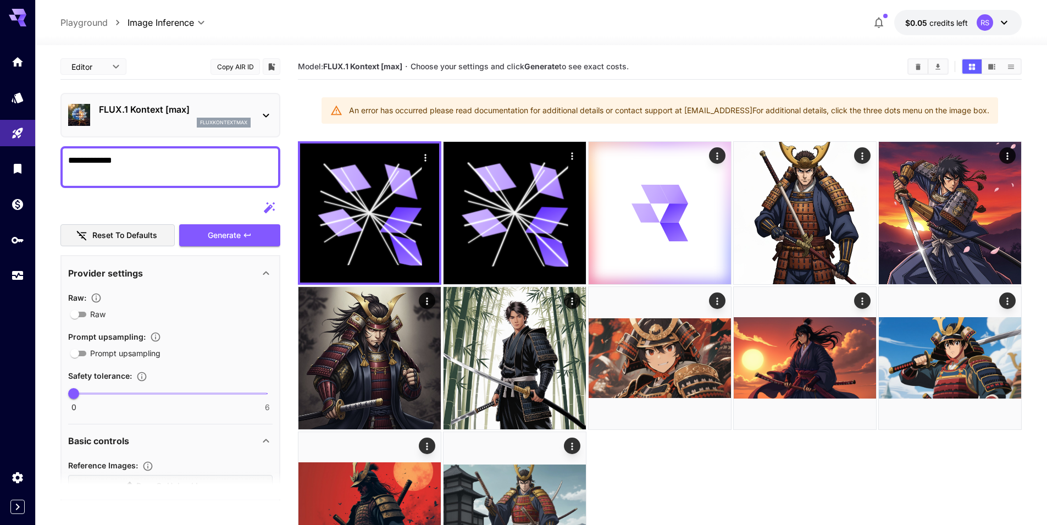
click at [224, 124] on p "fluxkontextmax" at bounding box center [223, 123] width 47 height 8
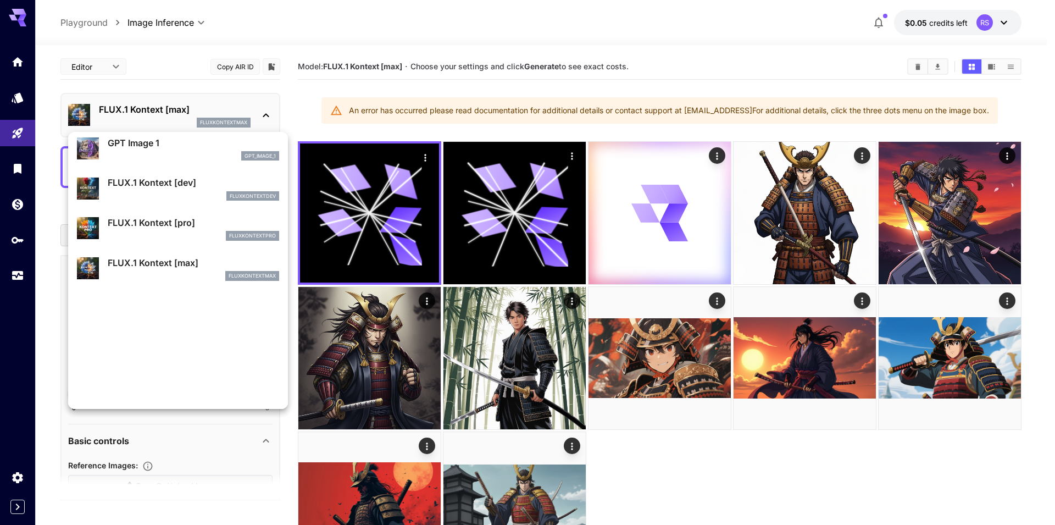
scroll to position [661, 0]
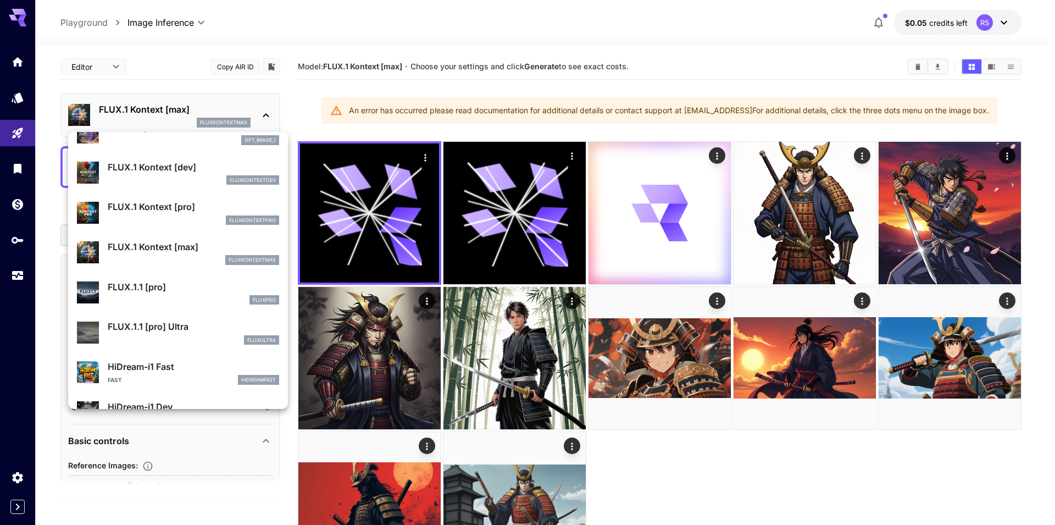
click at [196, 297] on div "fluxpro" at bounding box center [193, 300] width 171 height 10
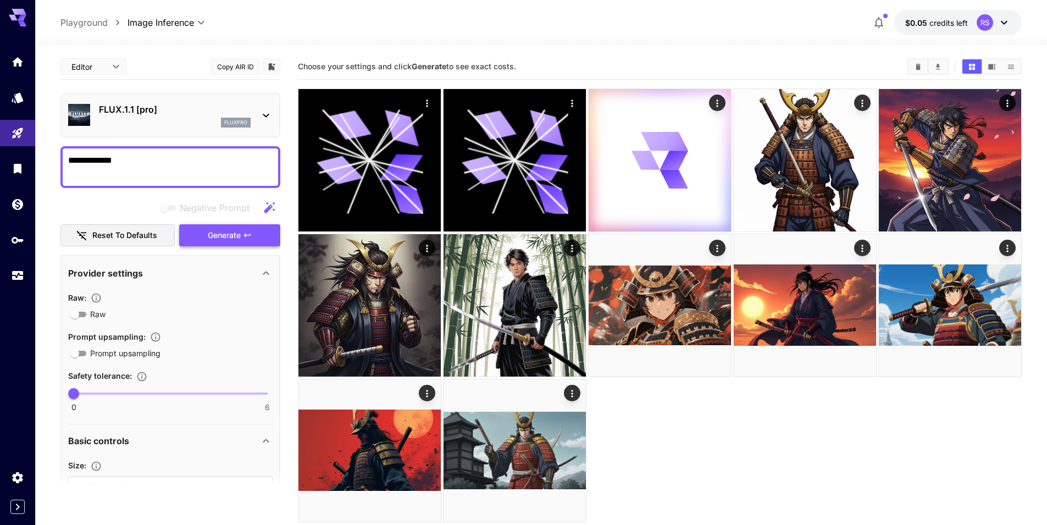
click at [225, 235] on span "Generate" at bounding box center [224, 236] width 33 height 14
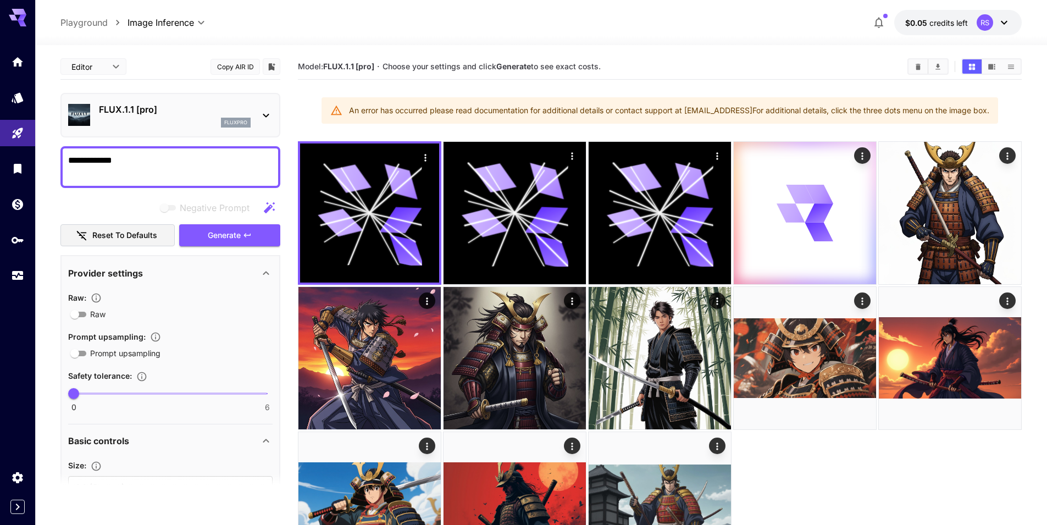
click at [213, 128] on div "FLUX.1.1 [pro] fluxpro" at bounding box center [170, 115] width 204 height 34
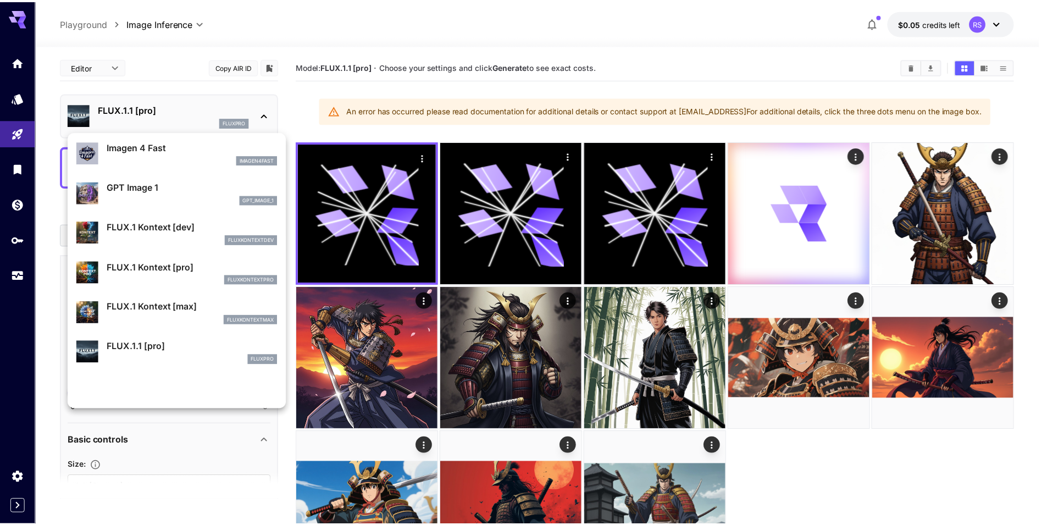
scroll to position [699, 0]
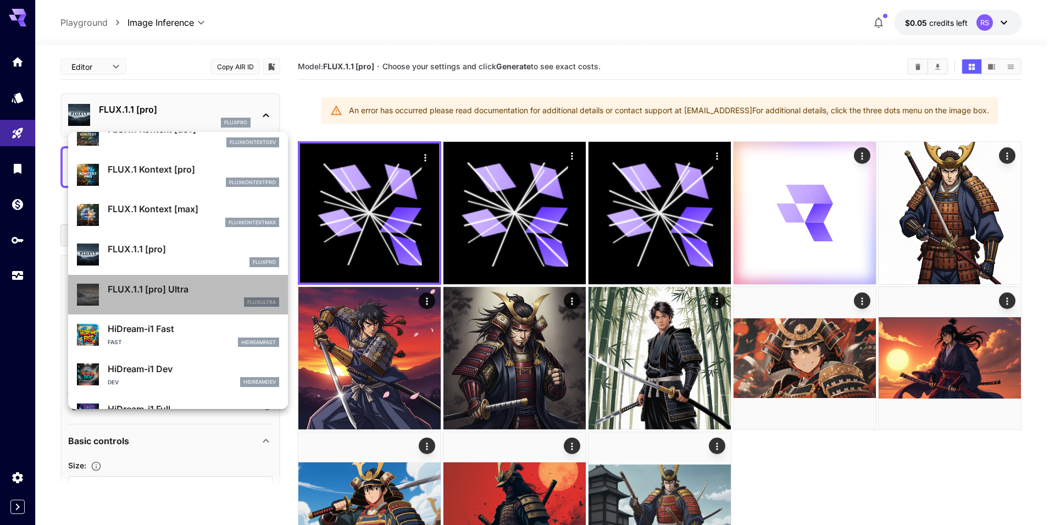
click at [193, 285] on p "FLUX.1.1 [pro] Ultra" at bounding box center [193, 288] width 171 height 13
type input "**********"
type input "****"
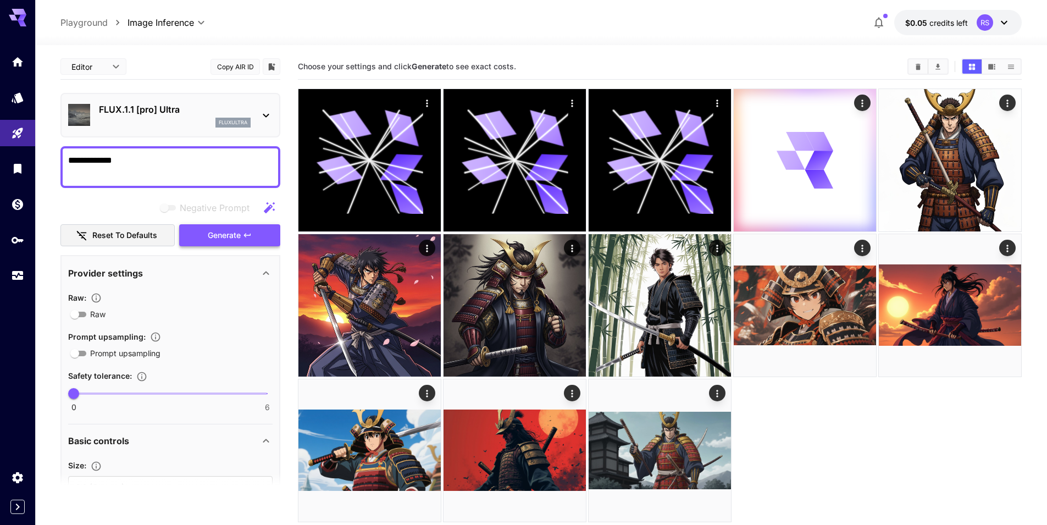
click at [253, 230] on button "Generate" at bounding box center [229, 235] width 101 height 23
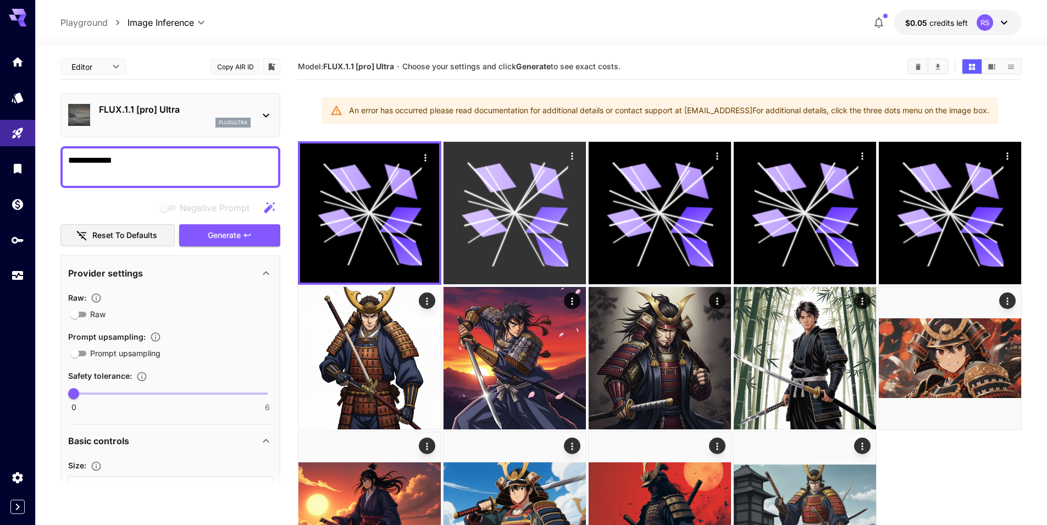
scroll to position [87, 0]
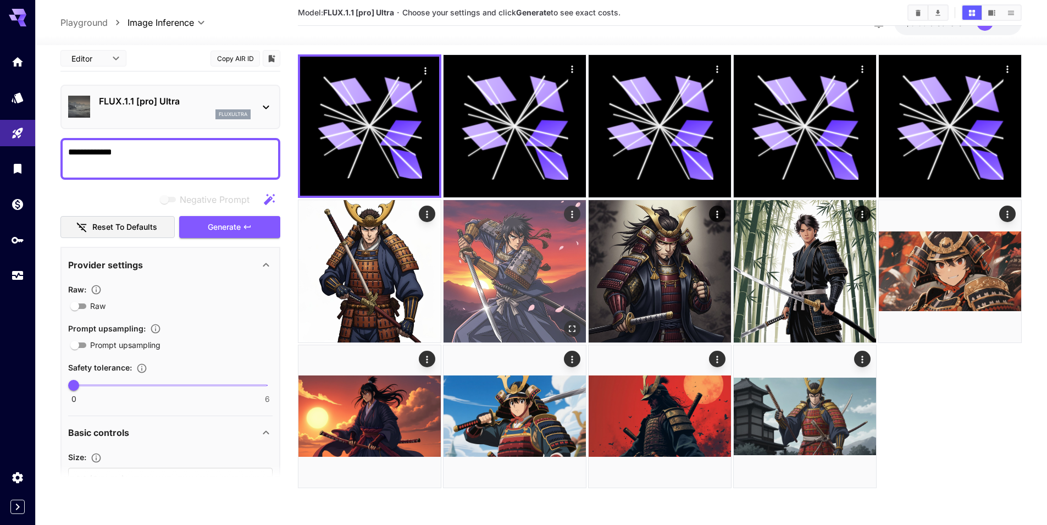
click at [492, 284] on img at bounding box center [515, 271] width 142 height 142
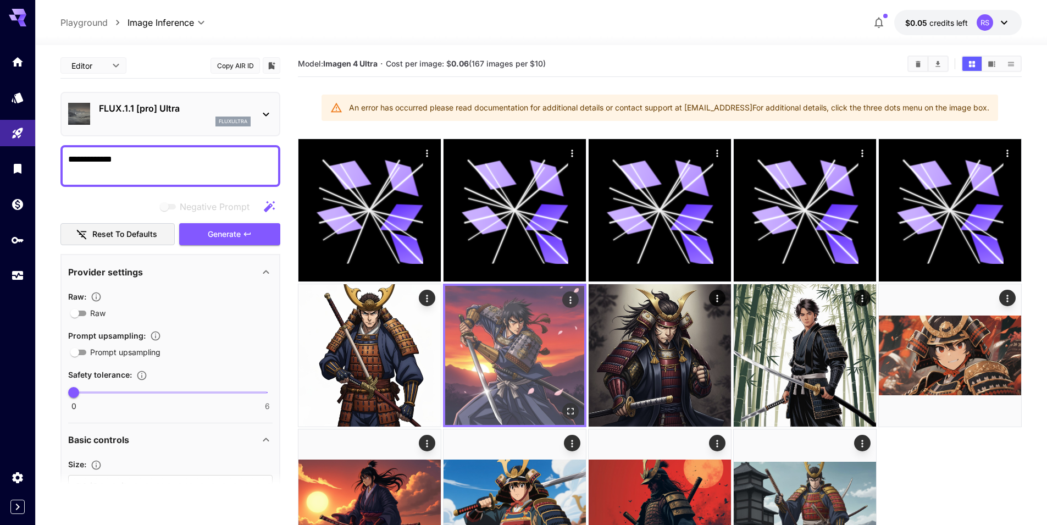
scroll to position [0, 0]
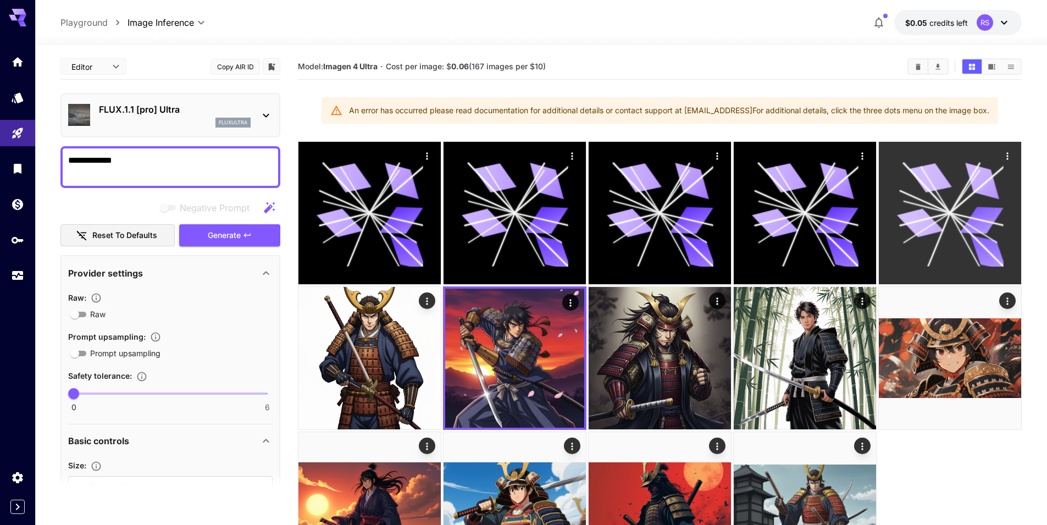
click at [964, 236] on icon at bounding box center [949, 212] width 107 height 107
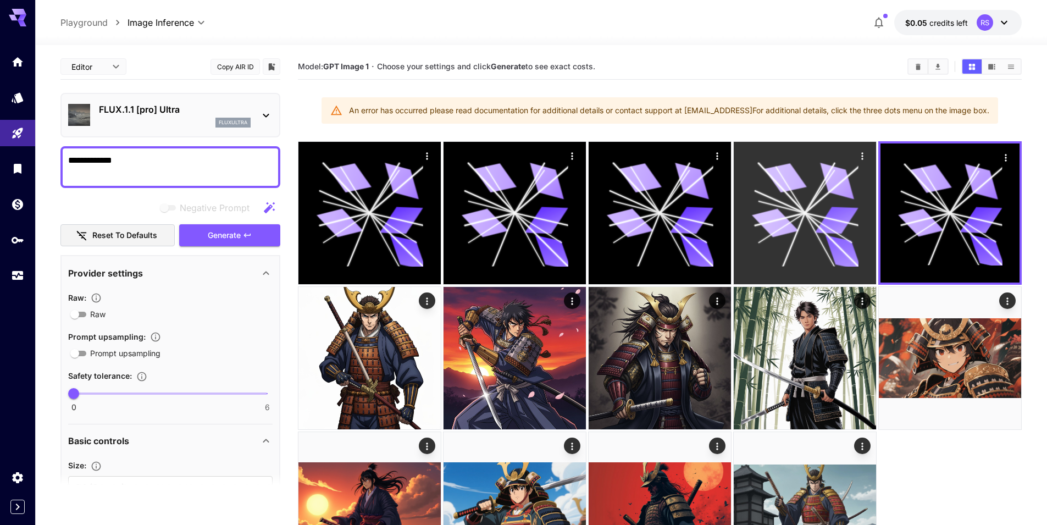
click at [846, 231] on icon at bounding box center [804, 212] width 107 height 107
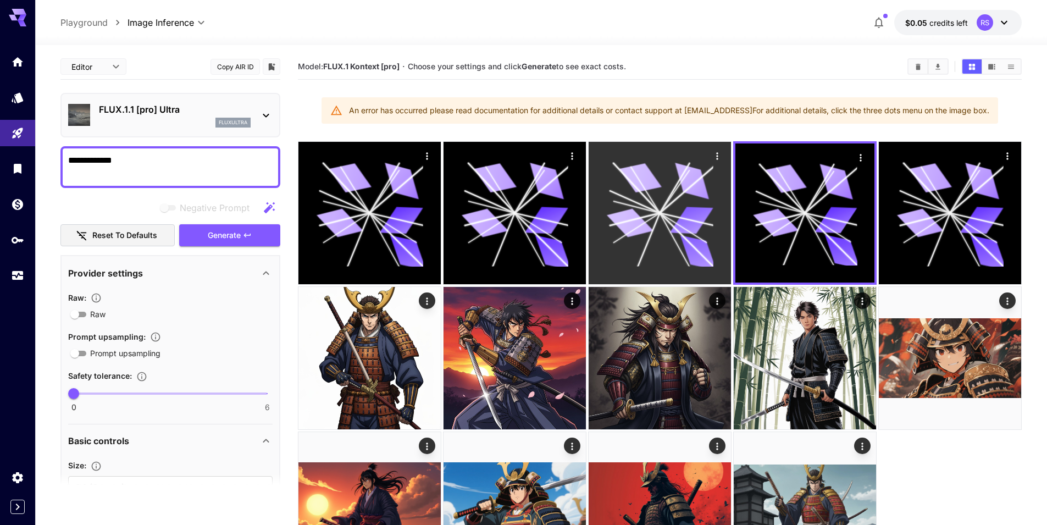
click at [722, 220] on div at bounding box center [660, 213] width 142 height 142
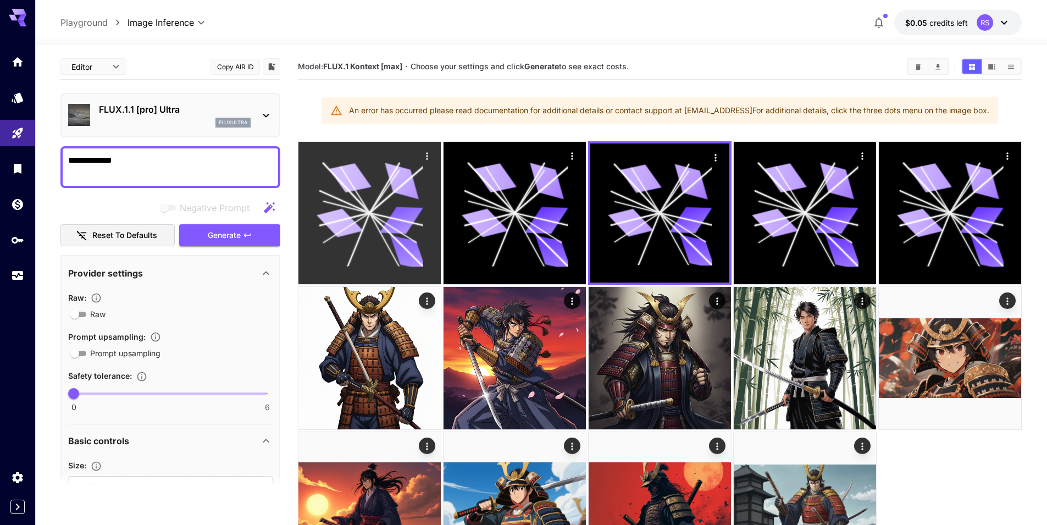
click at [391, 198] on icon at bounding box center [369, 212] width 107 height 107
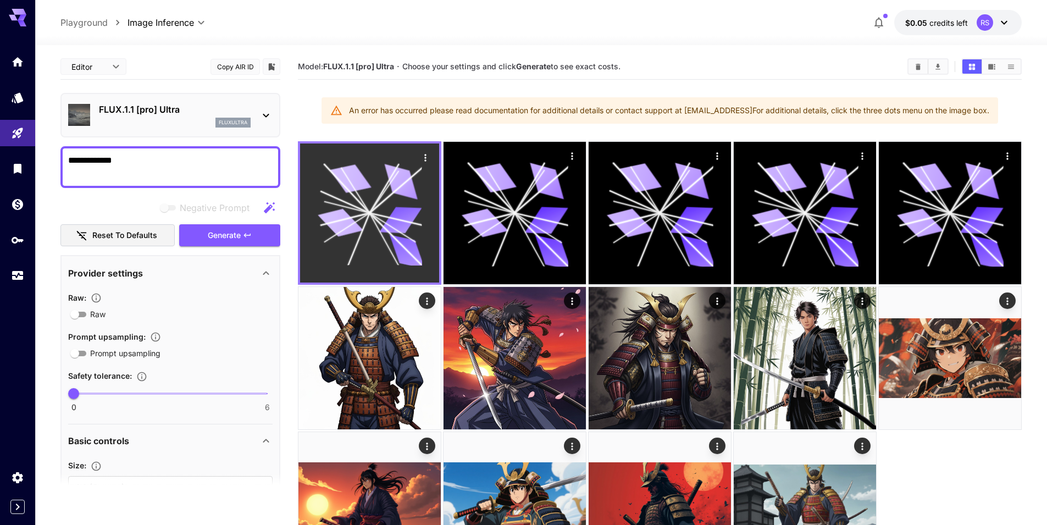
click at [432, 158] on button "Actions" at bounding box center [425, 157] width 16 height 16
click at [429, 159] on icon "Actions" at bounding box center [425, 157] width 11 height 11
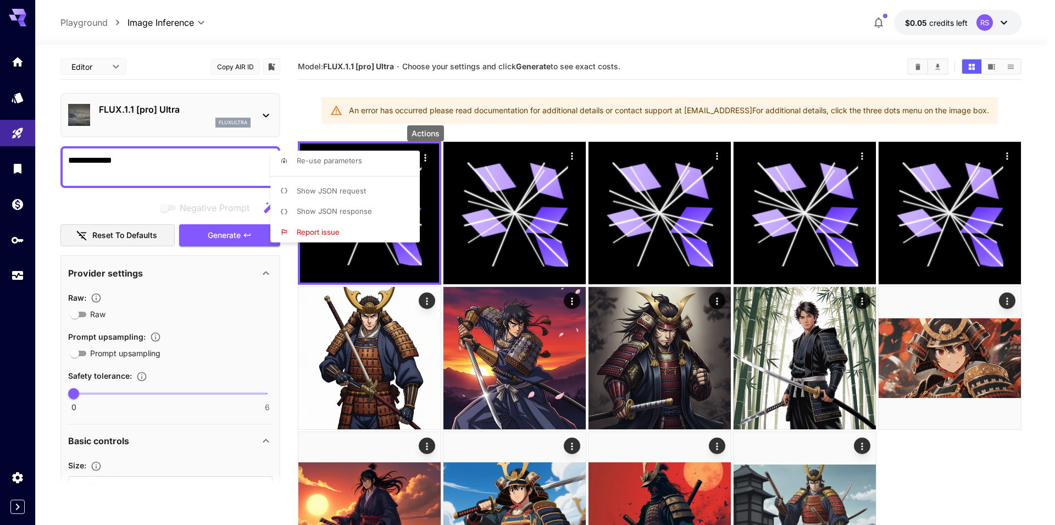
click at [542, 129] on div at bounding box center [527, 262] width 1055 height 525
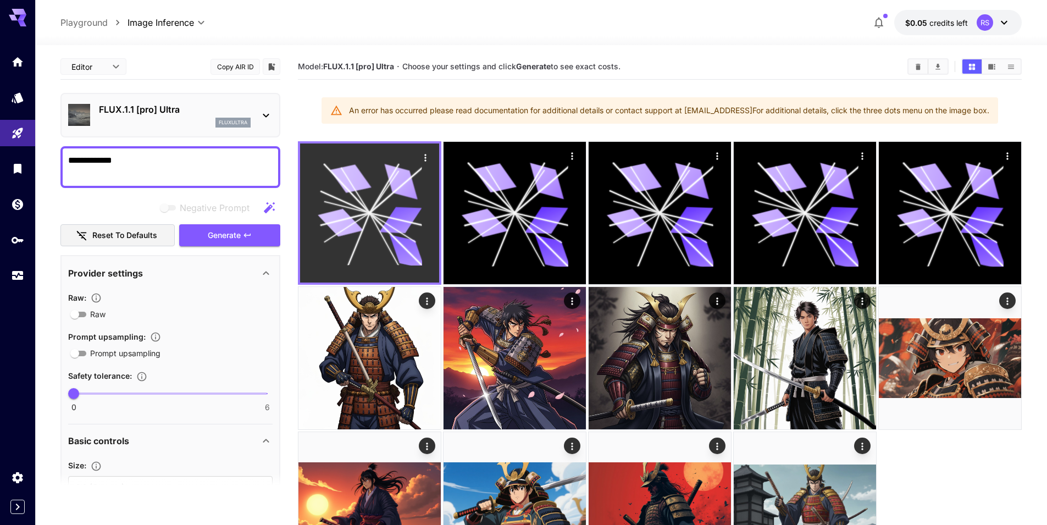
click at [408, 203] on icon at bounding box center [370, 213] width 104 height 104
click at [424, 159] on icon "Actions" at bounding box center [425, 157] width 11 height 11
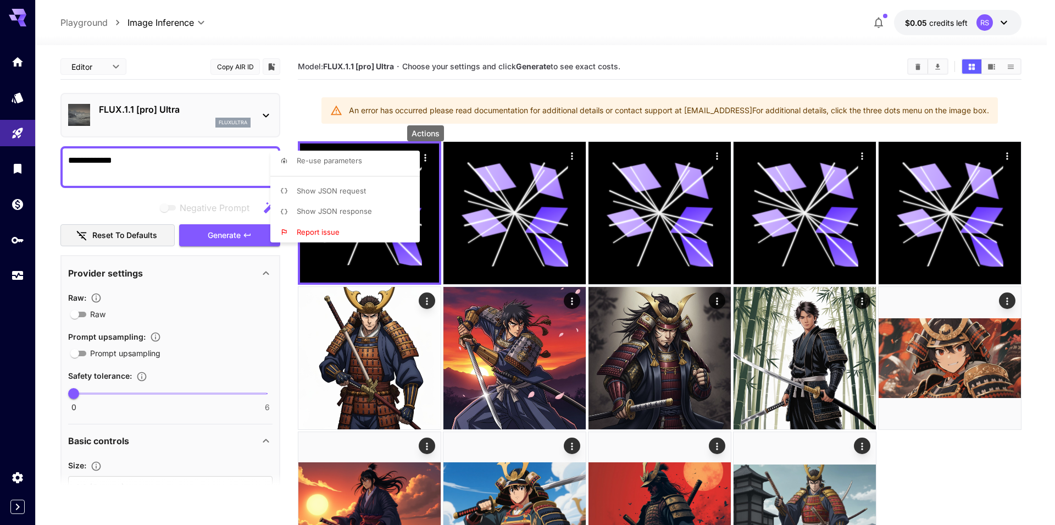
click at [379, 166] on li "Re-use parameters" at bounding box center [348, 161] width 156 height 21
type textarea "**********"
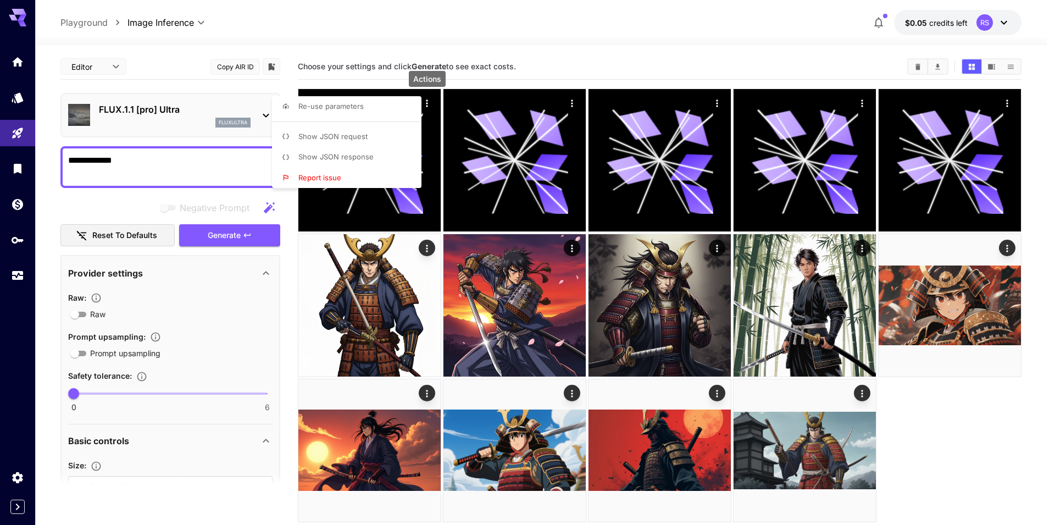
click at [233, 232] on div at bounding box center [527, 262] width 1055 height 525
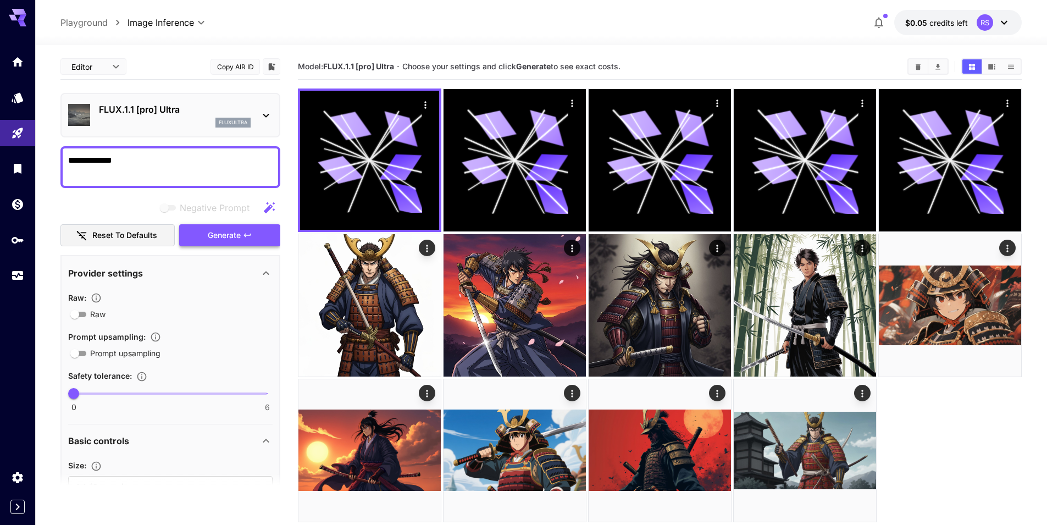
click at [237, 235] on span "Generate" at bounding box center [224, 236] width 33 height 14
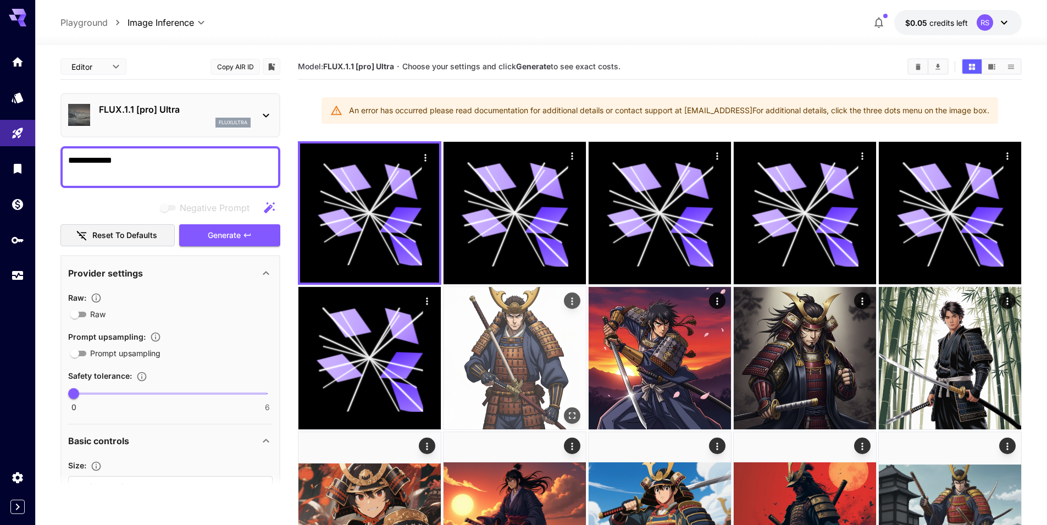
click at [513, 360] on img at bounding box center [515, 358] width 142 height 142
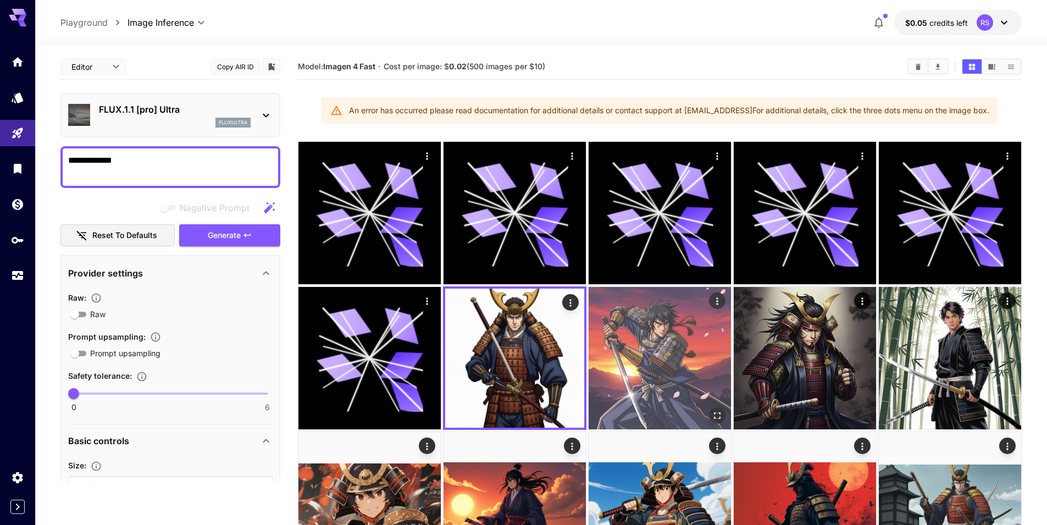
click at [662, 359] on img at bounding box center [660, 358] width 142 height 142
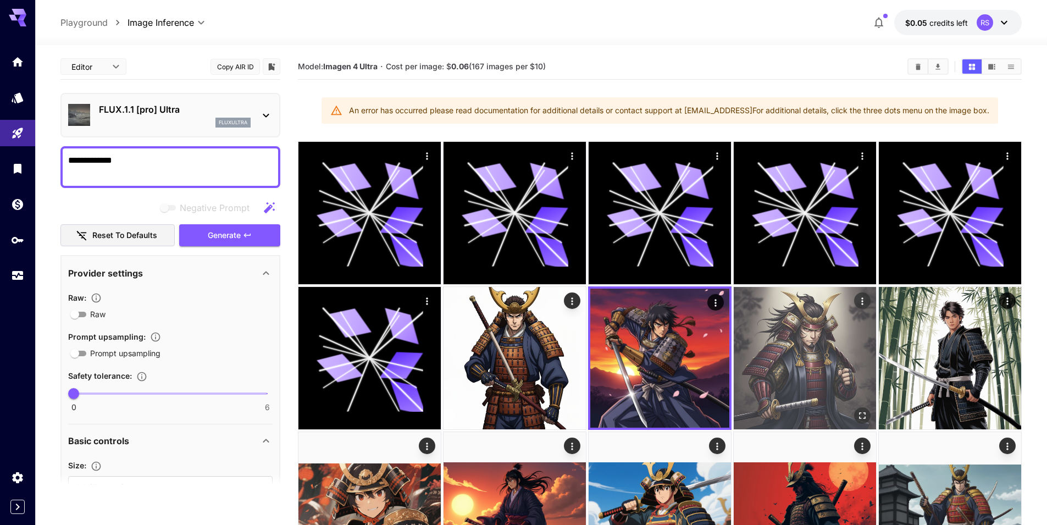
click at [836, 361] on img at bounding box center [805, 358] width 142 height 142
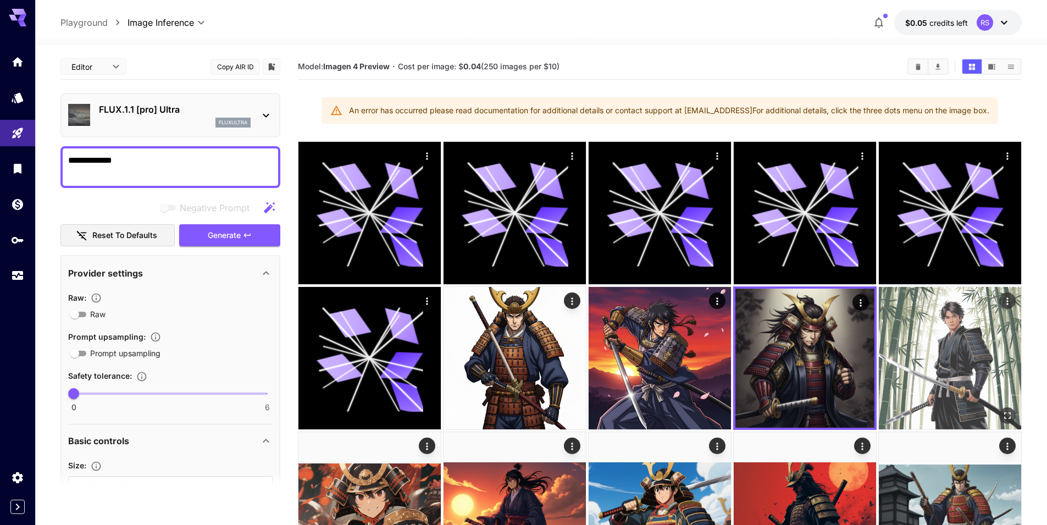
click at [955, 365] on img at bounding box center [950, 358] width 142 height 142
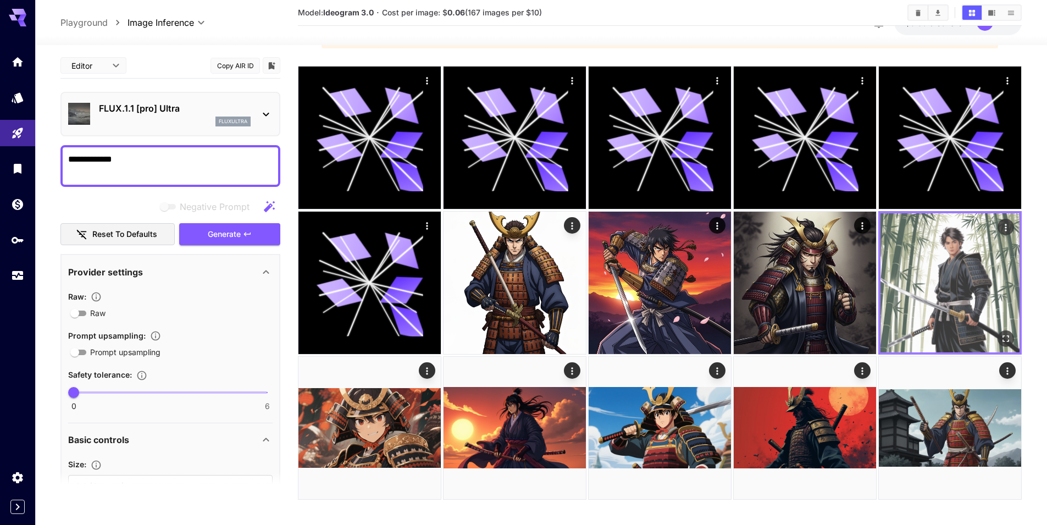
scroll to position [87, 0]
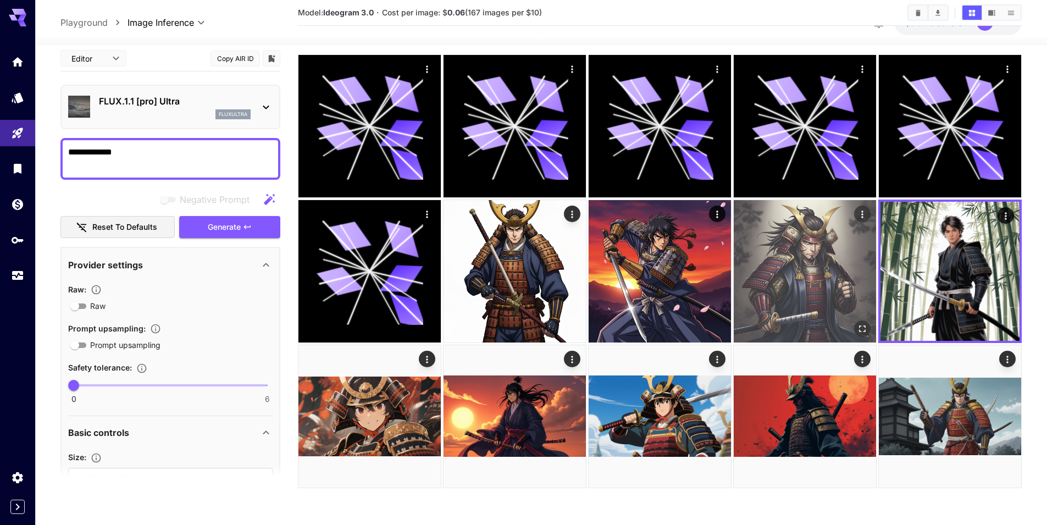
click at [826, 271] on img at bounding box center [805, 271] width 142 height 142
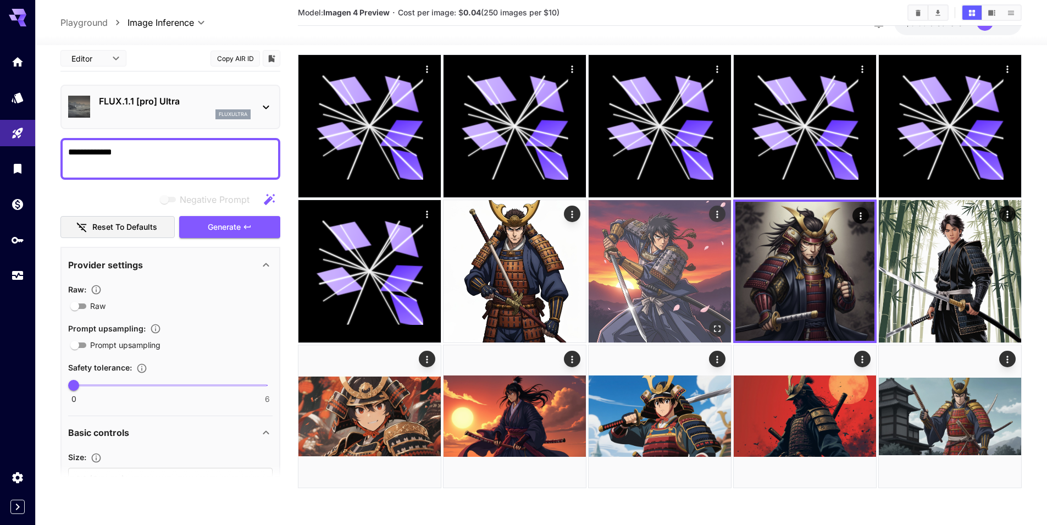
click at [681, 287] on img at bounding box center [660, 271] width 142 height 142
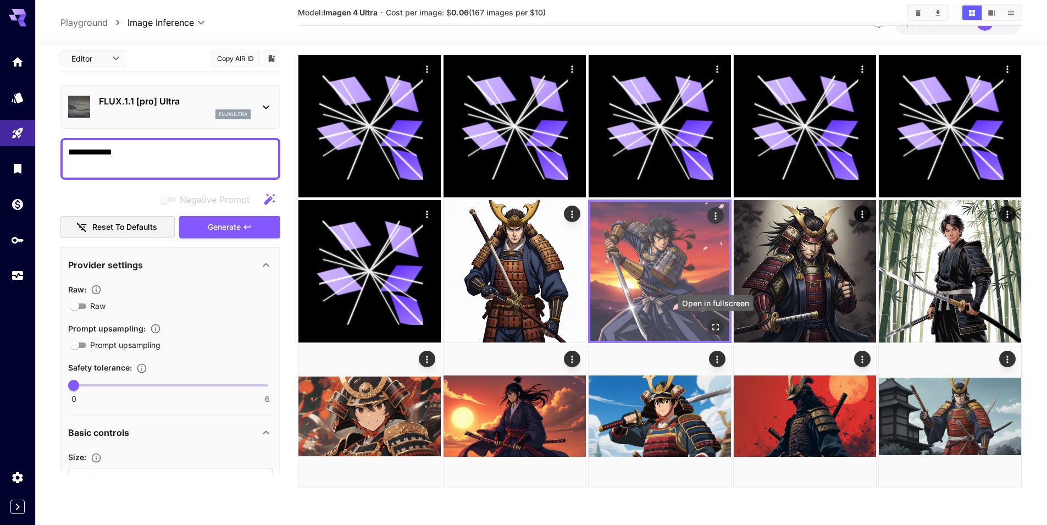
click at [713, 324] on icon "Open in fullscreen" at bounding box center [715, 327] width 7 height 7
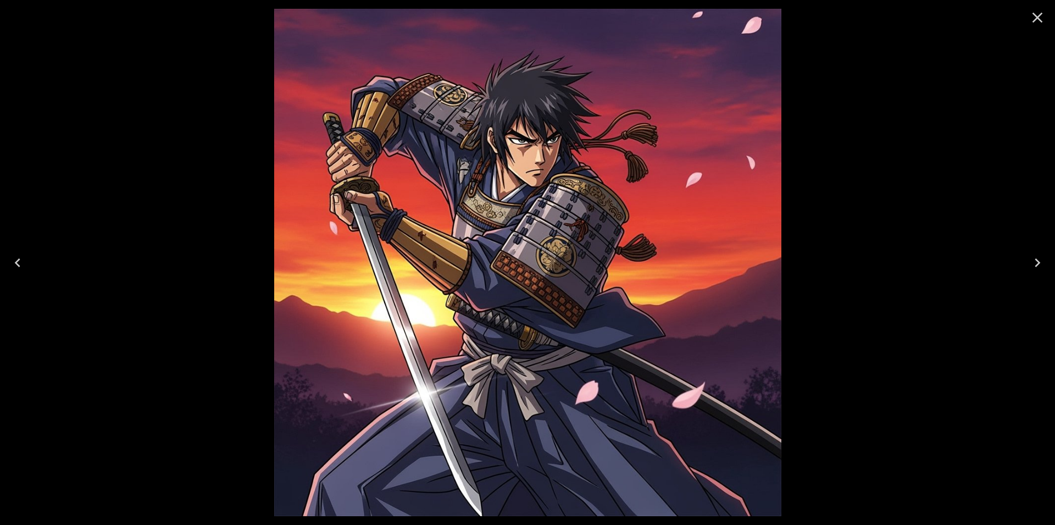
click at [966, 111] on div at bounding box center [527, 262] width 1055 height 525
click at [1039, 27] on button "Close" at bounding box center [1037, 17] width 26 height 26
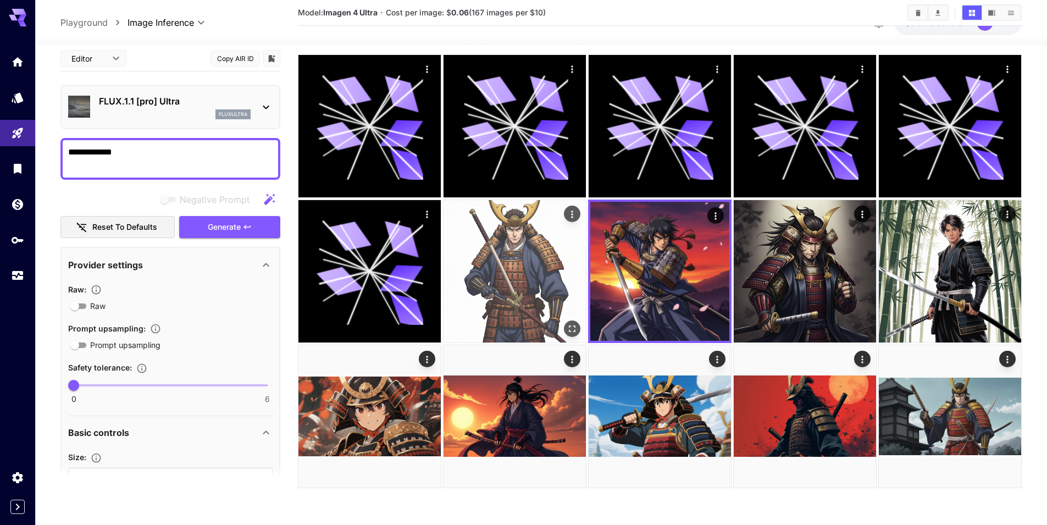
click at [545, 275] on img at bounding box center [515, 271] width 142 height 142
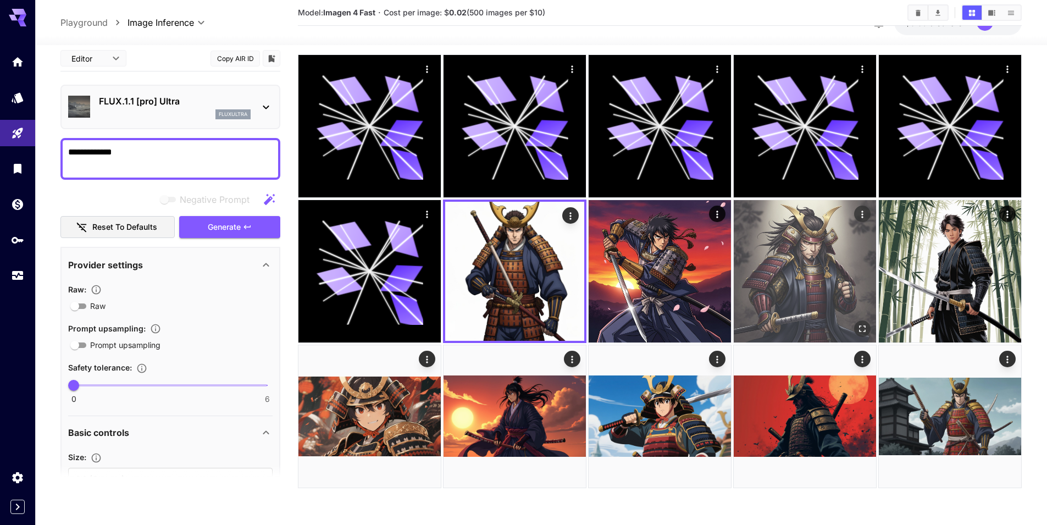
click at [759, 274] on img at bounding box center [805, 271] width 142 height 142
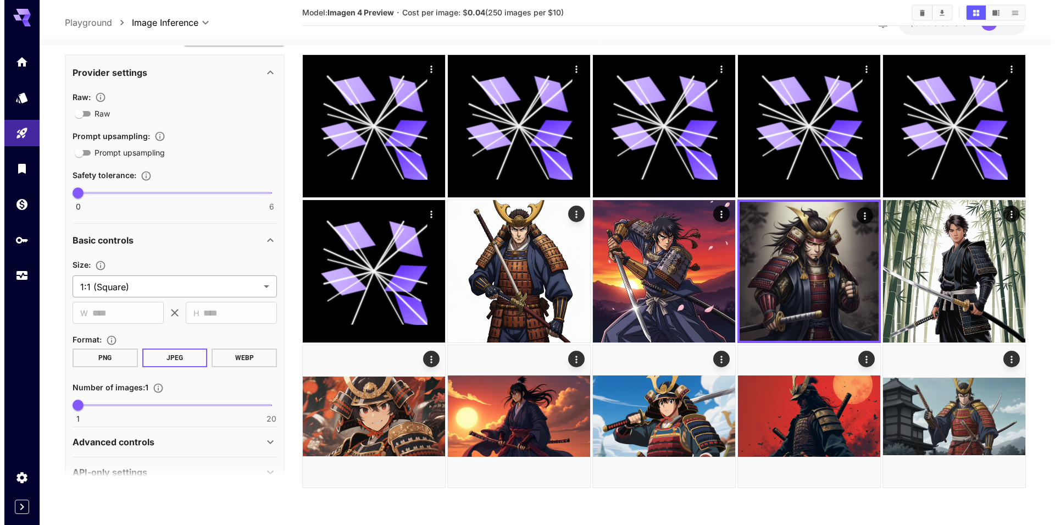
scroll to position [0, 0]
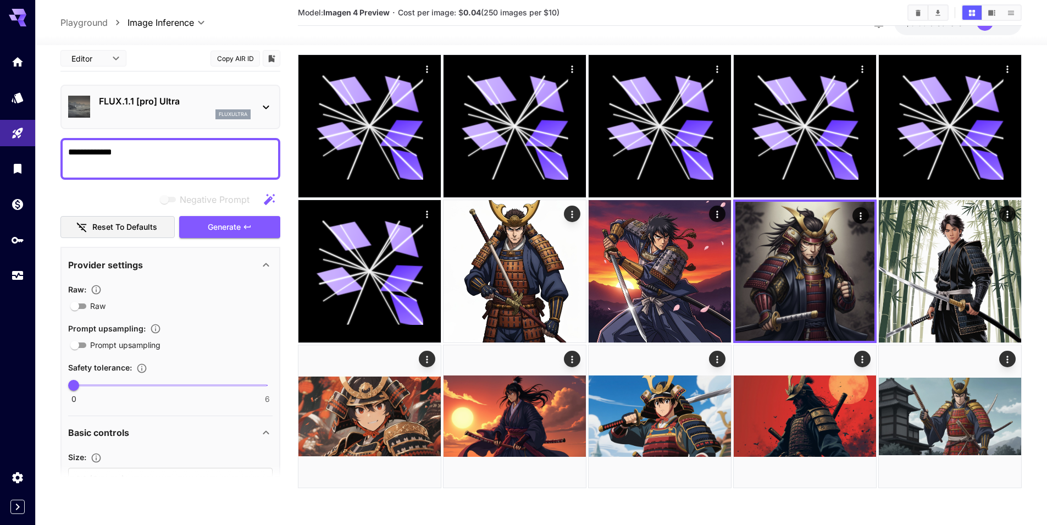
click at [175, 106] on p "FLUX.1.1 [pro] Ultra" at bounding box center [175, 101] width 152 height 13
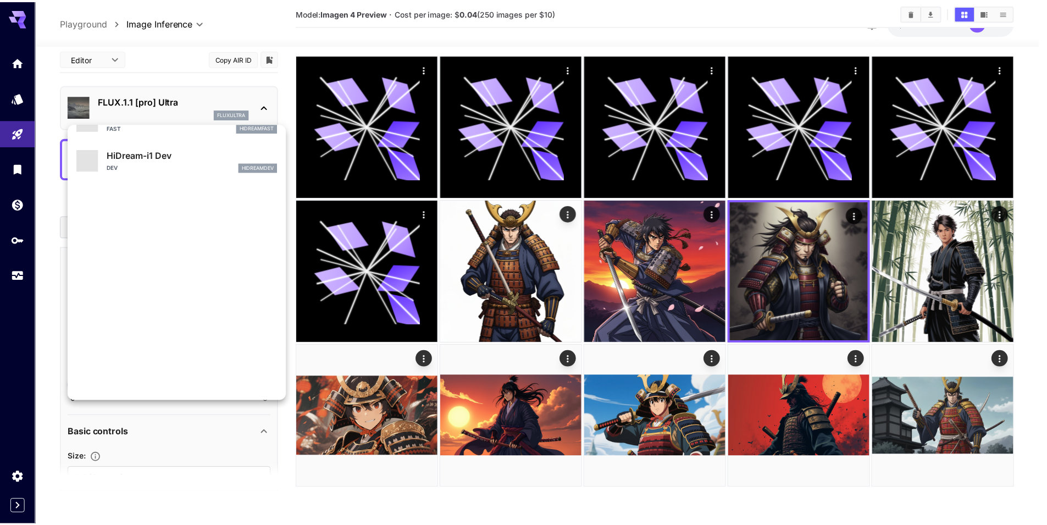
scroll to position [849, 0]
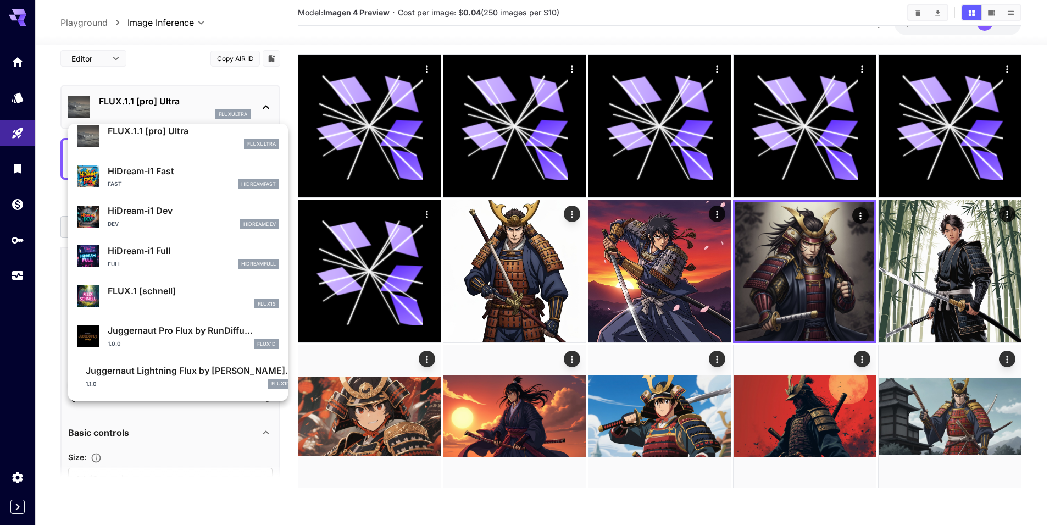
click at [202, 368] on p "Juggernaut Lightning Flux by Ru..." at bounding box center [190, 370] width 208 height 13
type input "**********"
type input "****"
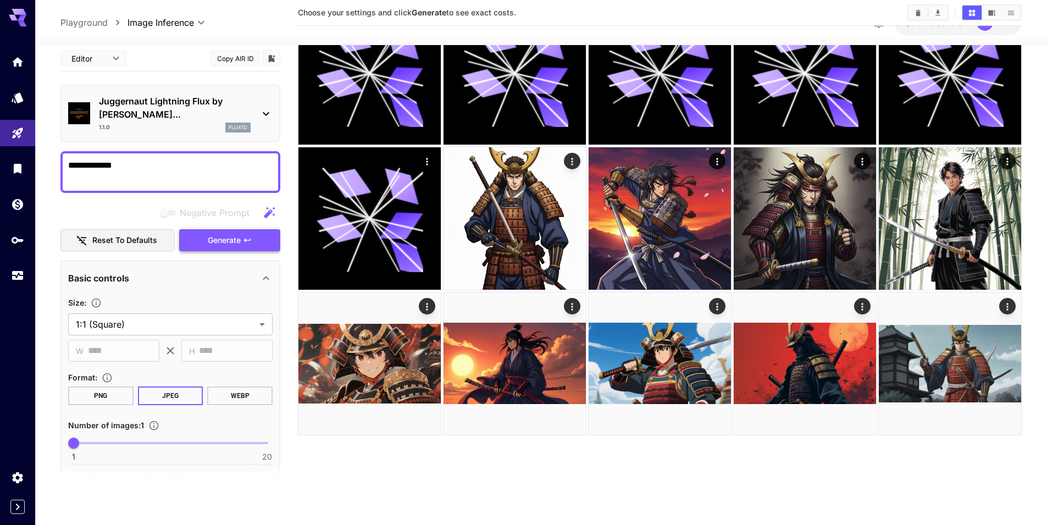
click at [245, 229] on button "Generate" at bounding box center [229, 240] width 101 height 23
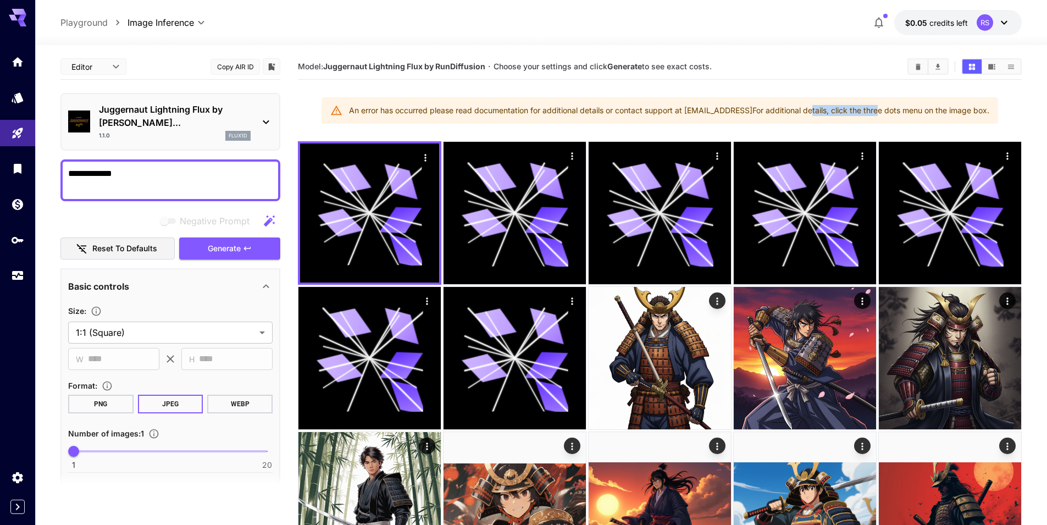
drag, startPoint x: 811, startPoint y: 114, endPoint x: 886, endPoint y: 111, distance: 75.4
click at [882, 111] on div "An error has occurred please read documentation for additional details or conta…" at bounding box center [669, 111] width 640 height 20
click at [745, 113] on div "An error has occurred please read documentation for additional details or conta…" at bounding box center [669, 111] width 640 height 20
drag, startPoint x: 752, startPoint y: 110, endPoint x: 775, endPoint y: 114, distance: 23.9
click at [806, 110] on div "An error has occurred please read documentation for additional details or conta…" at bounding box center [669, 111] width 640 height 20
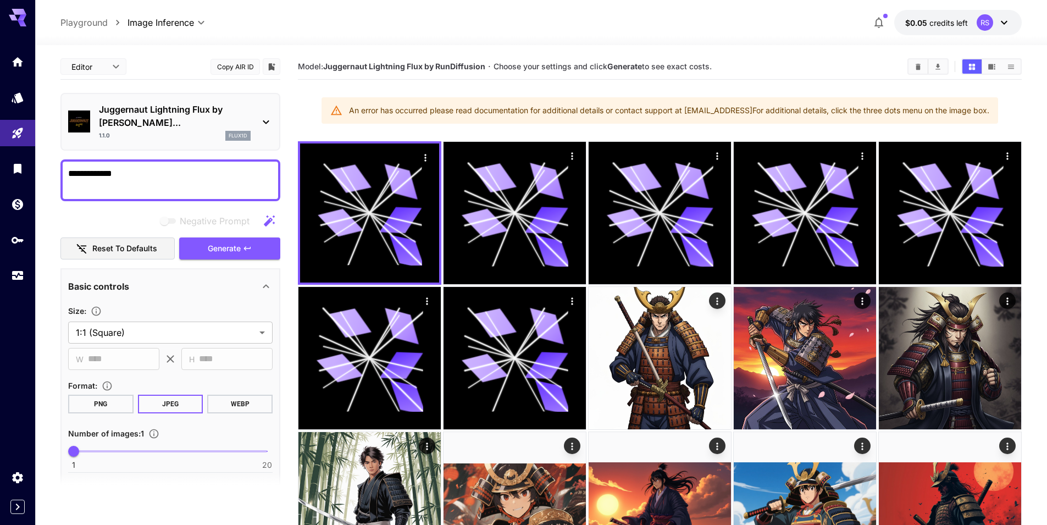
click at [664, 110] on div "An error has occurred please read documentation for additional details or conta…" at bounding box center [669, 111] width 640 height 20
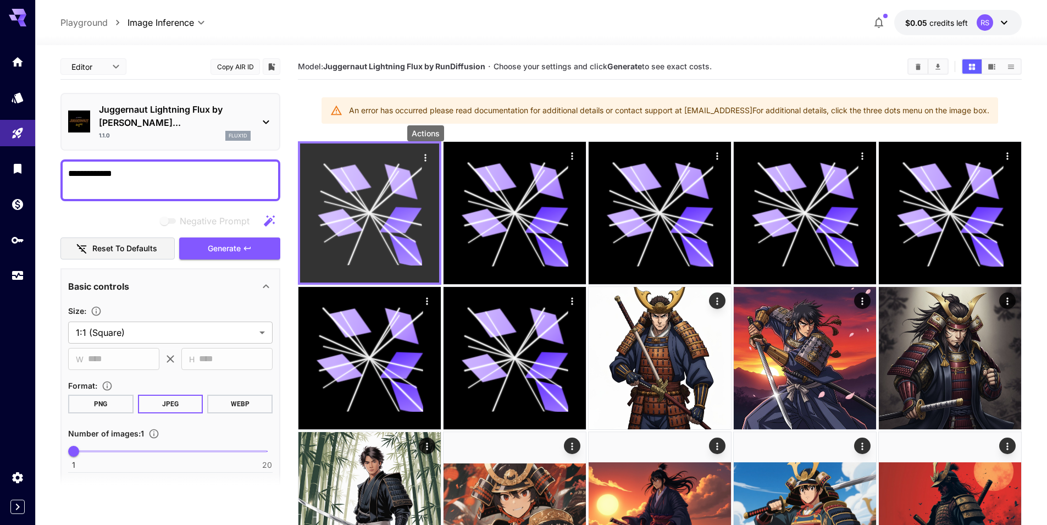
click at [424, 154] on icon "Actions" at bounding box center [425, 157] width 2 height 7
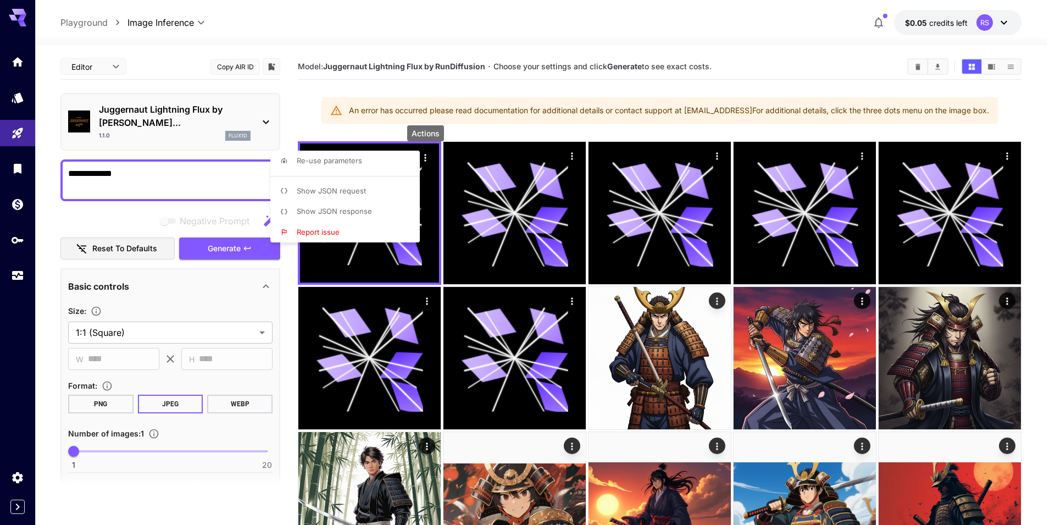
click at [367, 213] on span "Show JSON response" at bounding box center [334, 211] width 75 height 9
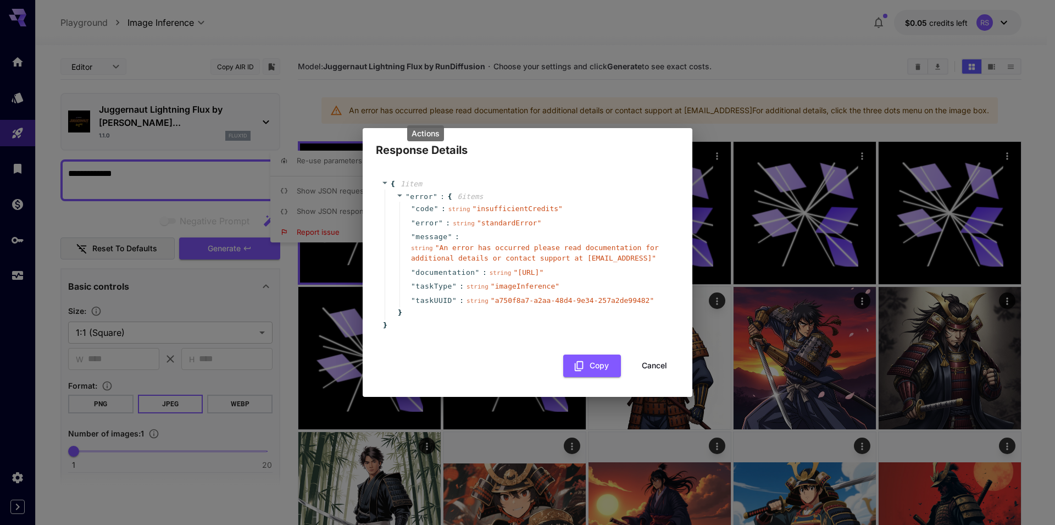
click at [661, 374] on button "Cancel" at bounding box center [654, 365] width 49 height 23
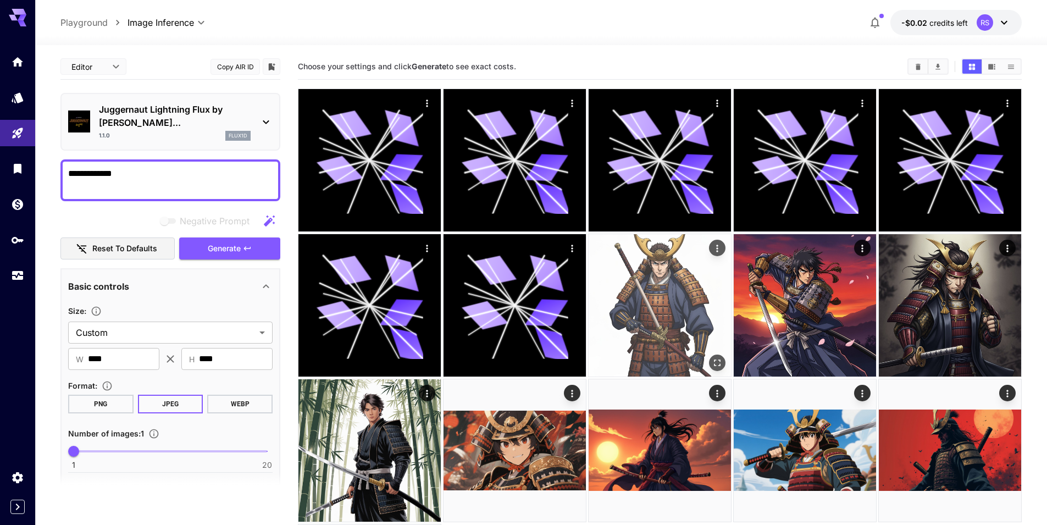
click at [648, 292] on img at bounding box center [660, 305] width 142 height 142
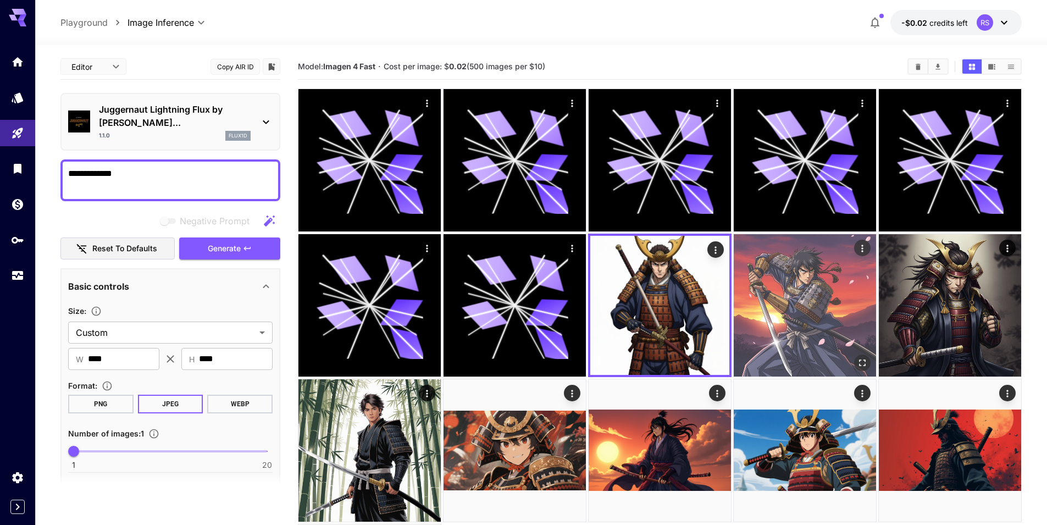
click at [824, 308] on img at bounding box center [805, 305] width 142 height 142
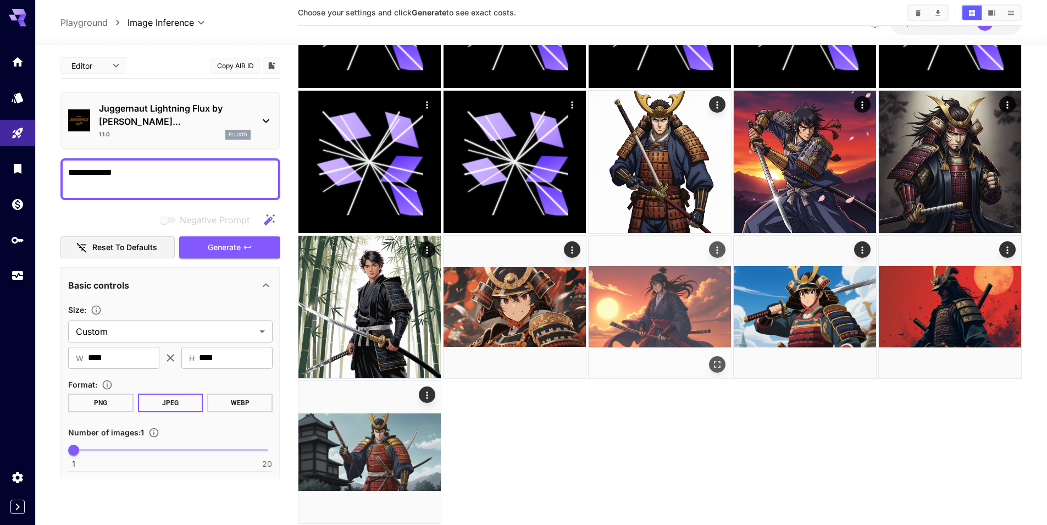
scroll to position [175, 0]
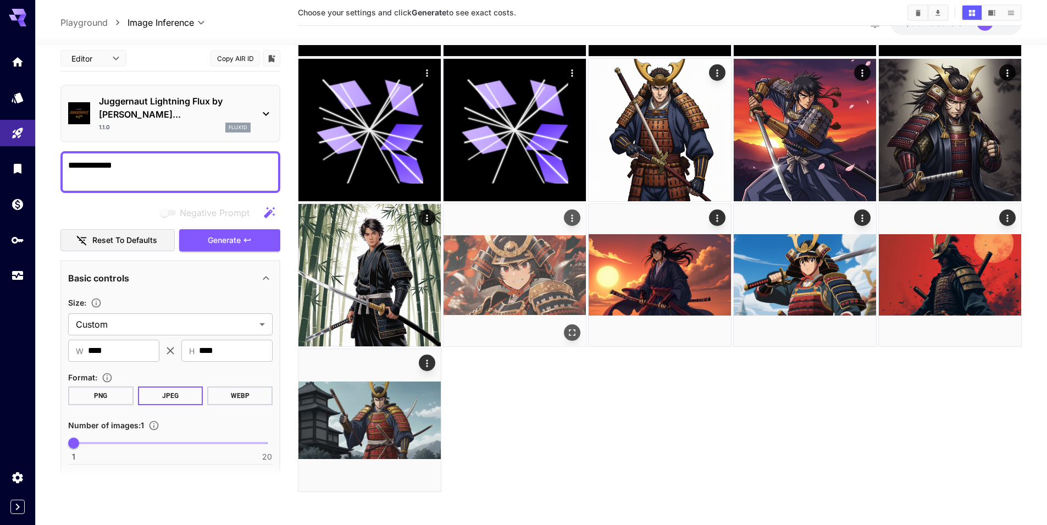
click at [516, 290] on img at bounding box center [515, 275] width 142 height 142
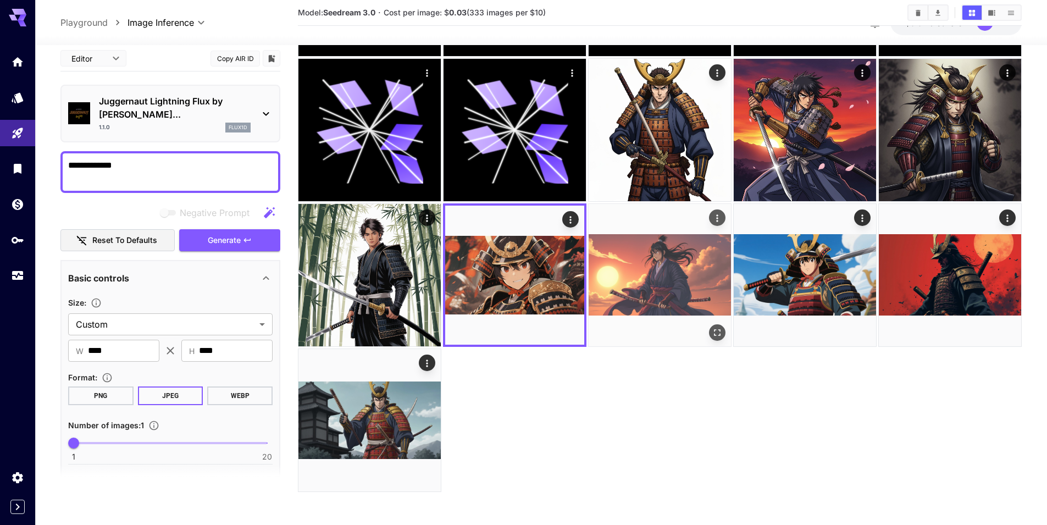
scroll to position [0, 0]
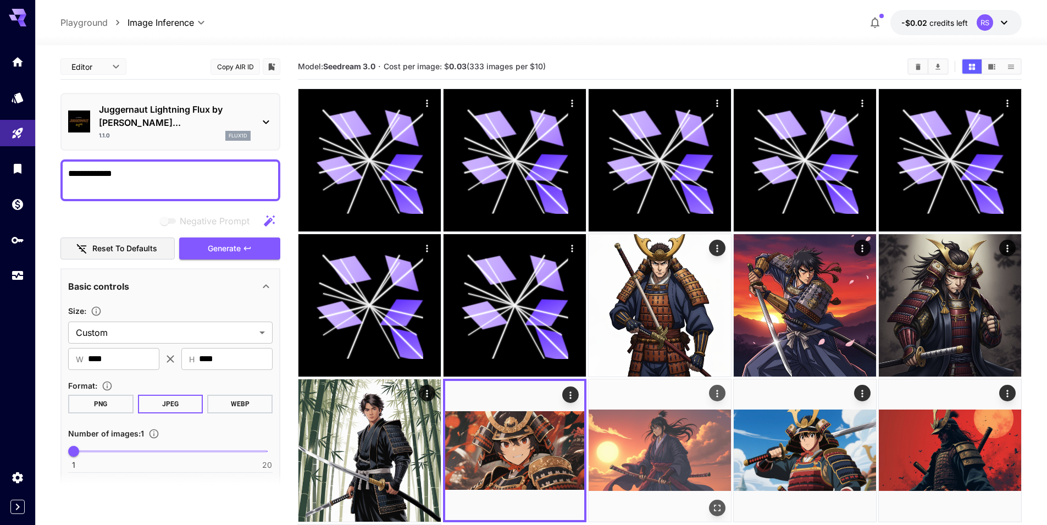
click at [638, 426] on img at bounding box center [660, 450] width 142 height 142
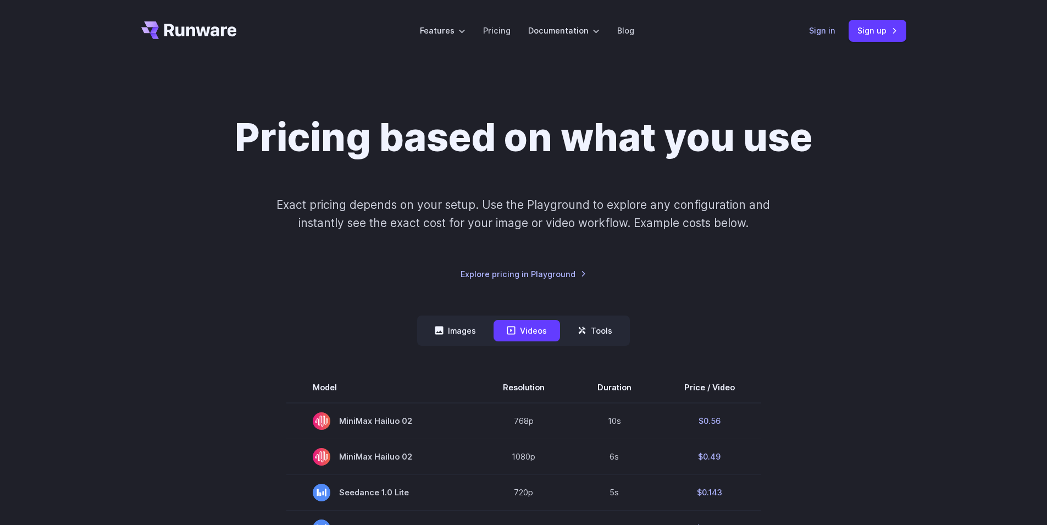
click at [832, 30] on link "Sign in" at bounding box center [822, 30] width 26 height 13
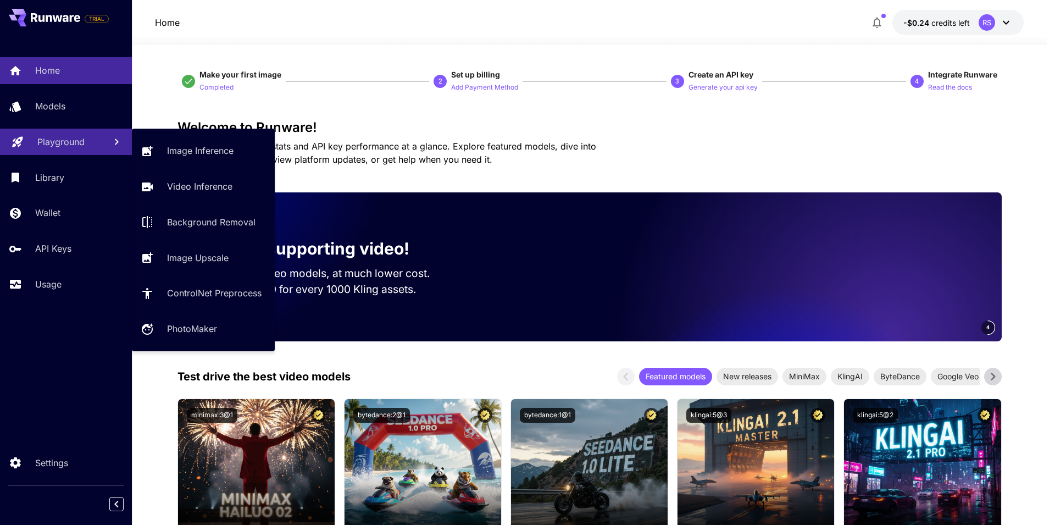
click at [65, 135] on p "Playground" at bounding box center [60, 141] width 47 height 13
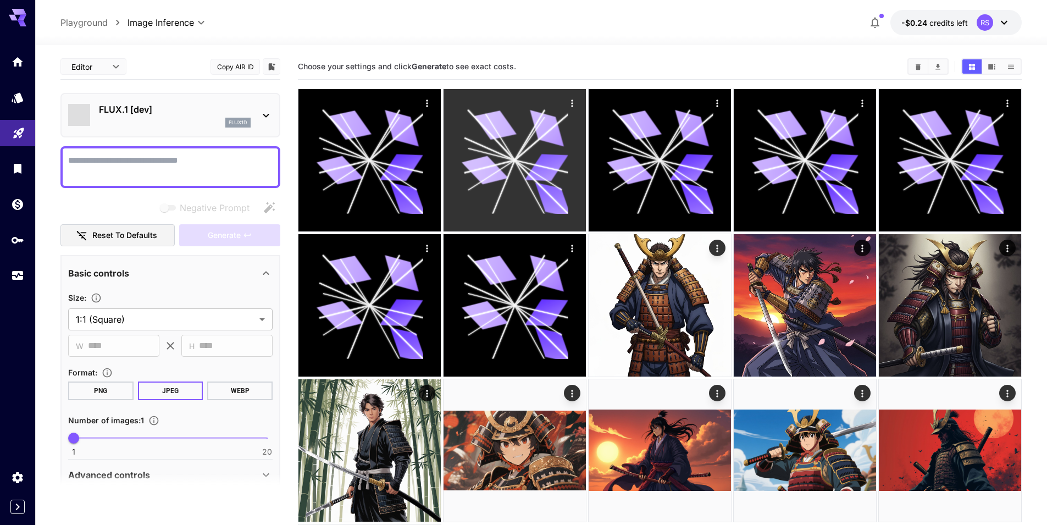
scroll to position [134, 0]
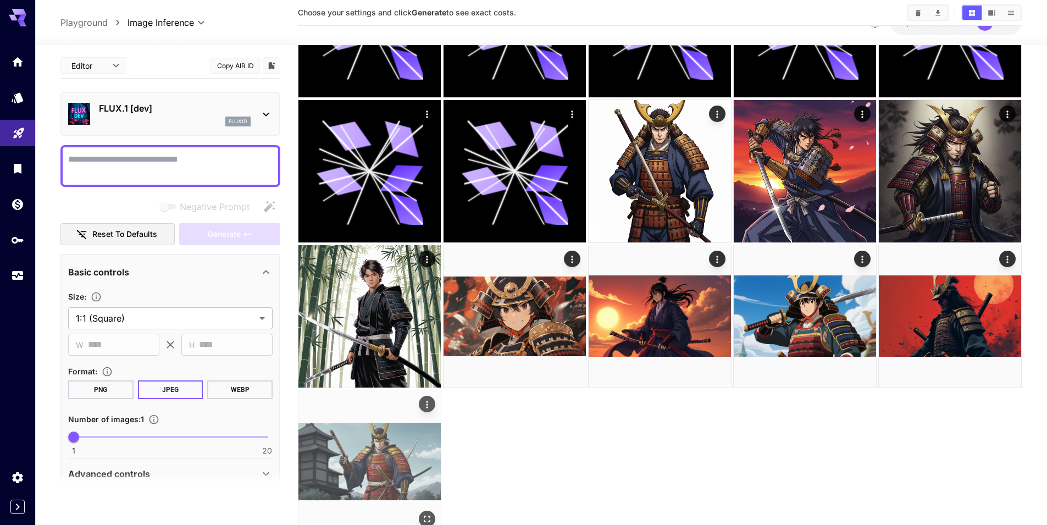
click at [380, 442] on img at bounding box center [369, 461] width 142 height 142
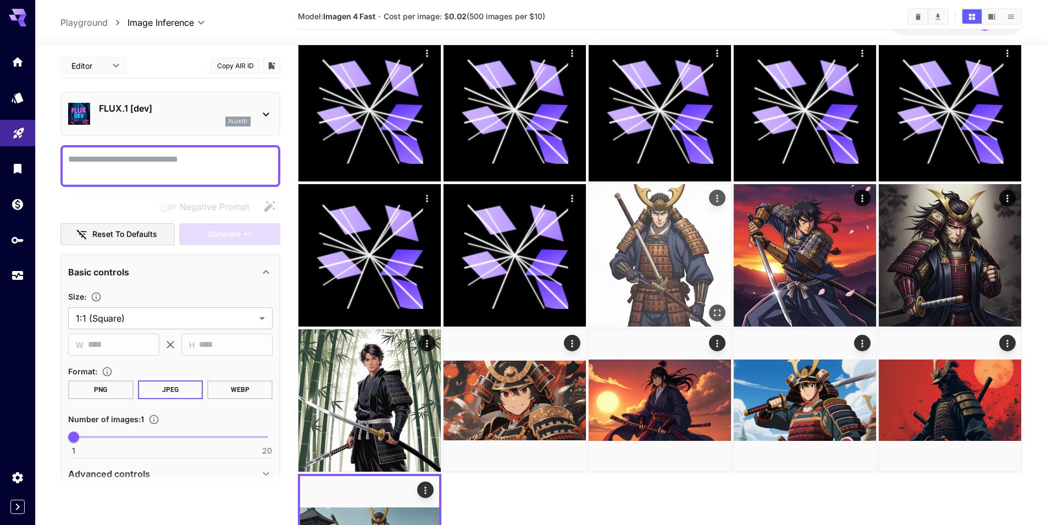
scroll to position [0, 0]
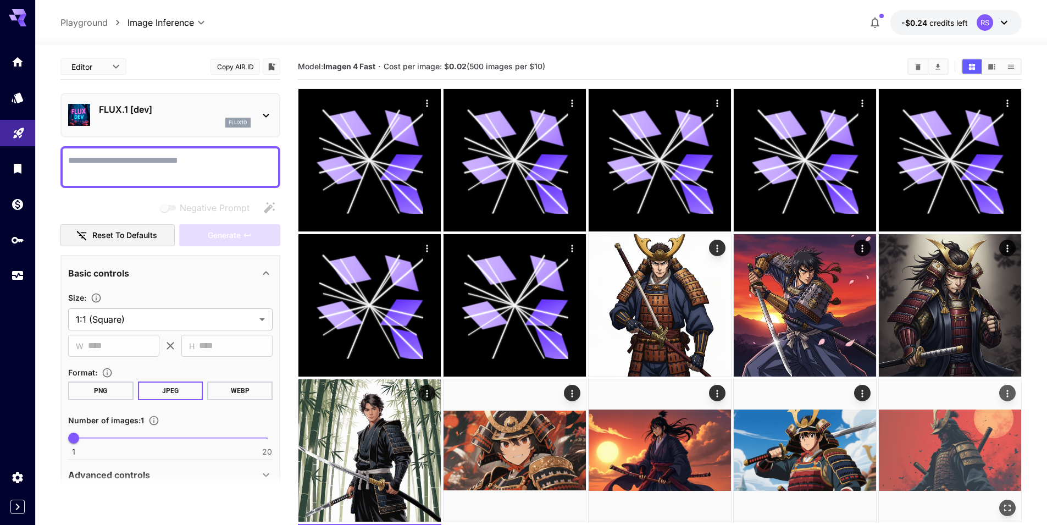
click at [934, 450] on img at bounding box center [950, 450] width 142 height 142
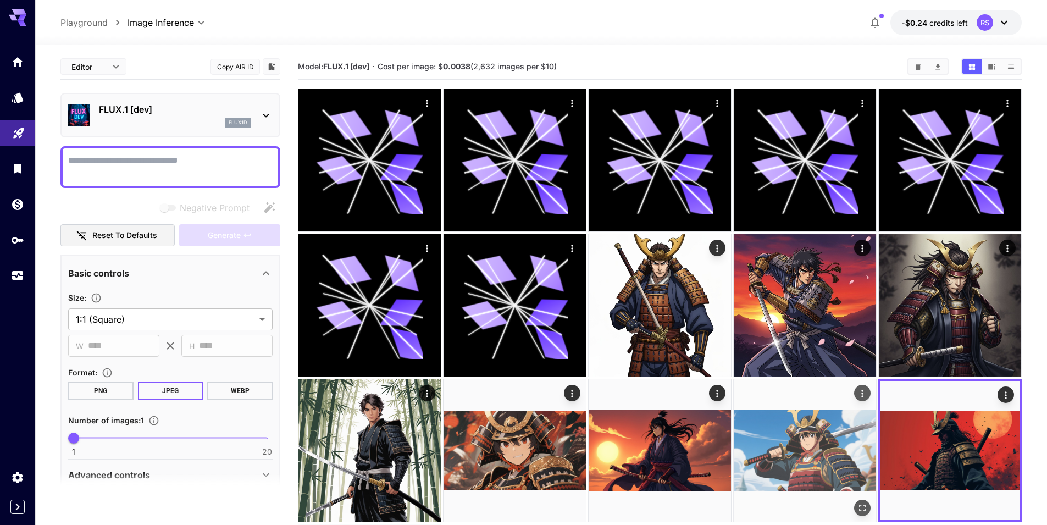
click at [784, 448] on img at bounding box center [805, 450] width 142 height 142
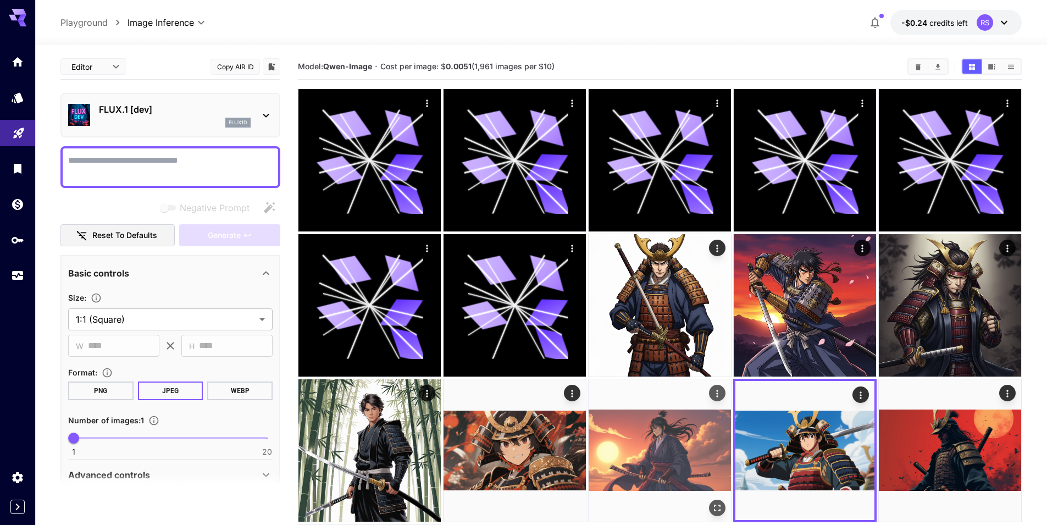
click at [668, 439] on img at bounding box center [660, 450] width 142 height 142
